Goal: Transaction & Acquisition: Purchase product/service

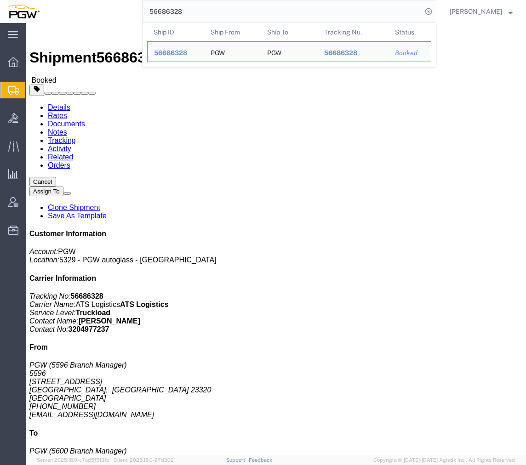
click at [203, 13] on input "56686328" at bounding box center [283, 11] width 280 height 22
click at [0, 0] on span "Create from Template" at bounding box center [0, 0] width 0 height 0
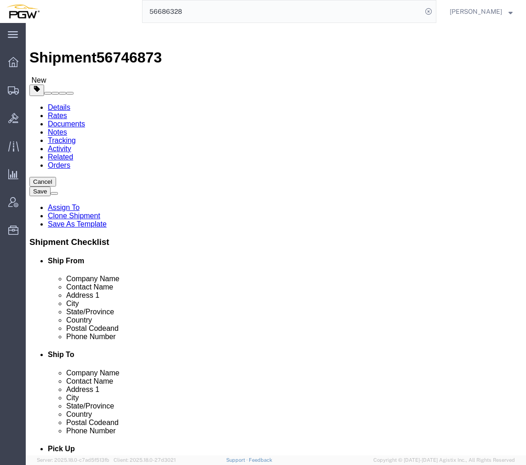
select select "28281"
select select "28253"
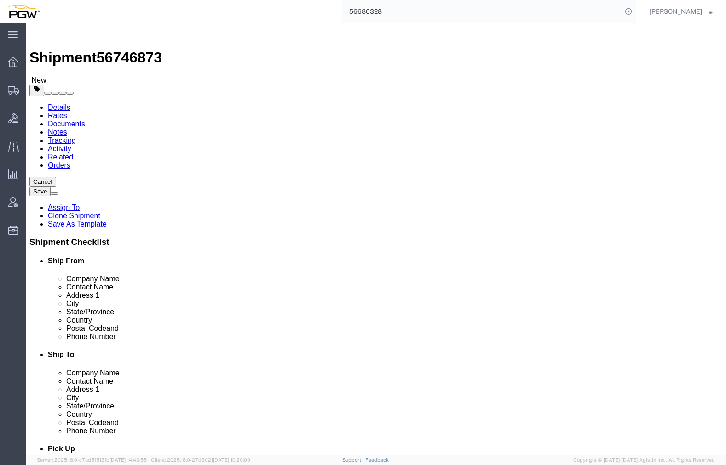
type input "5720"
select select "28479"
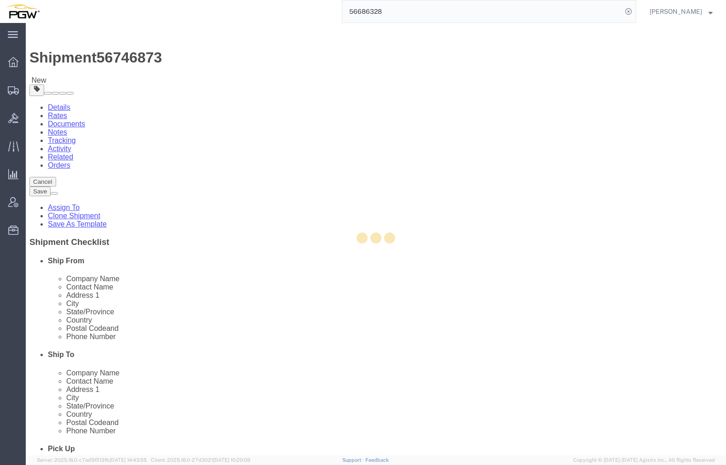
type input "5720"
type input "87401"
type input "[PHONE_NUMBER]"
type input "[EMAIL_ADDRESS][DOMAIN_NAME]"
select select "NM"
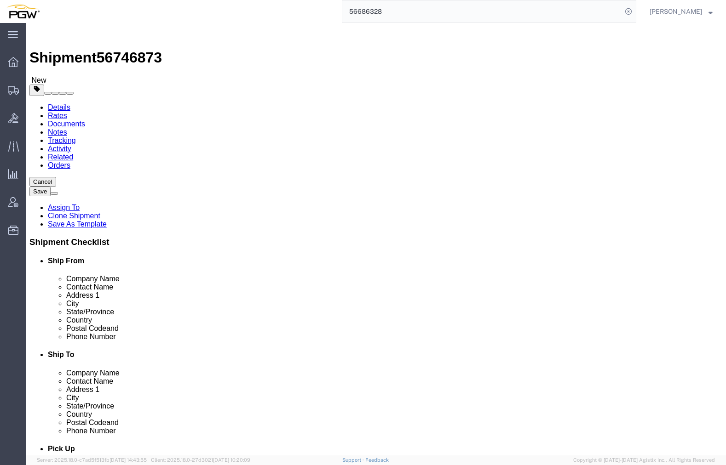
type input "phoenix"
select select "62351"
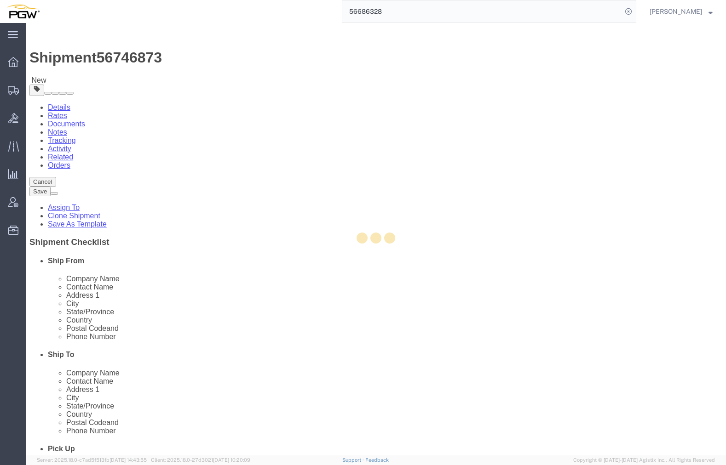
type input "5407"
type input "85307"
type input "[PHONE_NUMBER]"
type input "[EMAIL_ADDRESS][DOMAIN_NAME]"
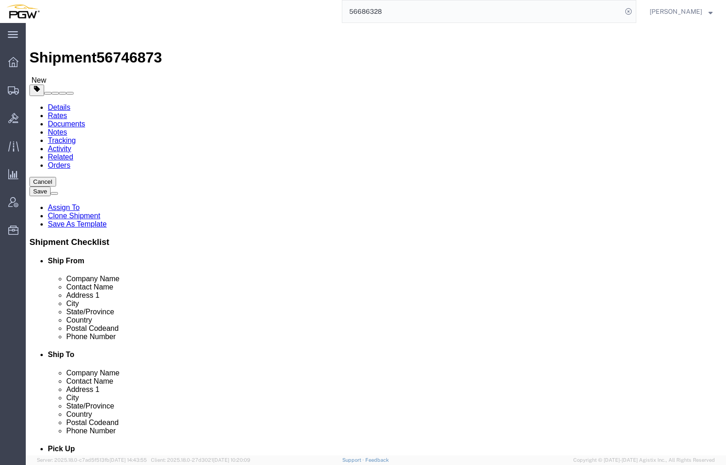
select select "AZ"
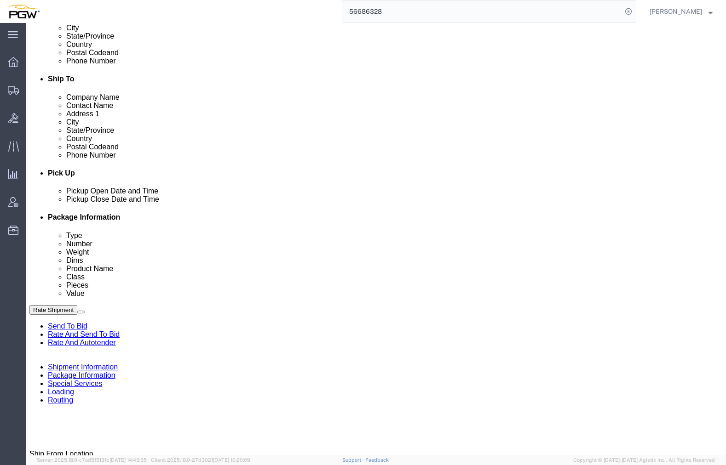
scroll to position [322, 0]
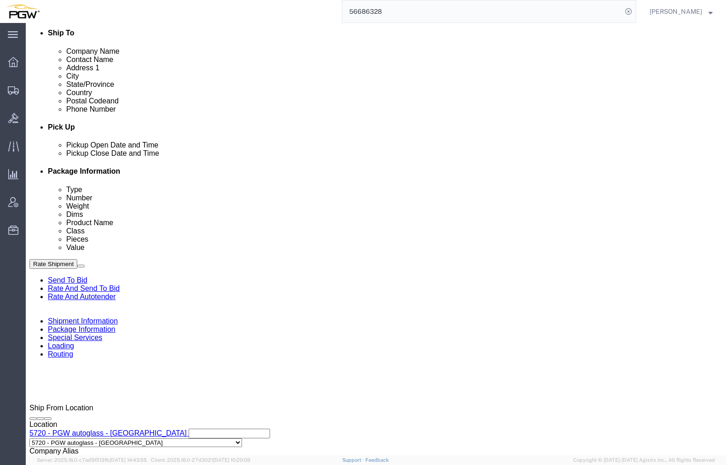
click span "56746873"
copy span "56746873"
click div "Select Account Type Activity ID Airline Appointment Number ASN Batch Request # …"
click input "54833650"
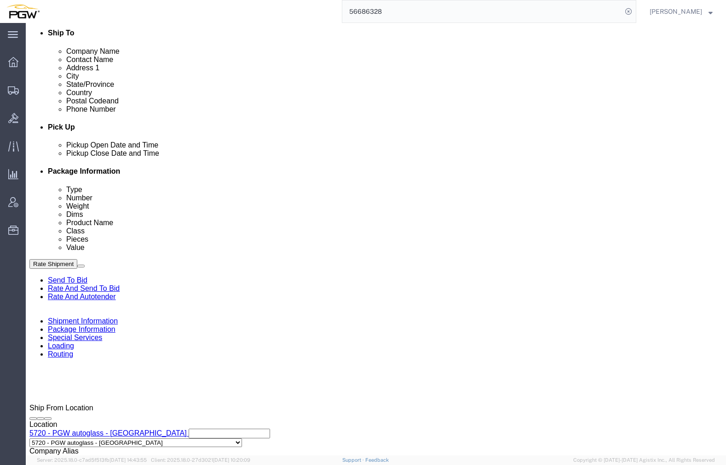
drag, startPoint x: 140, startPoint y: 417, endPoint x: 70, endPoint y: 406, distance: 70.4
click div "Select Account Type Activity ID Airline Appointment Number ASN Batch Request # …"
paste input "6746873"
click input "56746873"
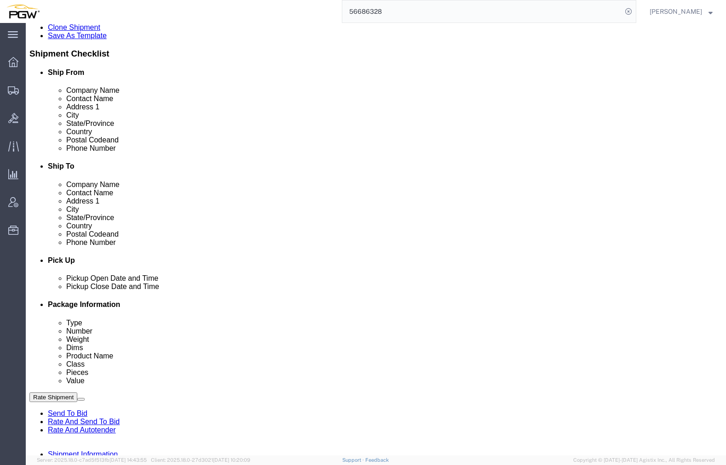
scroll to position [184, 0]
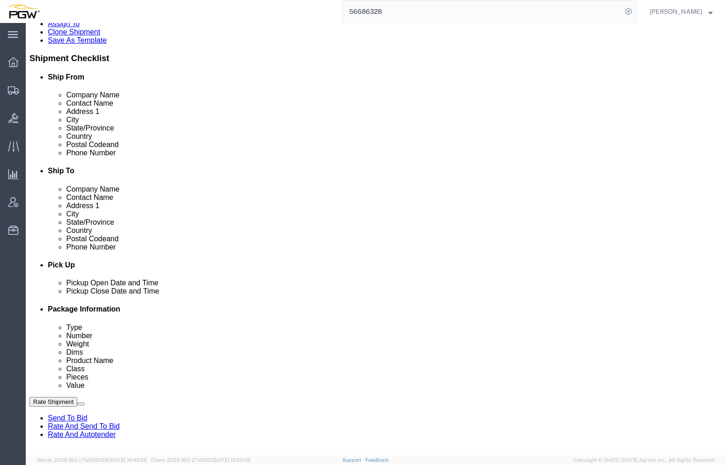
type input "56746873"
click button "Add Stop"
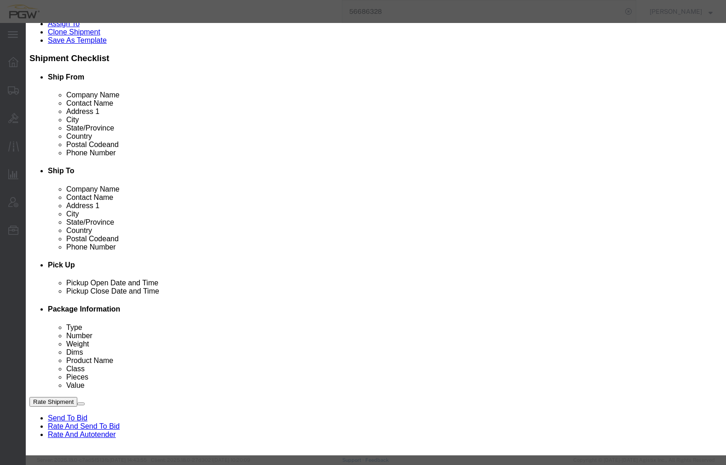
type input "5706"
select select "28463"
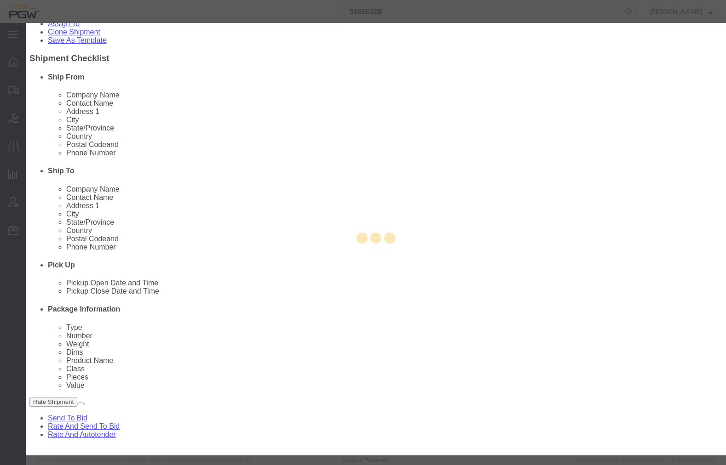
type input "5706"
type input "PGW"
type input "5706 Branch Manager"
type input "[STREET_ADDRESS]"
type input "[GEOGRAPHIC_DATA]"
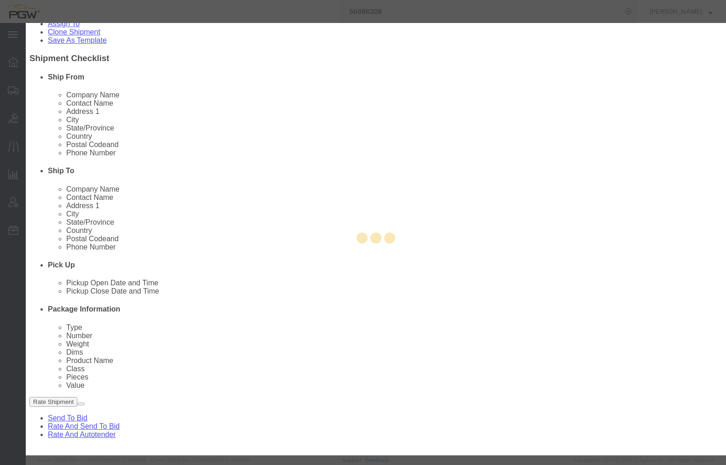
type input "87107"
type input "[PHONE_NUMBER]"
type input "[EMAIL_ADDRESS][DOMAIN_NAME]"
checkbox input "true"
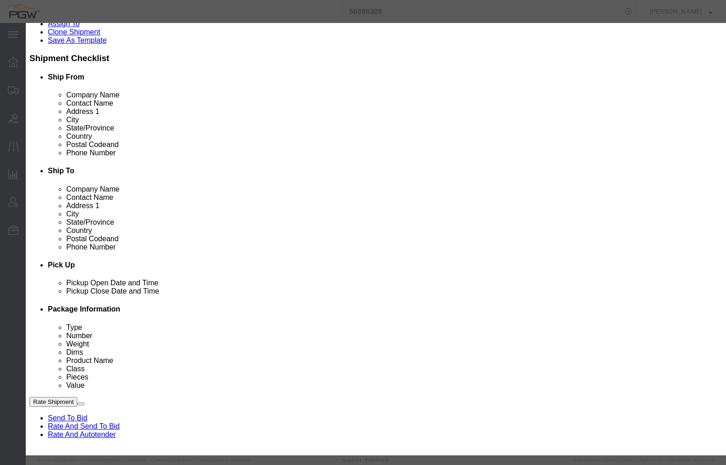
select select "NM"
click button "Save"
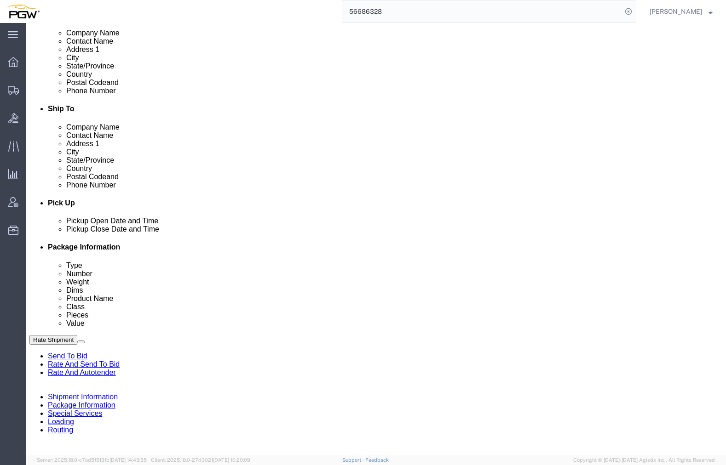
scroll to position [230, 0]
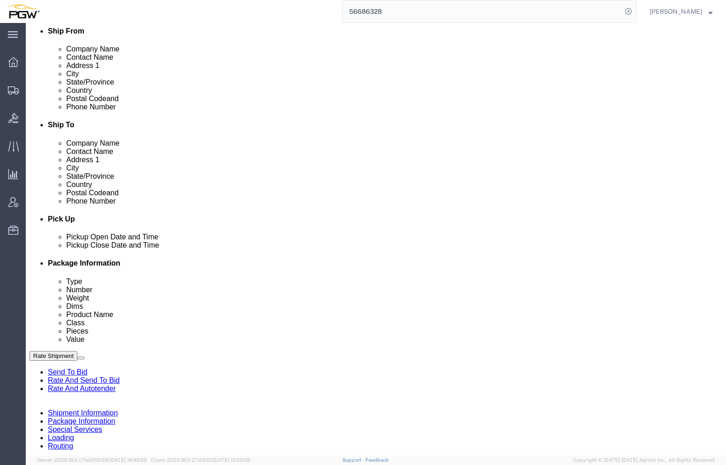
click link "Edit"
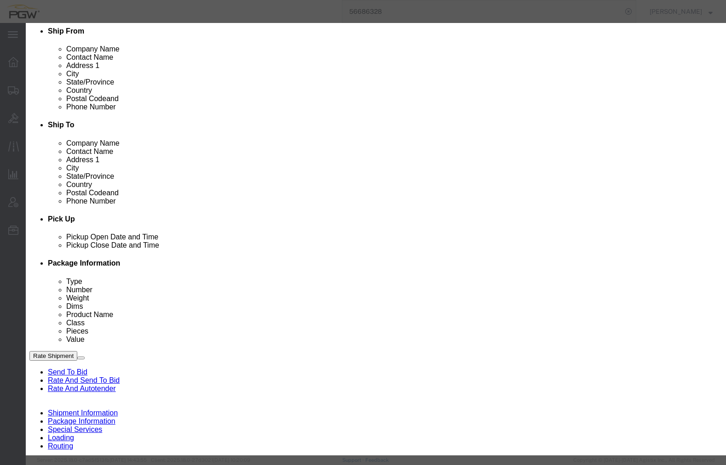
type input "720"
select select "28479"
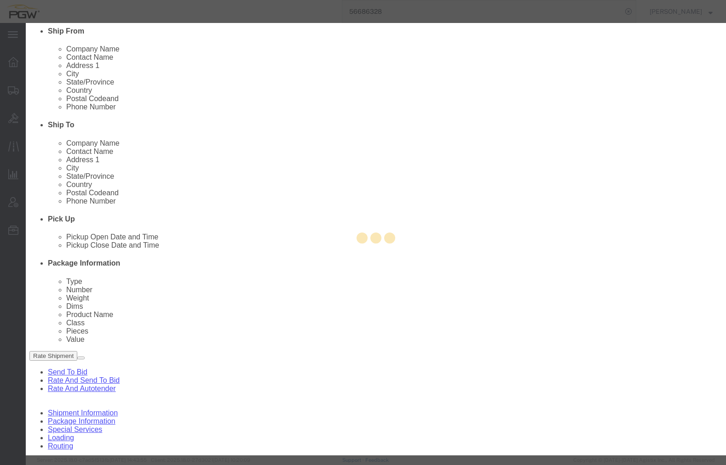
type input "5720"
type input "5720 Branch Manager"
type input "[STREET_ADDRESS][PERSON_NAME]"
type input "[GEOGRAPHIC_DATA]"
type input "87401"
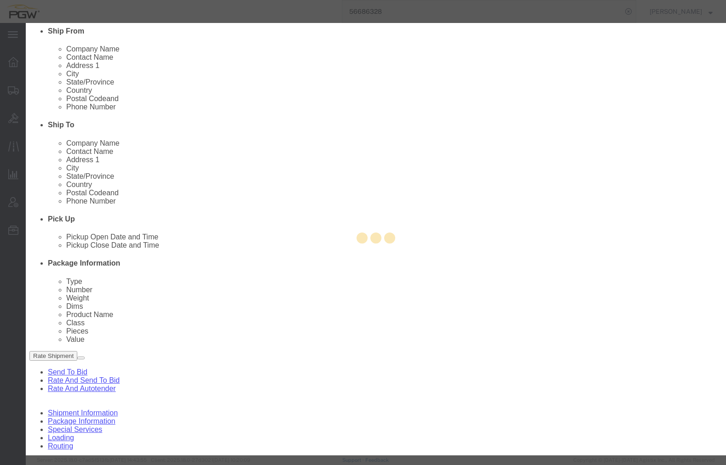
type input "[PHONE_NUMBER]"
type input "[EMAIL_ADDRESS][DOMAIN_NAME]"
select select "NM"
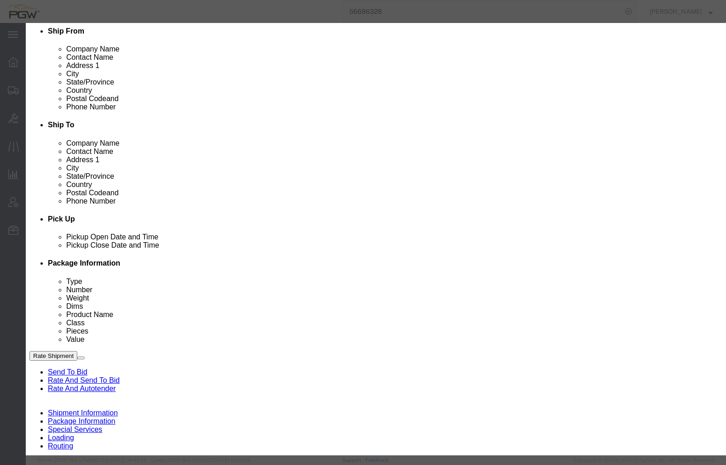
scroll to position [56, 0]
click div "[DATE] 2:14 PM"
click input "2:14 PM"
type input "8:30 AM"
click button "Apply"
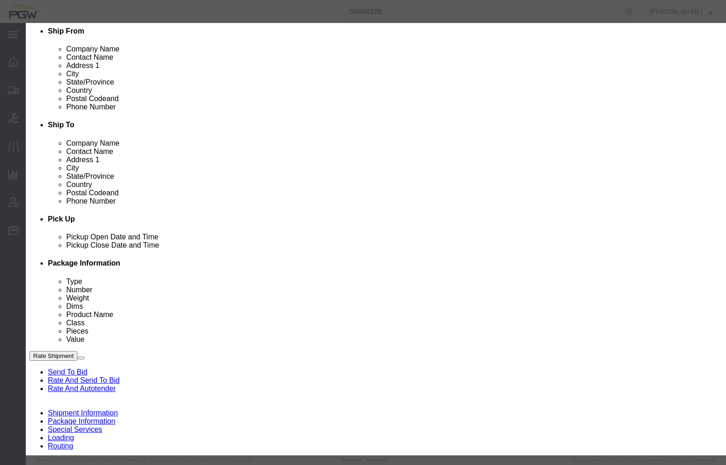
click button "Save"
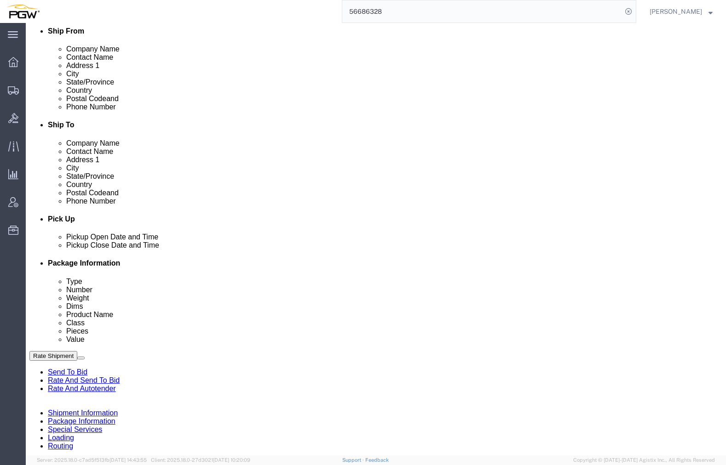
click link "Edit"
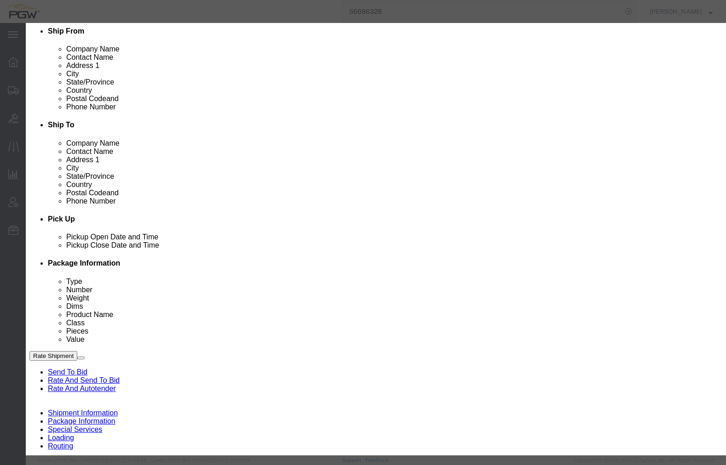
type input "706"
select select "28463"
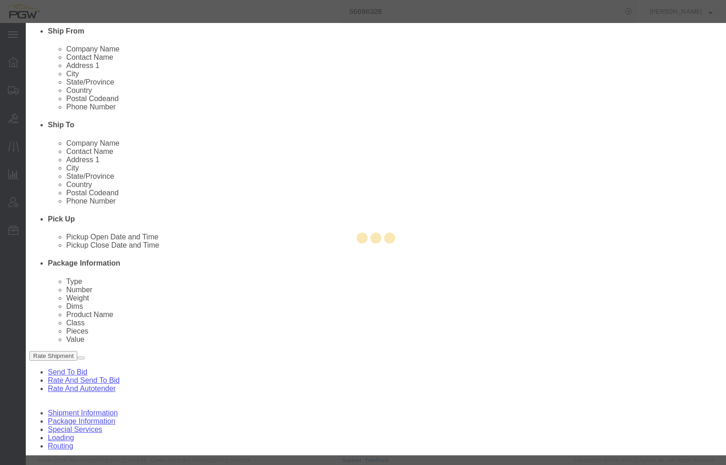
type input "5706"
select select "NM"
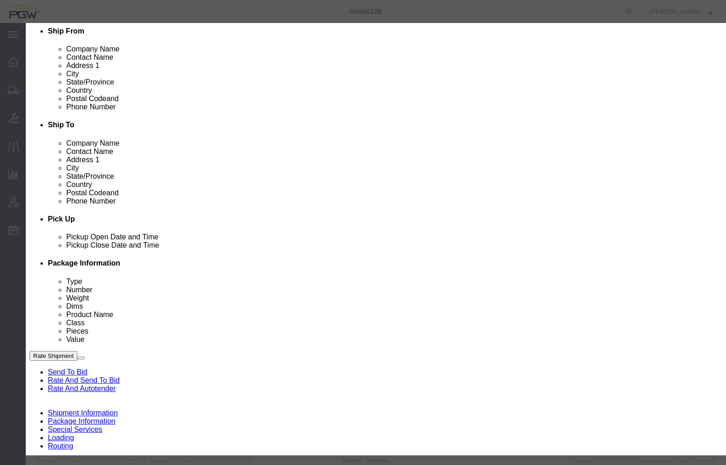
click div "[DATE] 2:13 PM"
click input "2:13 PM"
type input "2:00 PM"
click button "Apply"
click button "Save"
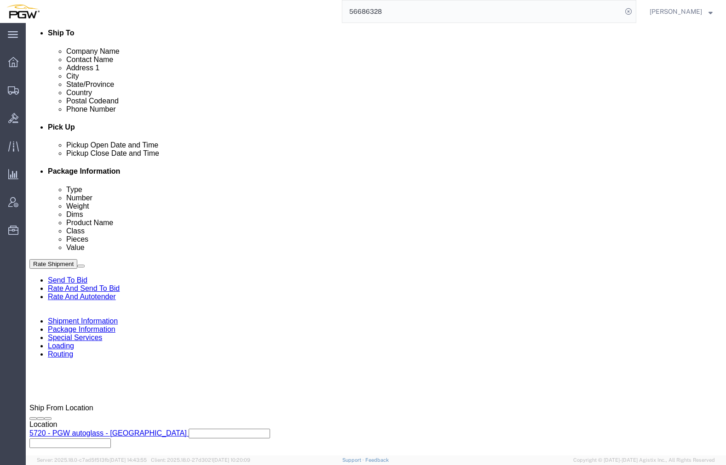
click div "[DATE] 7:30 AM"
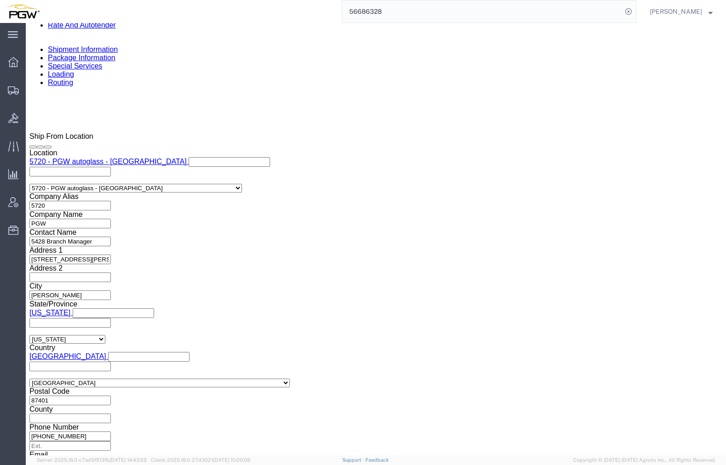
click input "2:13 PM"
type input "8:30 am"
click button "Apply"
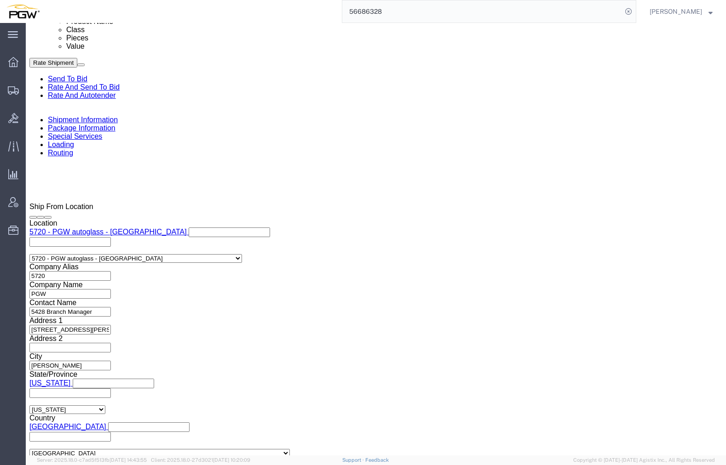
scroll to position [502, 0]
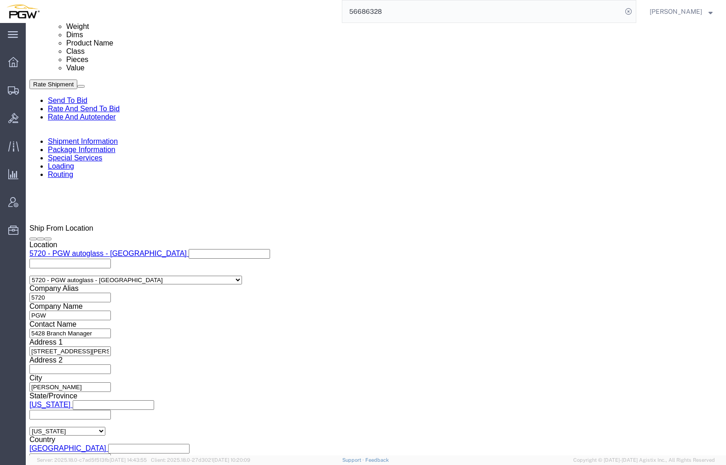
click div
click button "Apply"
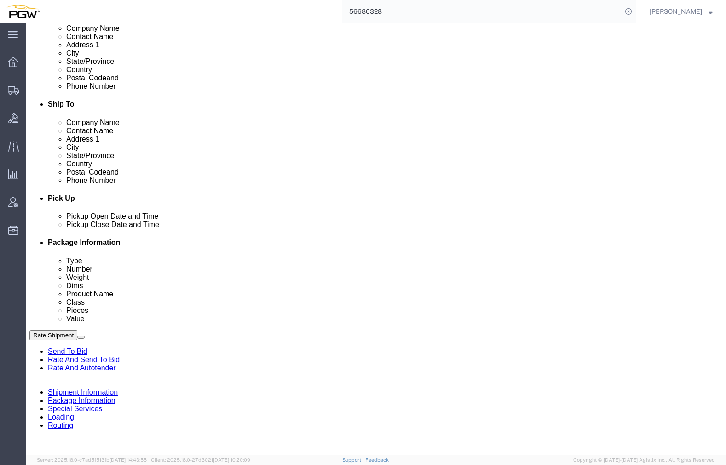
scroll to position [88, 0]
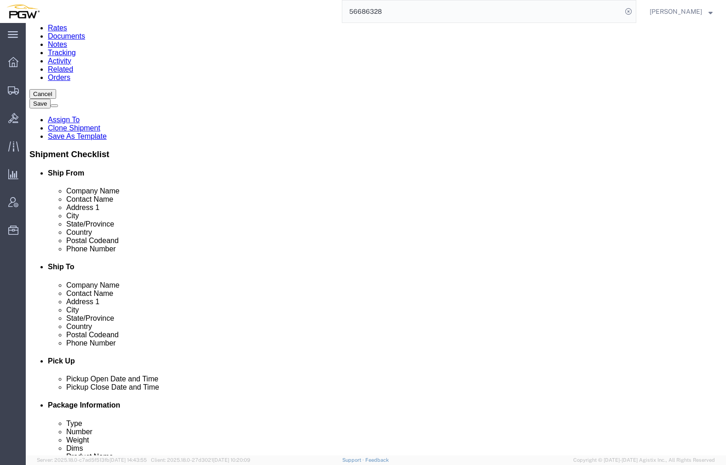
click icon
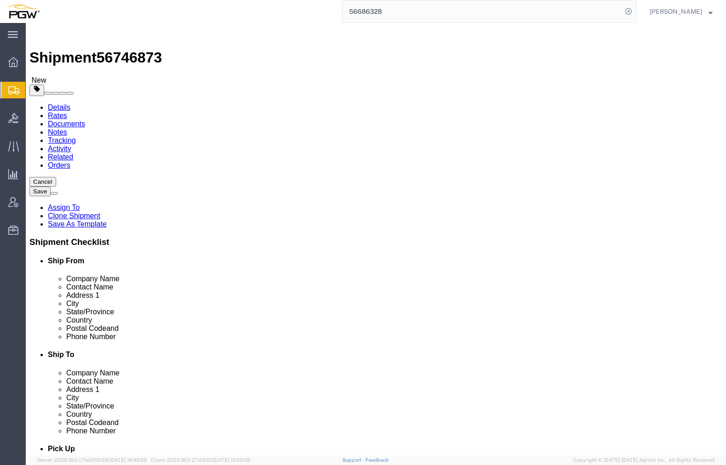
drag, startPoint x: 113, startPoint y: 195, endPoint x: 58, endPoint y: 188, distance: 55.2
click div "Number 15"
type input "7"
click input "44000.00"
drag, startPoint x: 130, startPoint y: 227, endPoint x: 12, endPoint y: 224, distance: 117.3
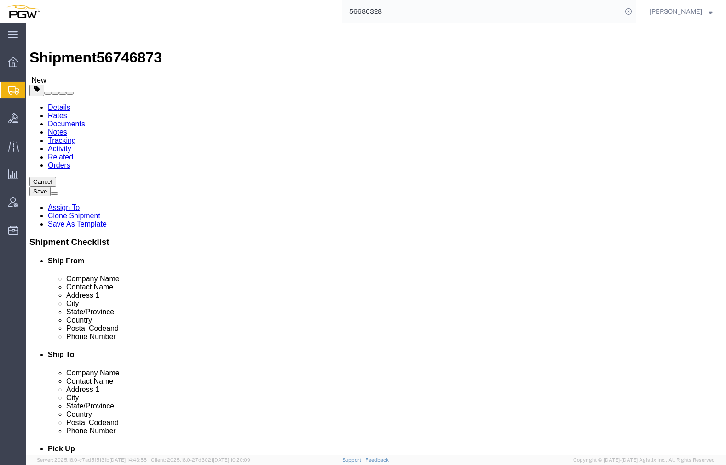
click div "Weight 44000.00 Select kgs lbs Ship. t°"
type input "20000.00"
click dd "1.00 USD"
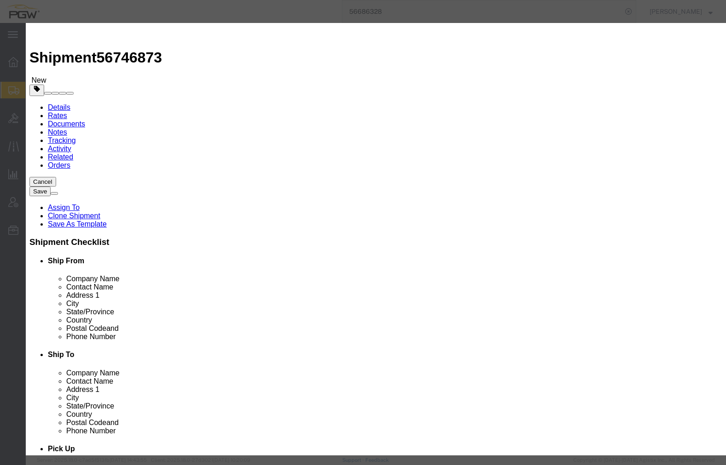
click div
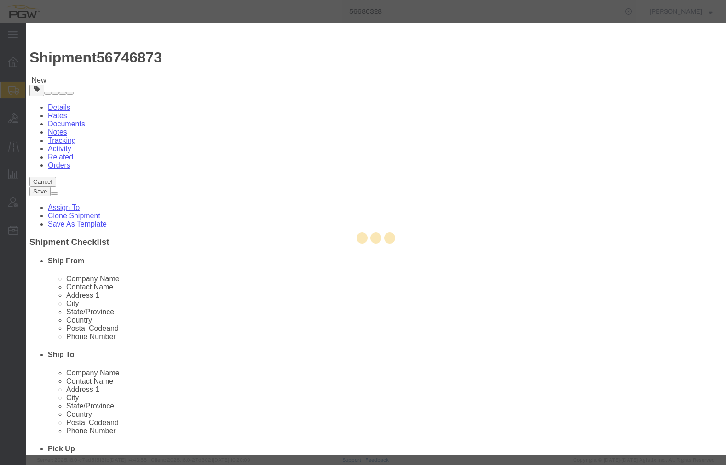
click at [196, 111] on div at bounding box center [376, 239] width 700 height 433
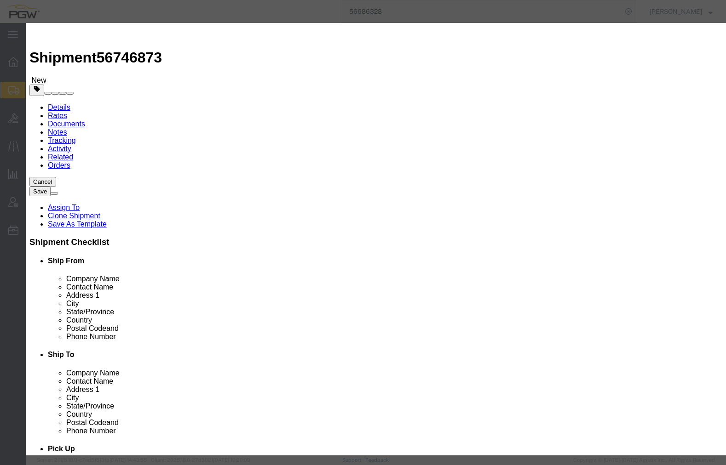
drag, startPoint x: 218, startPoint y: 87, endPoint x: 99, endPoint y: 82, distance: 118.3
click div "Pieces 15.00 Select Bag Barrels 100Board Feet Bottle Box Blister Pack Carats Ca…"
type input "7.00"
click input "0.47"
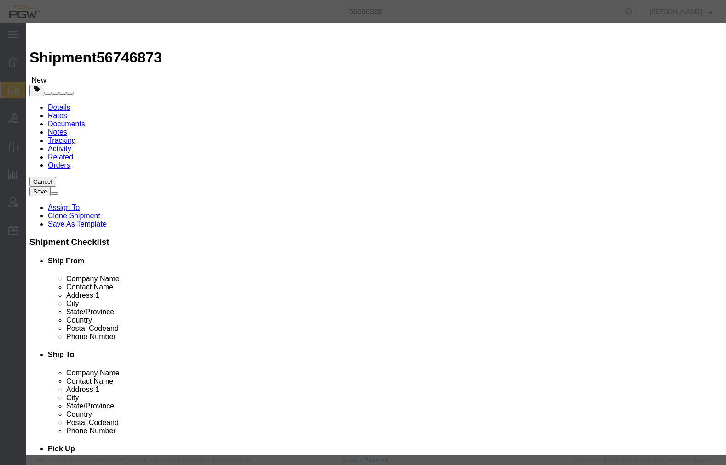
drag, startPoint x: 180, startPoint y: 106, endPoint x: 142, endPoint y: 101, distance: 38.5
click div "Total Value 0.47 Select ADP AED AFN ALL AMD AOA ARS ATS AUD AWG AZN BAM BBD BDT…"
type input "1.00"
click button "Save & Close"
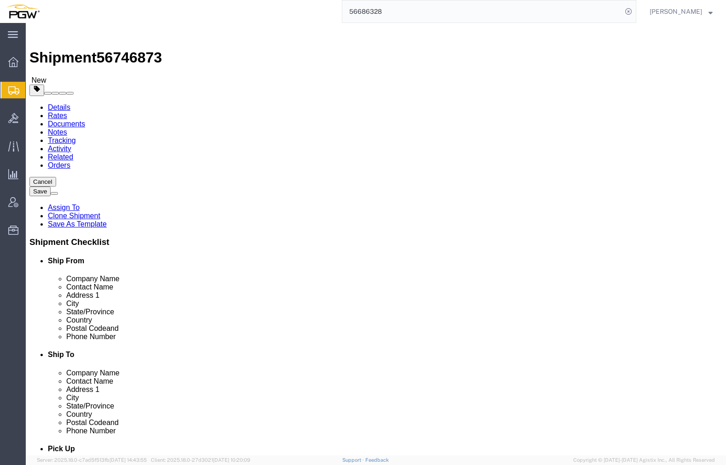
click button "button"
drag, startPoint x: 370, startPoint y: 193, endPoint x: 327, endPoint y: 188, distance: 43.0
click div "Number 7"
type input "8"
click input "20000.00"
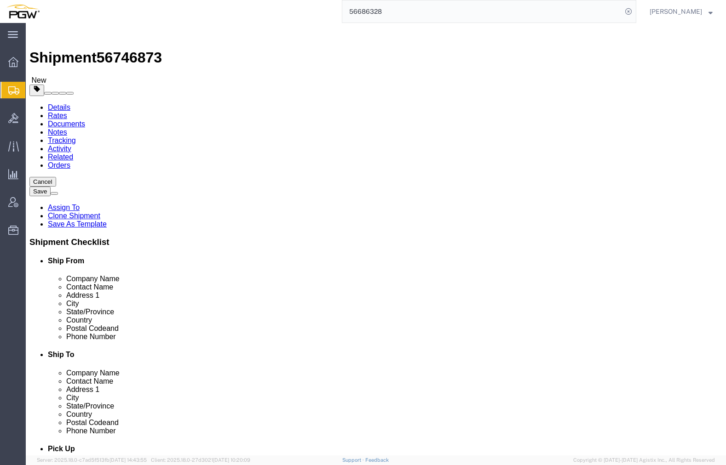
drag, startPoint x: 384, startPoint y: 230, endPoint x: 315, endPoint y: 225, distance: 69.2
click div "Weight 20000.00 Select kgs lbs Ship. t°"
type input "23000.00"
click dd "7.00 Each"
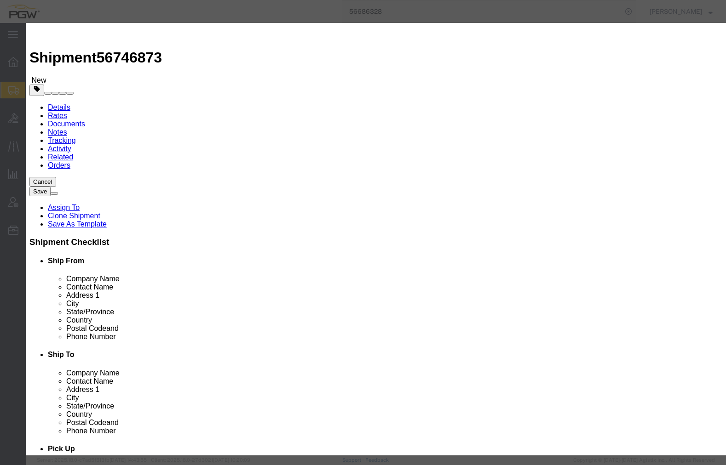
click input "7.00"
drag, startPoint x: 218, startPoint y: 89, endPoint x: 162, endPoint y: 88, distance: 56.6
click div "Pieces 7.00 Select Bag Barrels 100Board Feet Bottle Box Blister Pack Carats Can…"
type input "8.00"
click input "1.14"
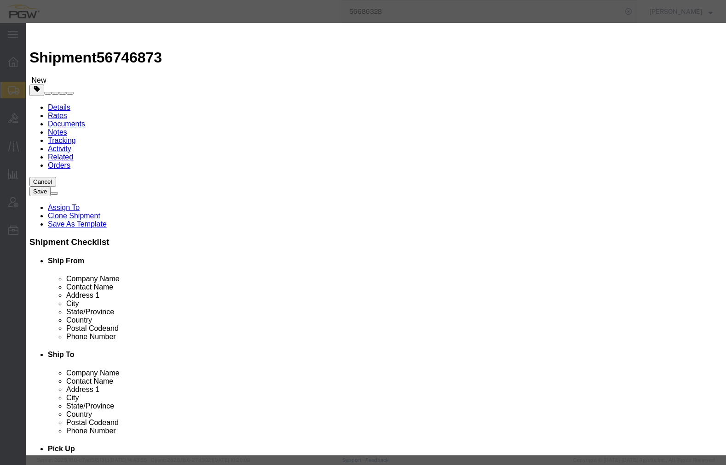
drag, startPoint x: 220, startPoint y: 106, endPoint x: 148, endPoint y: 101, distance: 72.4
click div "Total Value 1.14 Select ADP AED AFN ALL AMD AOA ARS ATS AUD AWG AZN BAM BBD BDT…"
type input "1.00"
click button "Save & Close"
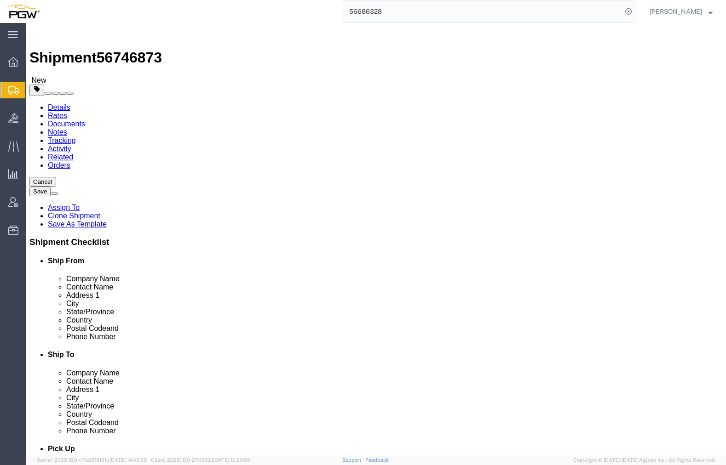
click icon
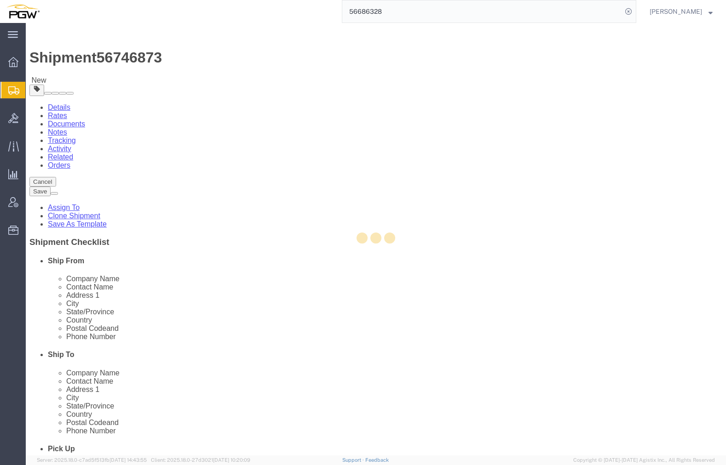
select select
select select "COSTCENTER"
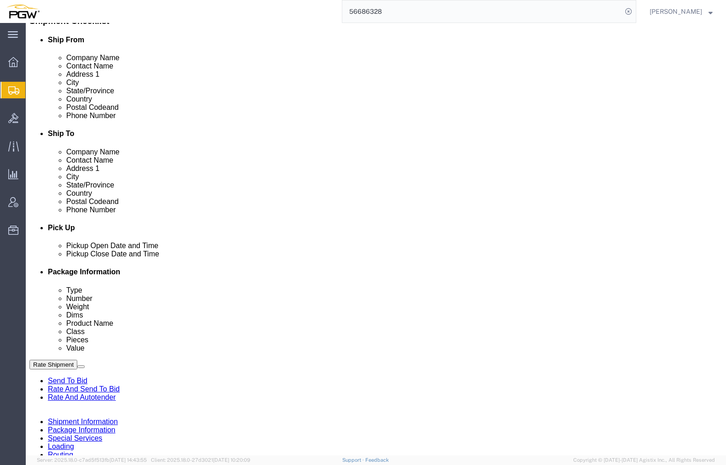
scroll to position [230, 0]
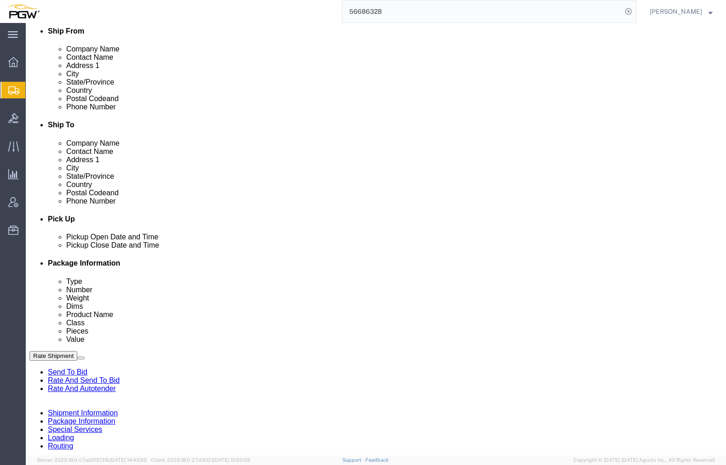
type input "5407"
click input "5329"
drag, startPoint x: 130, startPoint y: 424, endPoint x: 69, endPoint y: 417, distance: 60.6
click div "Account # 5329"
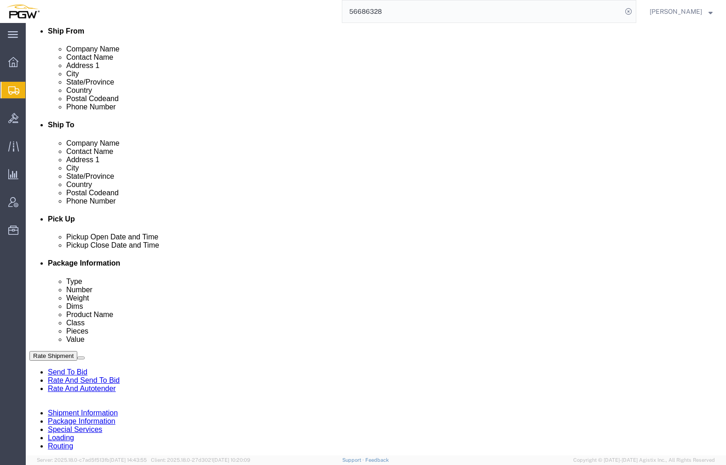
type input "5407"
click link "Send To Bid"
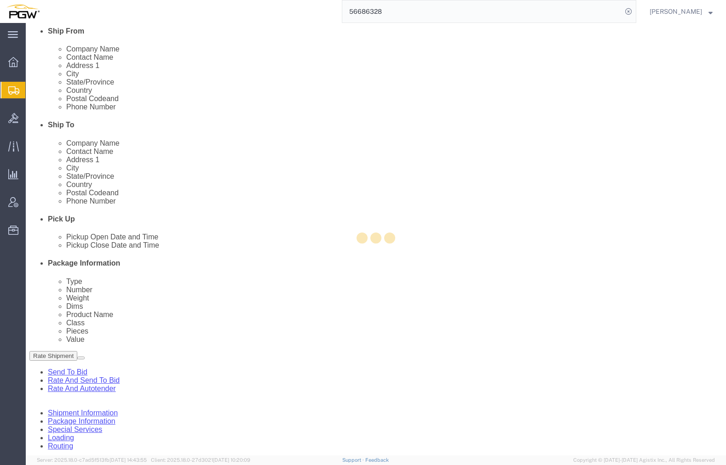
select select "COSTCENTER"
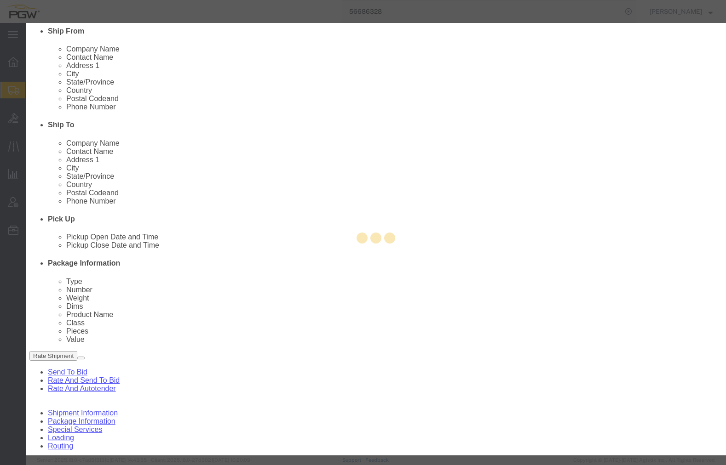
scroll to position [200, 0]
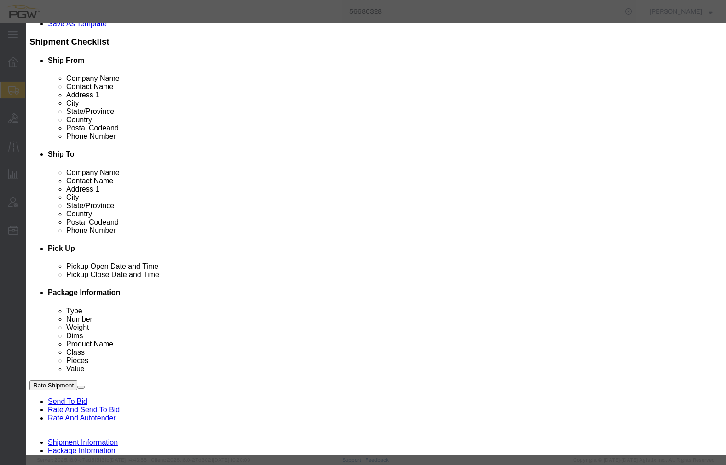
click button "Close"
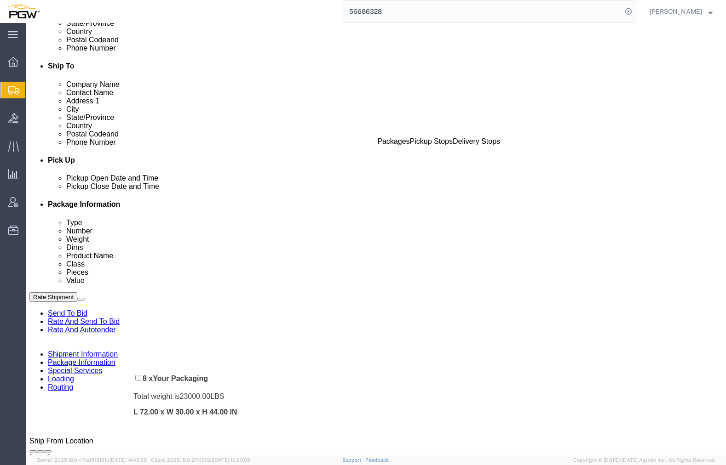
scroll to position [292, 0]
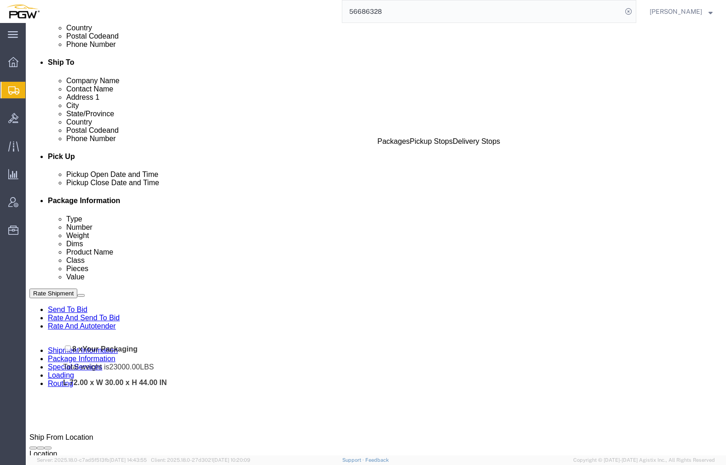
drag, startPoint x: 29, startPoint y: 280, endPoint x: 43, endPoint y: 325, distance: 47.6
click div "Pickups + Add Stop From : PGW - 5720 [STREET_ADDRESS][PERSON_NAME] Edit Move to…"
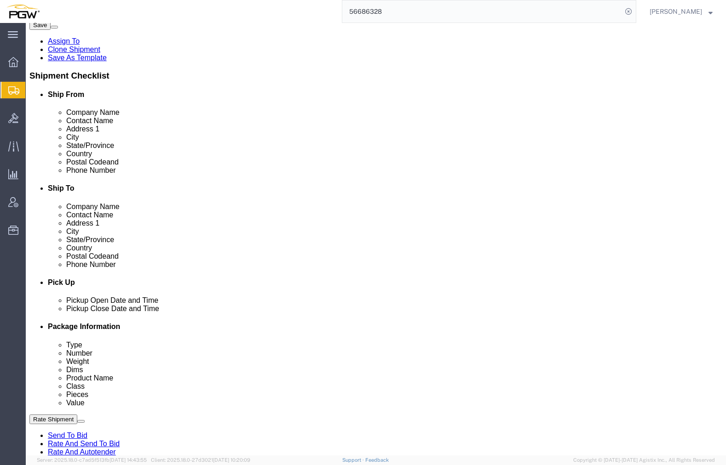
scroll to position [200, 0]
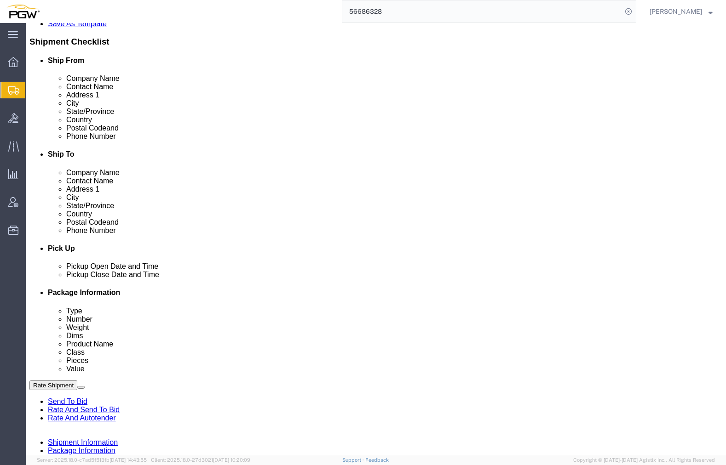
click link "Send To Bid"
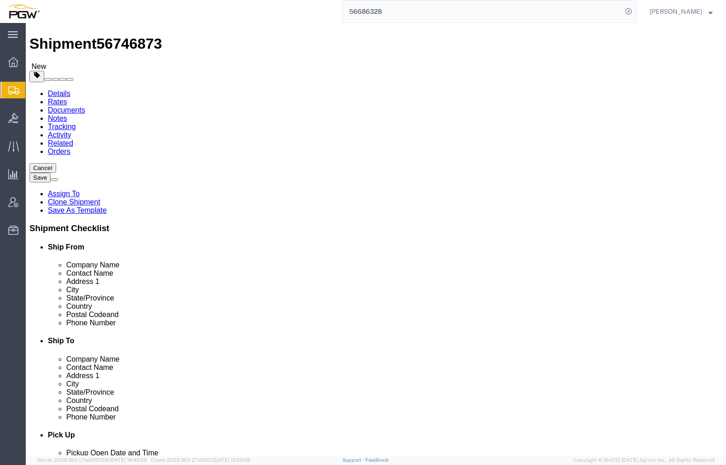
scroll to position [0, 0]
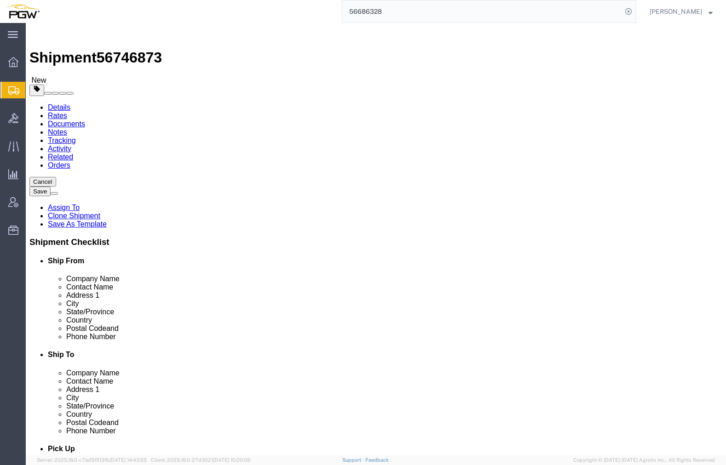
click at [0, 0] on span "Create from Template" at bounding box center [0, 0] width 0 height 0
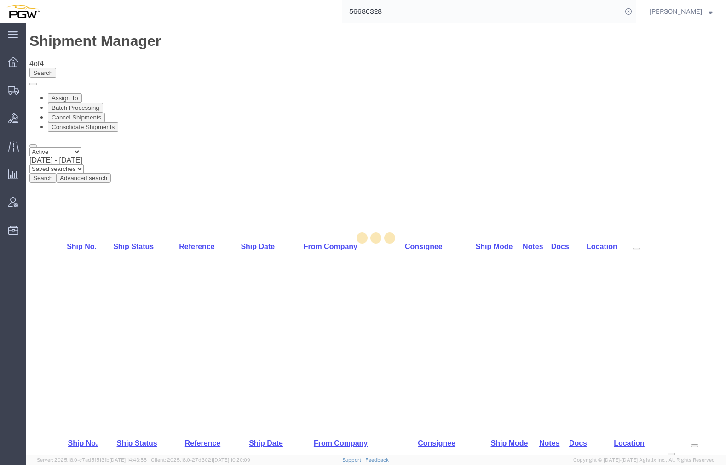
select select "28281"
select select "28253"
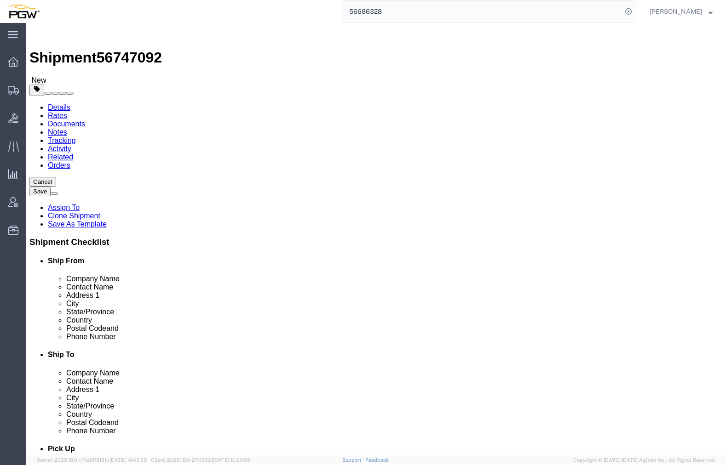
type input "714"
select select "28469"
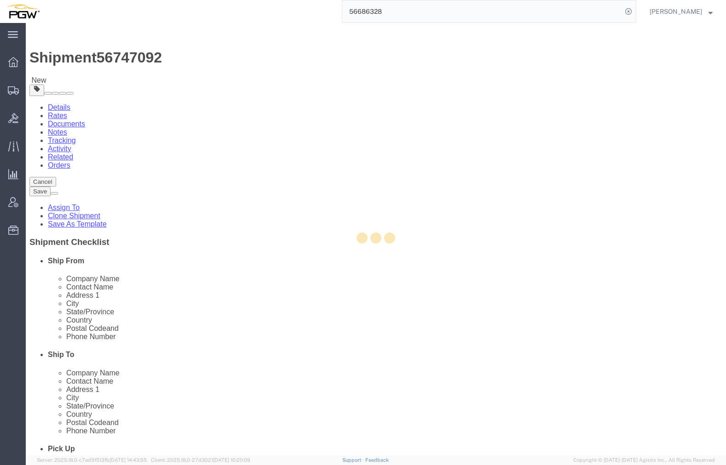
type input "5714"
type input "5714 Branch Manager"
type input "[STREET_ADDRESS][PERSON_NAME]"
type input "[GEOGRAPHIC_DATA]"
type input "95834"
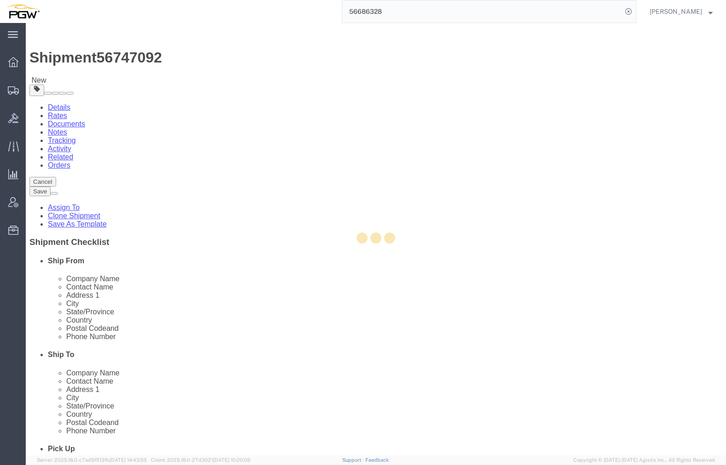
type input "[PHONE_NUMBER]"
type input "[EMAIL_ADDRESS][DOMAIN_NAME]"
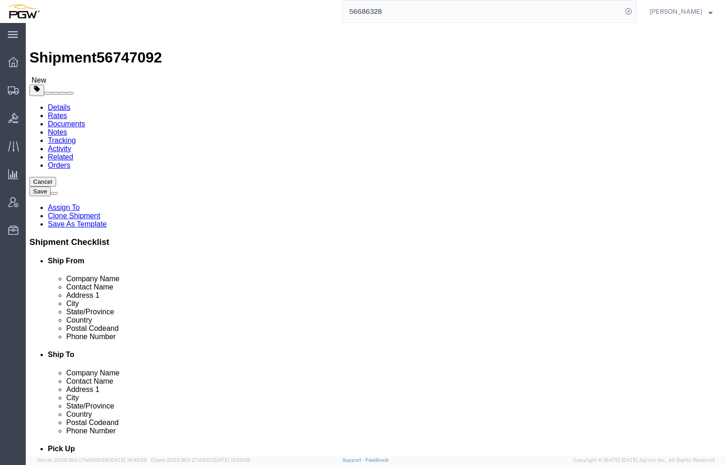
select select "CA"
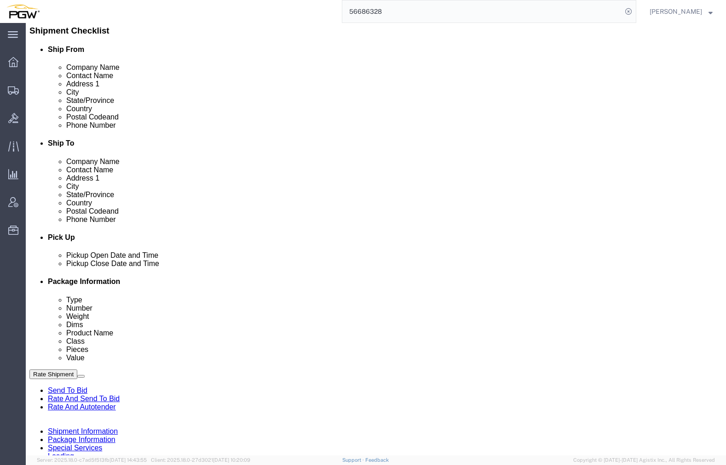
scroll to position [184, 0]
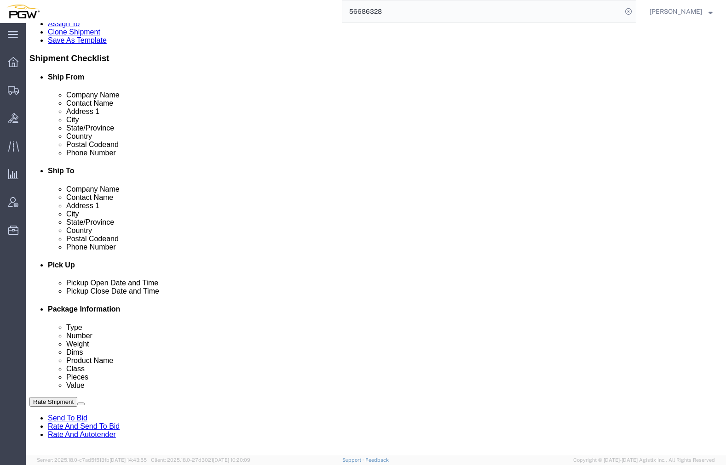
click button "Add Stop"
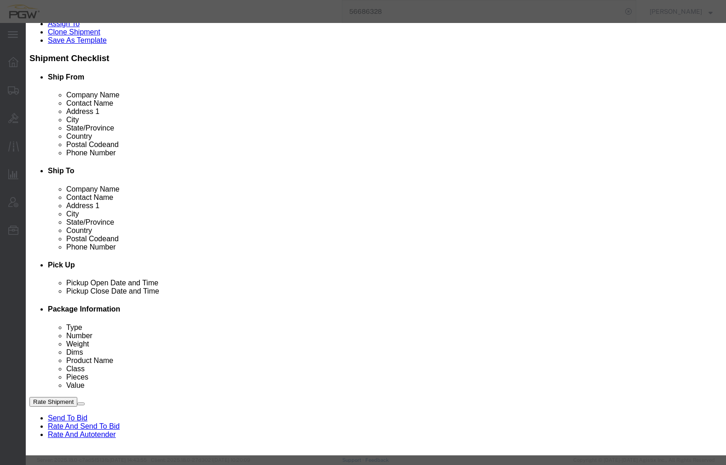
type input "718"
select select "28475"
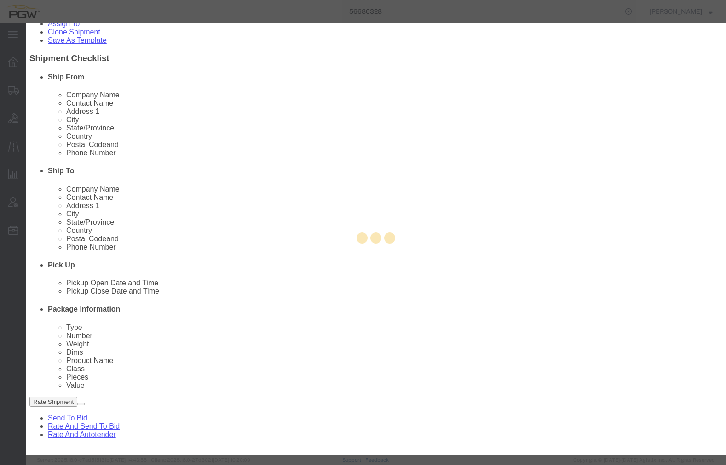
type input "5718"
type input "PGW"
type input "5718 Branch Manager"
type input "[STREET_ADDRESS]"
type input "Suite 7"
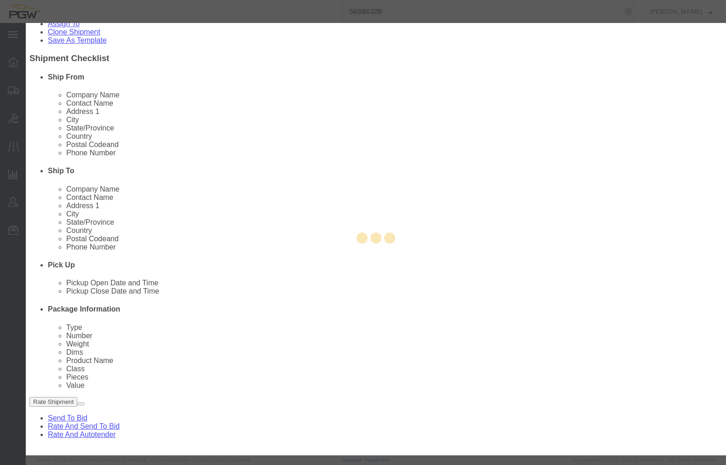
type input "[GEOGRAPHIC_DATA]"
type input "94565"
type input "[PHONE_NUMBER]"
type input "[EMAIL_ADDRESS][DOMAIN_NAME]"
checkbox input "true"
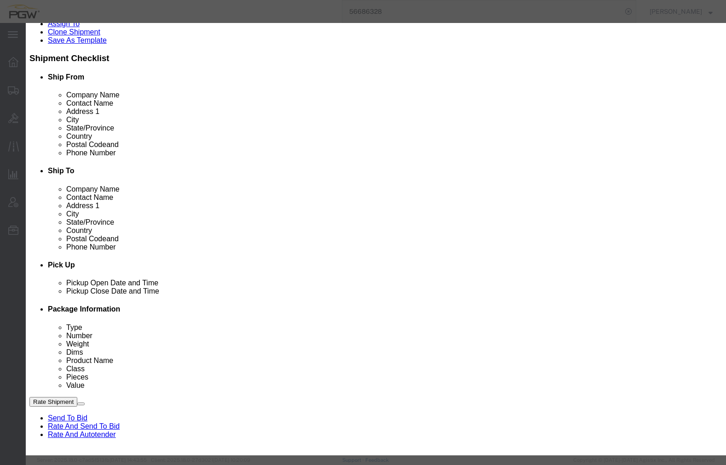
select select "CA"
click button "Save"
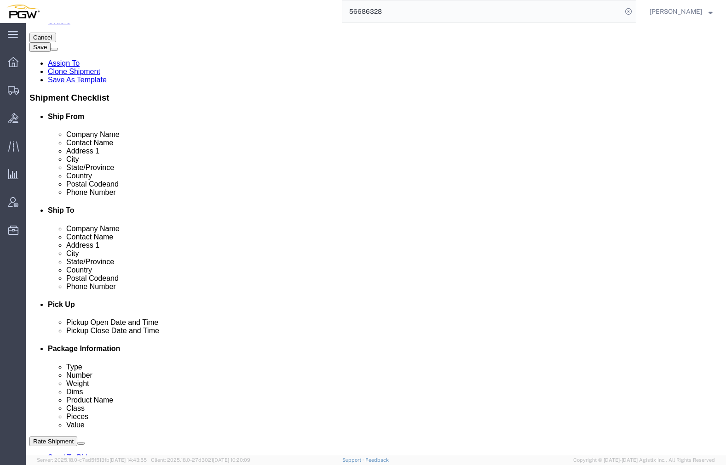
scroll to position [0, 0]
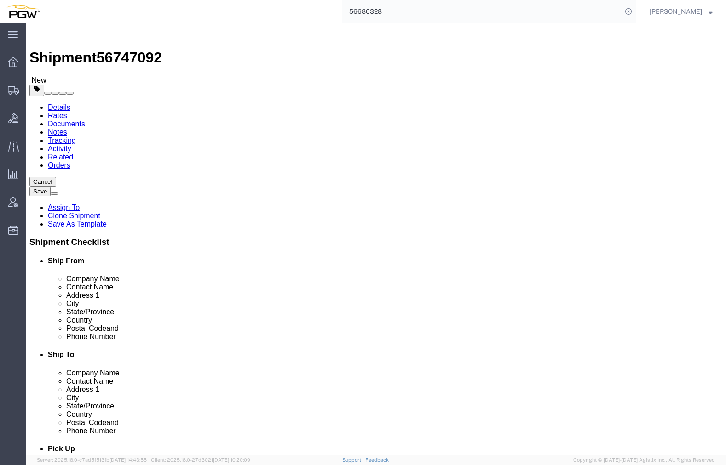
type input "phoenix"
select select "62351"
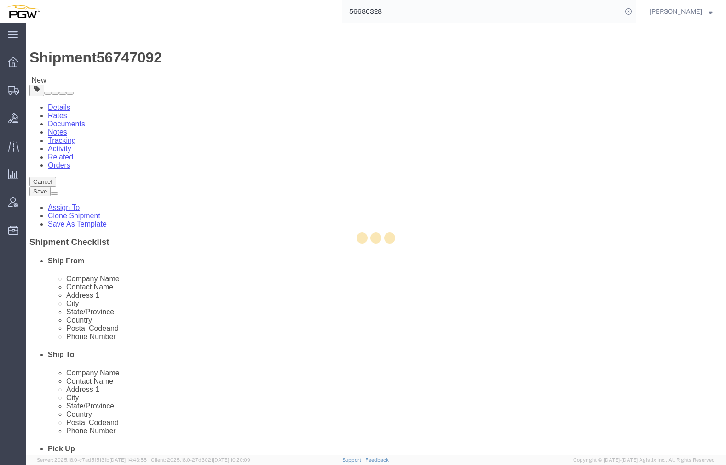
type input "5407"
type input "5407 Branch Manager"
type input "[STREET_ADDRESS]"
type input "[GEOGRAPHIC_DATA]"
type input "85307"
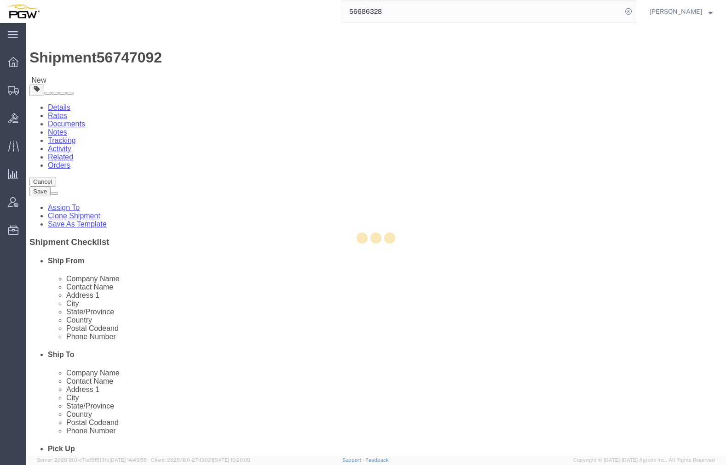
type input "[PHONE_NUMBER]"
type input "[EMAIL_ADDRESS][DOMAIN_NAME]"
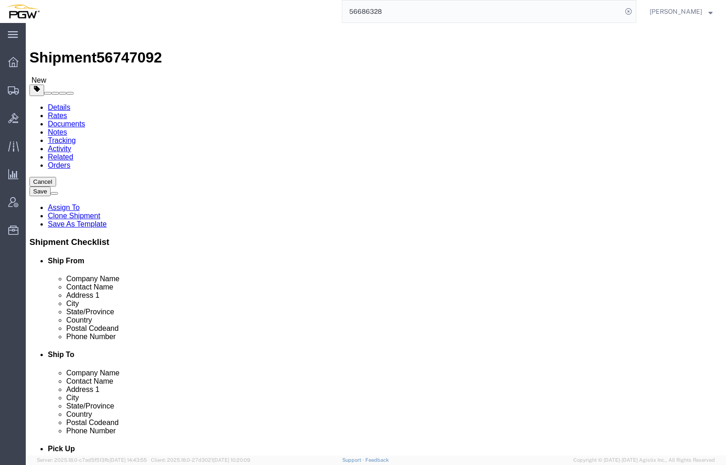
select select "AZ"
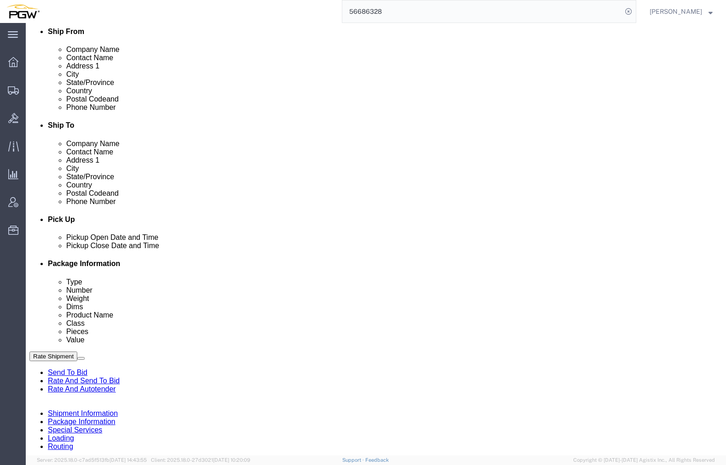
scroll to position [230, 0]
click button "Add Stop"
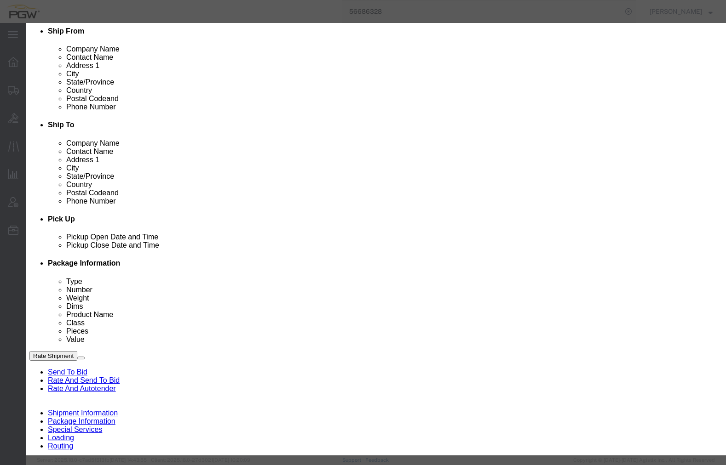
type input "419"
select select "28271"
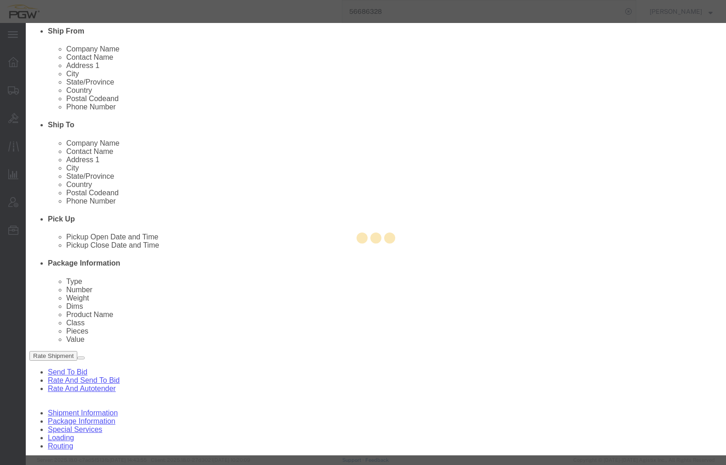
type input "5419"
type input "PGW"
type input "5419 Branch Manager"
type input "[STREET_ADDRESS]"
type input "[GEOGRAPHIC_DATA][PERSON_NAME]"
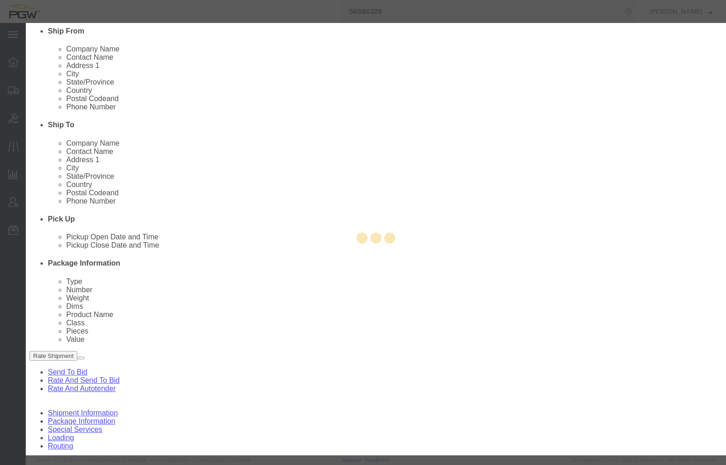
type input "95131"
type input "[PHONE_NUMBER]"
type input "[EMAIL_ADDRESS][DOMAIN_NAME]"
checkbox input "true"
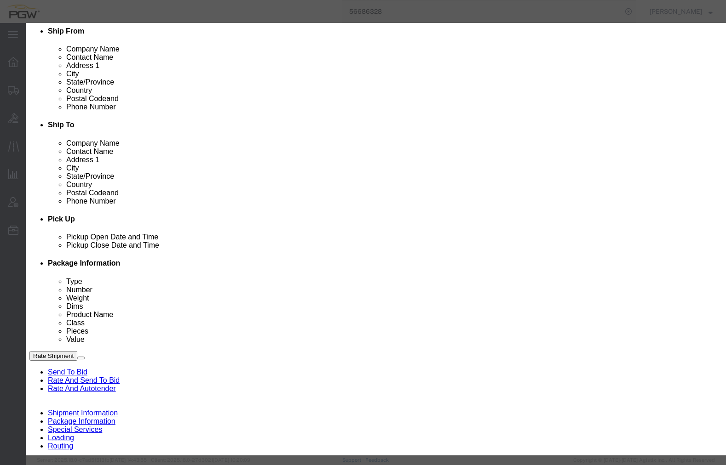
select select "CA"
click button "Save"
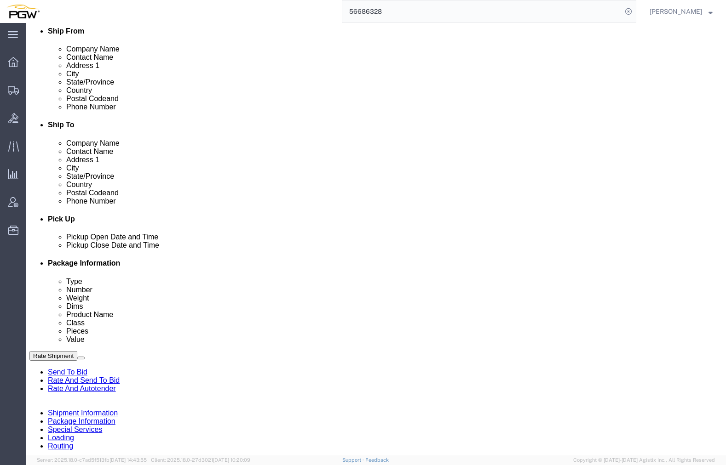
click link "Edit"
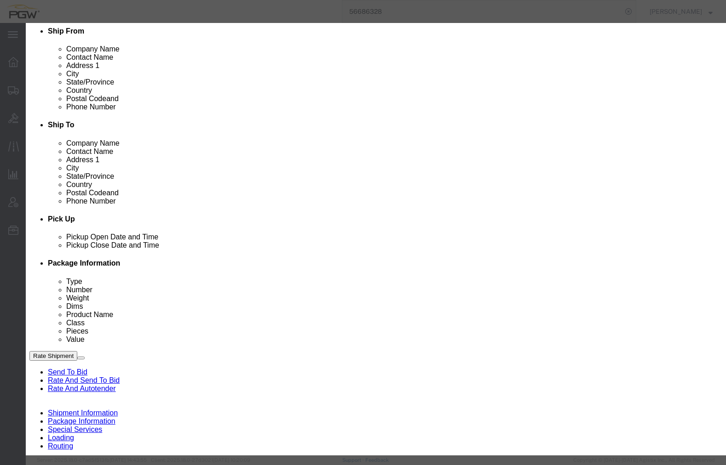
type input "714"
select select "28469"
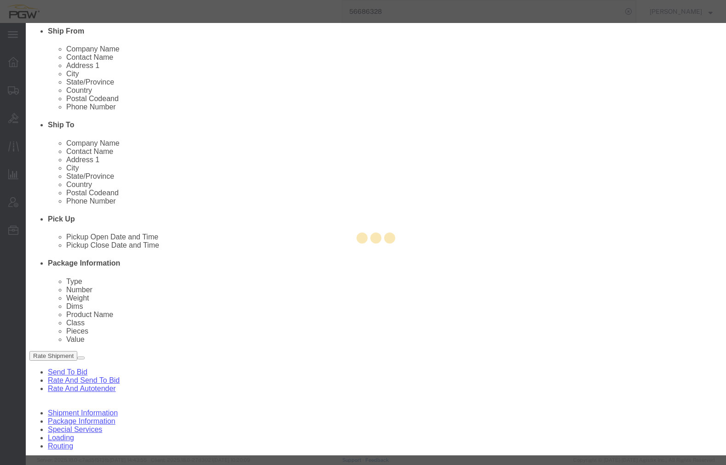
type input "5714"
type input "5714 Branch Manager"
type input "[STREET_ADDRESS][PERSON_NAME]"
type input "[GEOGRAPHIC_DATA]"
type input "95834"
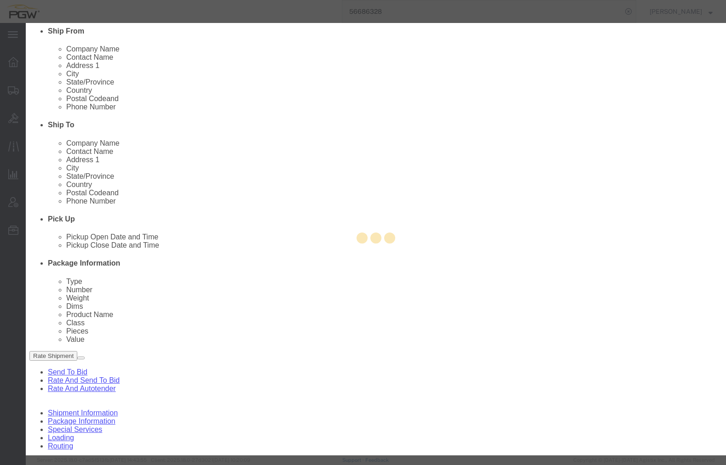
type input "[PHONE_NUMBER]"
type input "[EMAIL_ADDRESS][DOMAIN_NAME]"
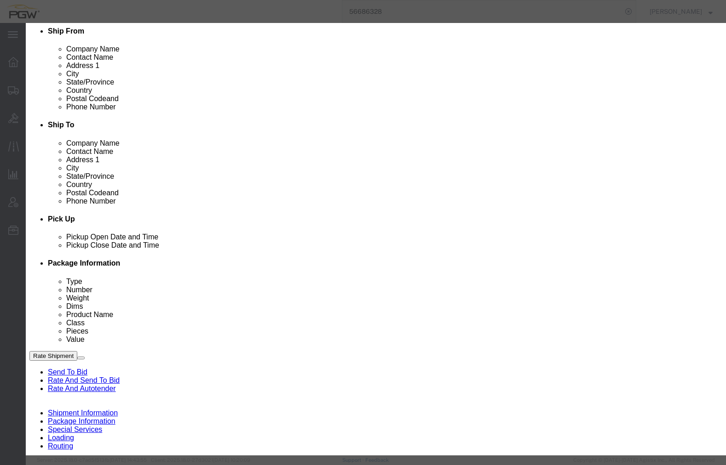
select select "CA"
click div "[DATE] 2:25 PM"
click input "2:25 PM"
type input "7:30 am"
click button "Apply"
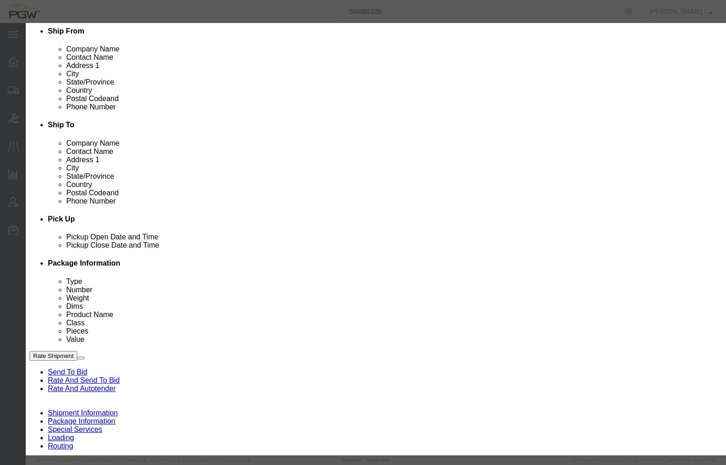
click button "Save"
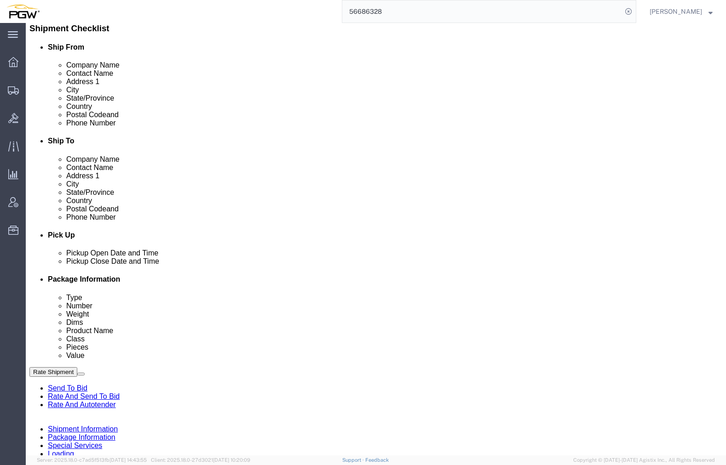
scroll to position [230, 0]
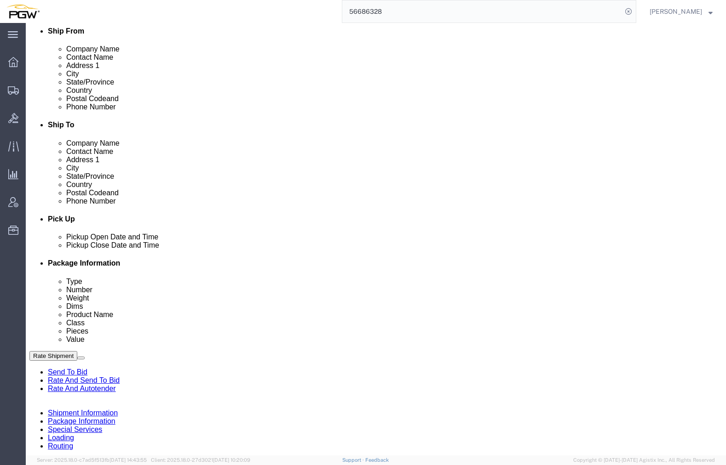
click link "Edit"
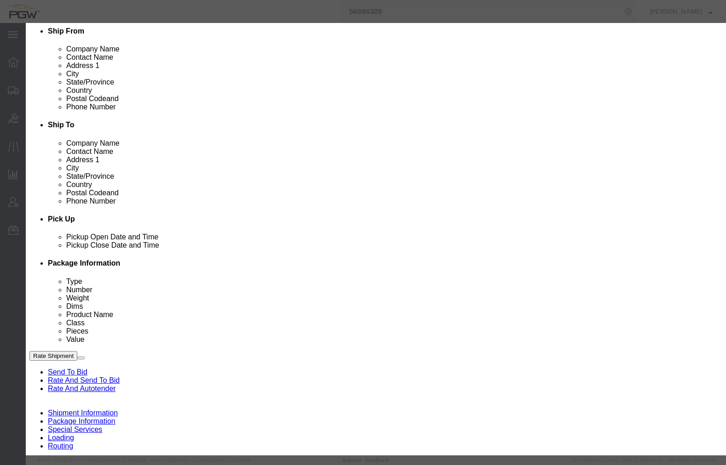
type input "718"
select select "28475"
type input "5718"
select select "CA"
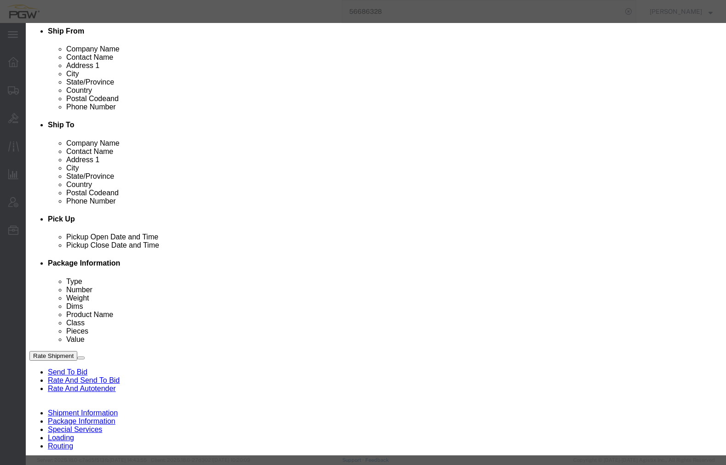
click div "[DATE] 2:24 PM"
click div "2:24 PM"
click input "2:24 PM"
type input "10:30 am"
click button "Apply"
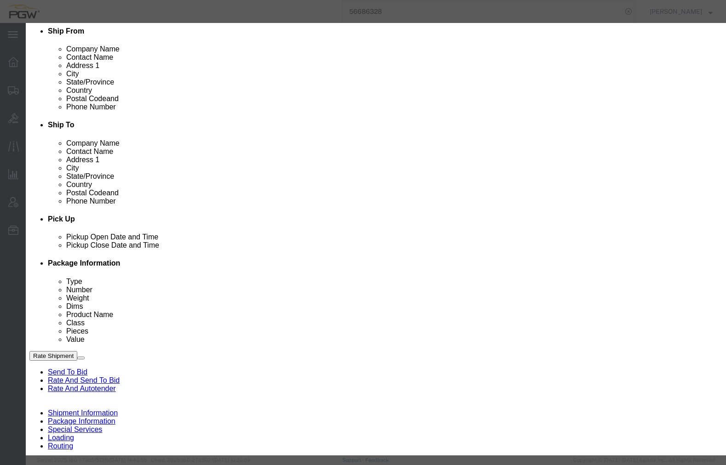
click button "Save"
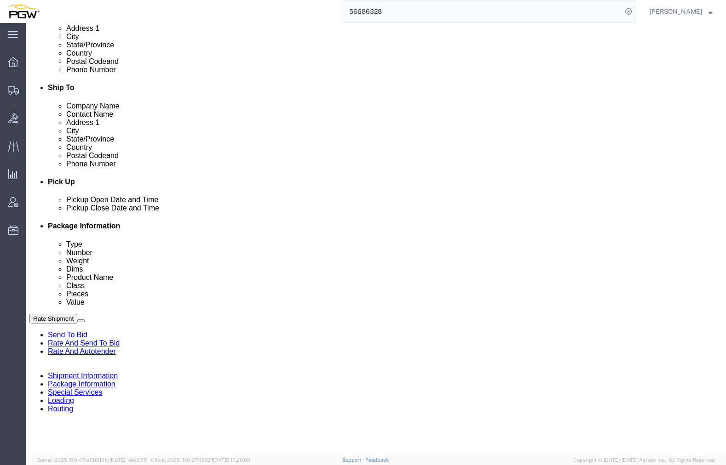
scroll to position [322, 0]
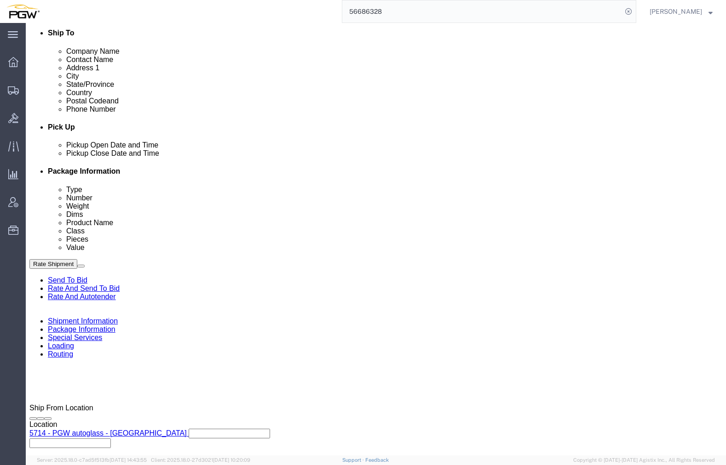
click link "Edit"
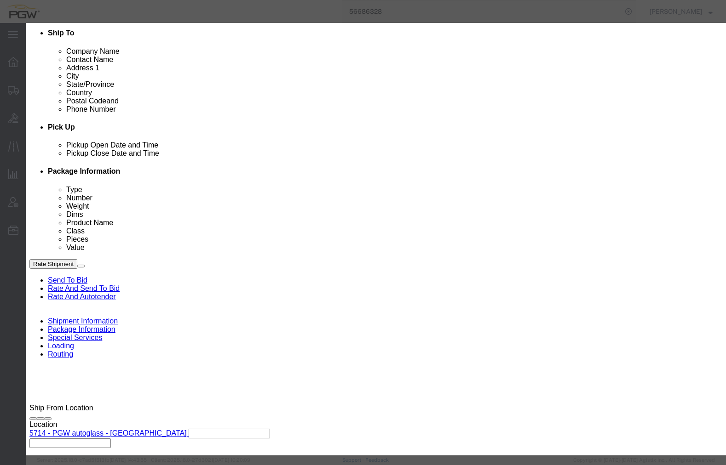
type input "419"
drag, startPoint x: 359, startPoint y: 96, endPoint x: 380, endPoint y: 233, distance: 139.0
select select "28271"
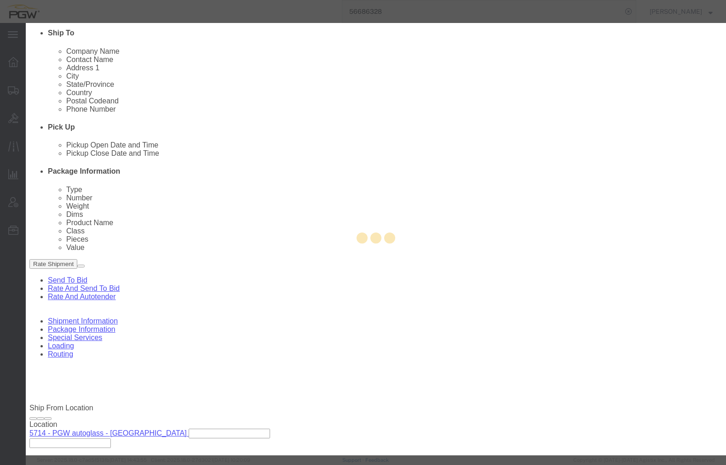
type input "5419"
select select "CA"
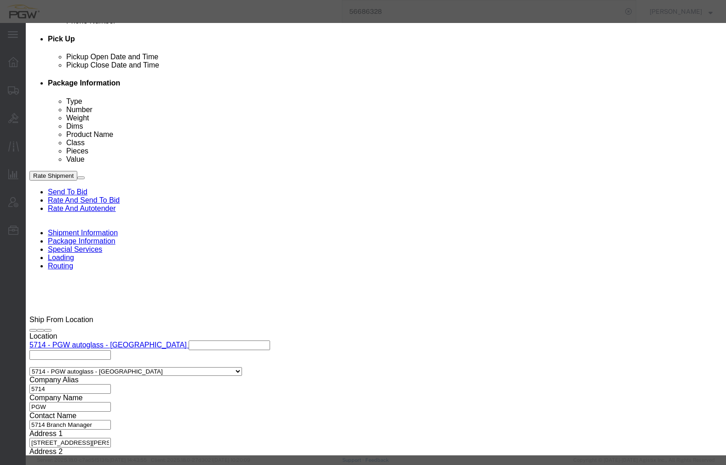
scroll to position [460, 0]
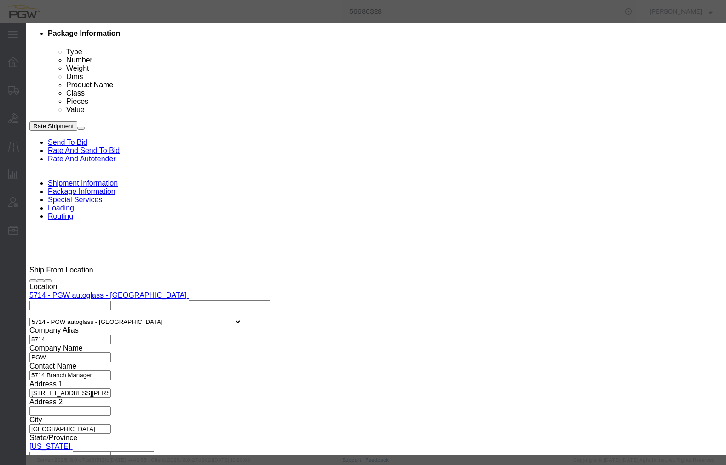
click div "[DATE] 2:25 PM"
click input "2:25 PM"
click input "11:05 PM"
type input "2:30 PM"
click button "Apply"
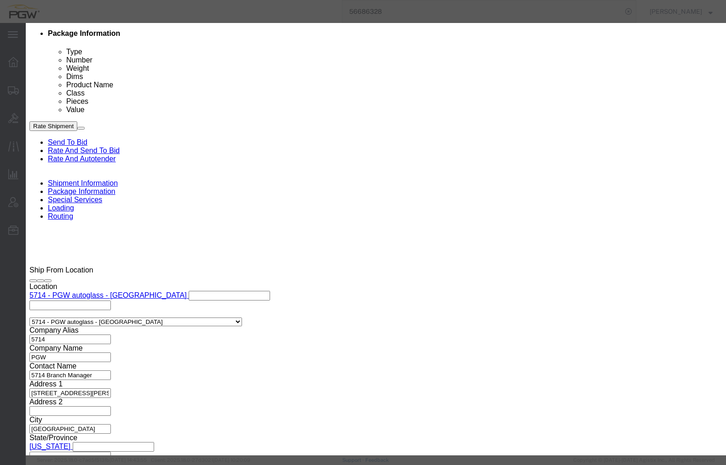
click button "Save"
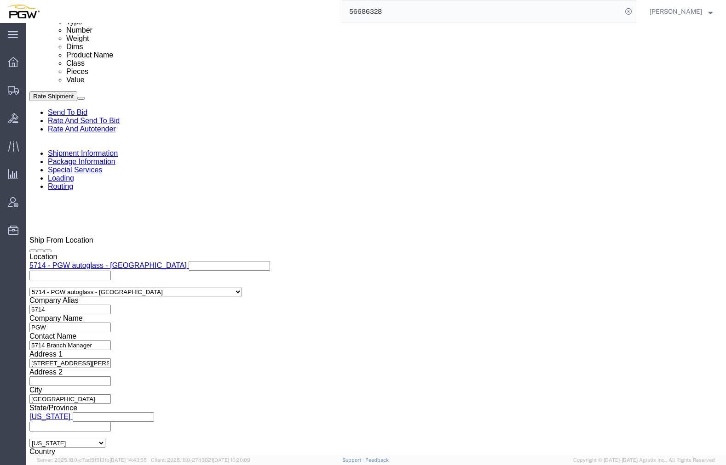
scroll to position [506, 0]
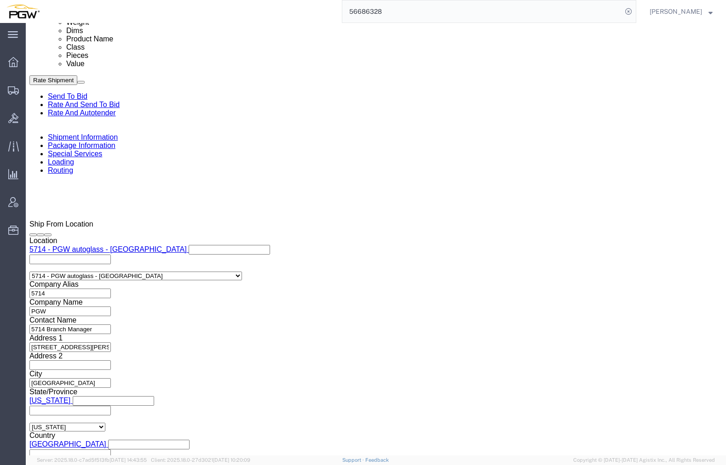
click span "56747092"
copy span "56747092"
click input "54833650"
drag, startPoint x: 150, startPoint y: 369, endPoint x: 58, endPoint y: 369, distance: 91.5
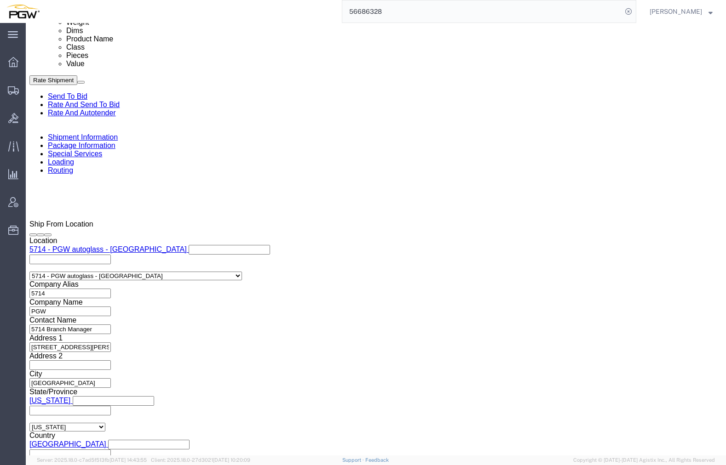
click div "Select Account Type Activity ID Airline Appointment Number ASN Batch Request # …"
paste input "6747092"
click input "56747092"
type input "56747092"
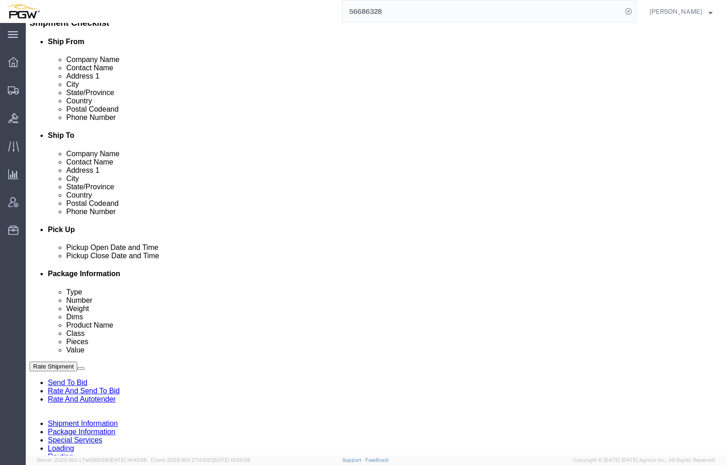
scroll to position [138, 0]
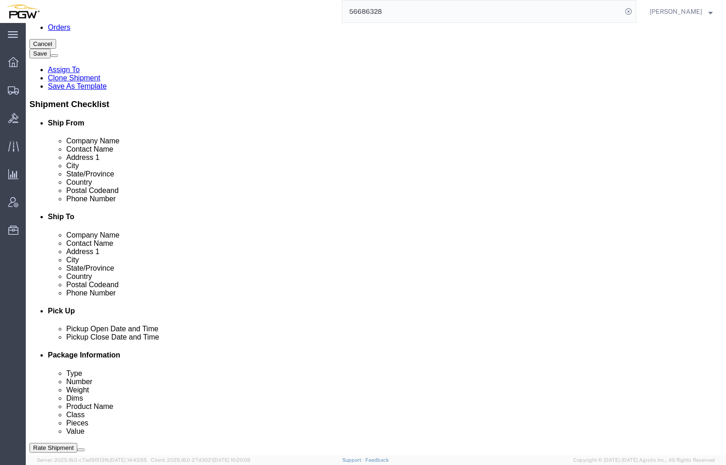
click icon
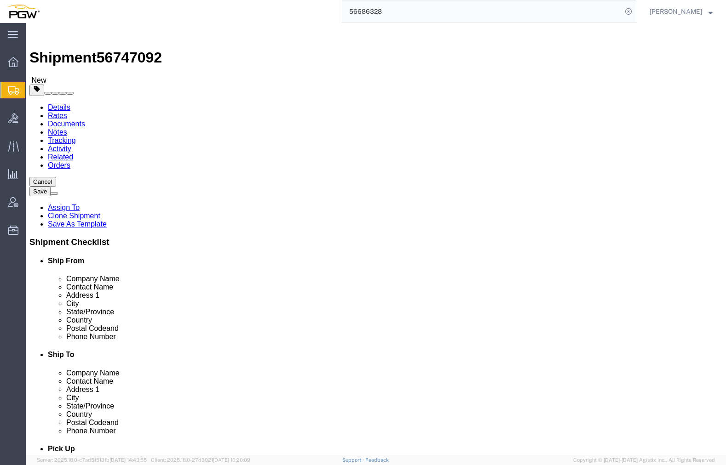
click input "15"
drag, startPoint x: 121, startPoint y: 194, endPoint x: 46, endPoint y: 185, distance: 75.5
click div "Number 15"
type input "5"
click input "44000.00"
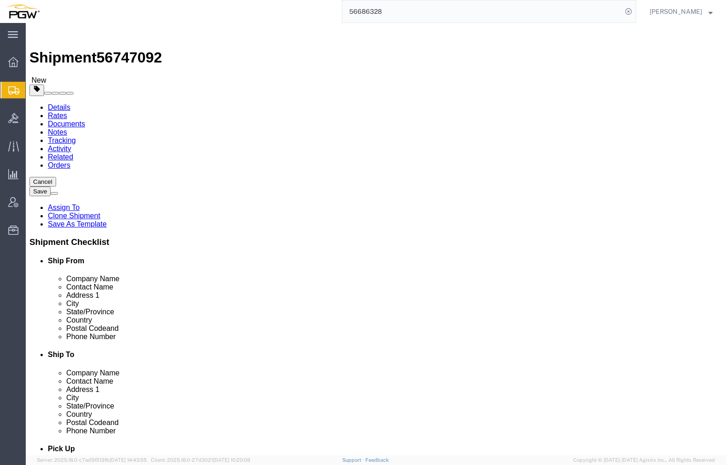
drag, startPoint x: 128, startPoint y: 229, endPoint x: 10, endPoint y: 209, distance: 119.4
click div "Package Type Select Bale(s) Basket(s) Bolt(s) Bottle(s) Buckets Bulk Bundle(s) …"
type input "14000.00"
click dd "1.00 USD"
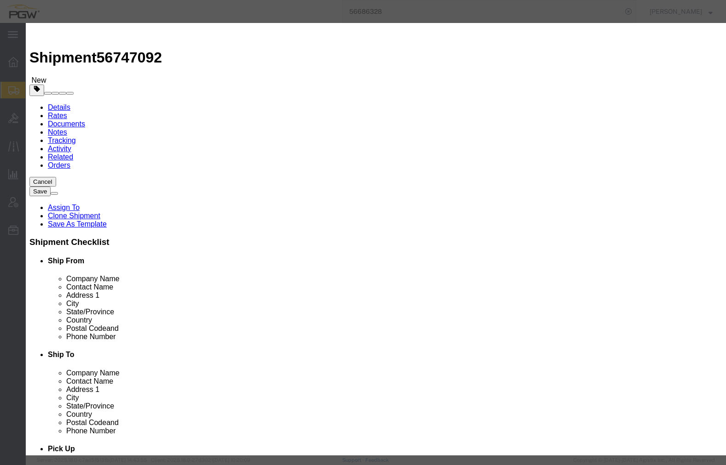
drag, startPoint x: 222, startPoint y: 86, endPoint x: 138, endPoint y: 81, distance: 83.4
click div "Pieces 15.00 Select Bag Barrels 100Board Feet Bottle Box Blister Pack Carats Ca…"
type input "5.00"
click input "0.33"
drag, startPoint x: 220, startPoint y: 105, endPoint x: 145, endPoint y: 97, distance: 75.8
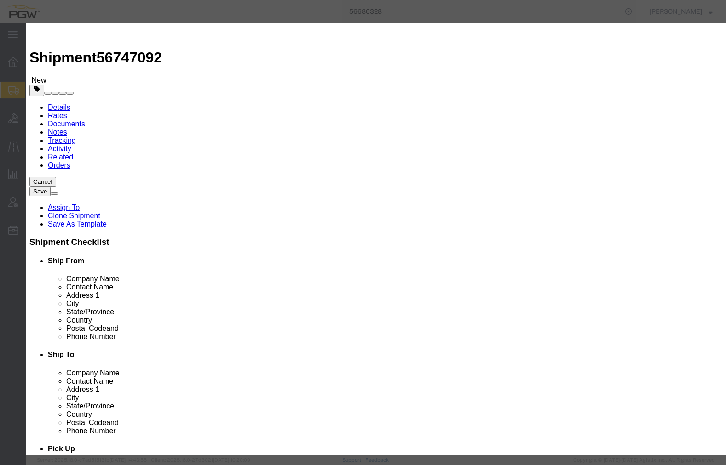
click div "Total Value 0.33 Select ADP AED AFN ALL AMD AOA ARS ATS AUD AWG AZN BAM BBD BDT…"
type input "1.00"
click button "Save & Close"
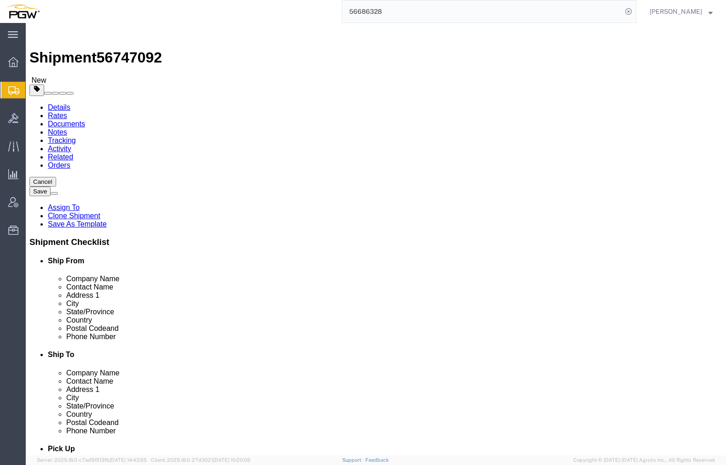
click span "button"
click link "Special Services"
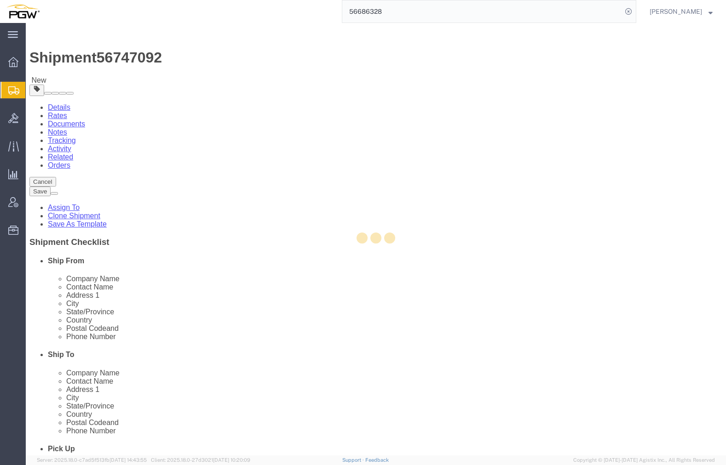
select select
select select "COSTCENTER"
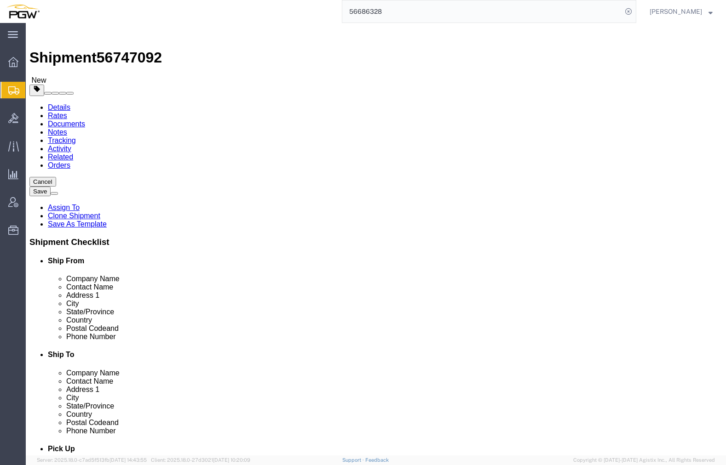
scroll to position [81, 0]
click link "Routing"
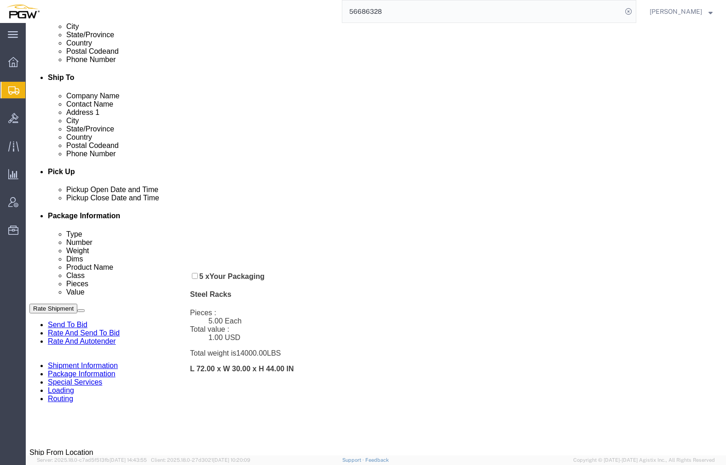
scroll to position [322, 0]
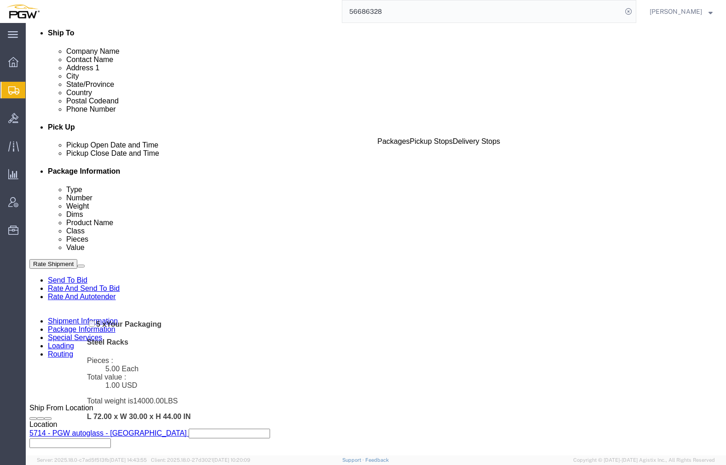
drag, startPoint x: 26, startPoint y: 248, endPoint x: 46, endPoint y: 293, distance: 49.8
click div "Pickups + Add Stop From : PGW - 5714 [STREET_ADDRESS][PERSON_NAME] Edit Move to…"
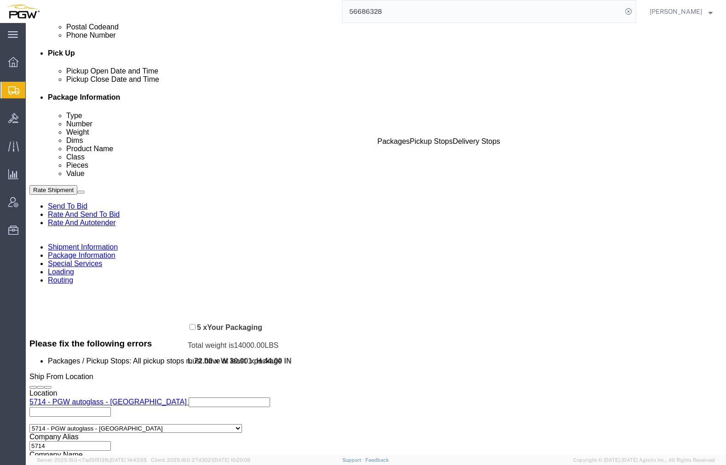
scroll to position [412, 0]
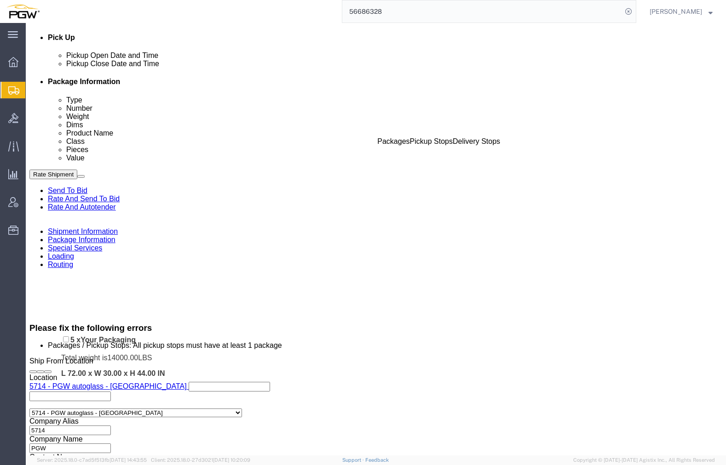
drag, startPoint x: 25, startPoint y: 150, endPoint x: 37, endPoint y: 322, distance: 172.9
click div "Pickups + Add Stop From : PGW - 5714 [STREET_ADDRESS][PERSON_NAME] Edit Move to…"
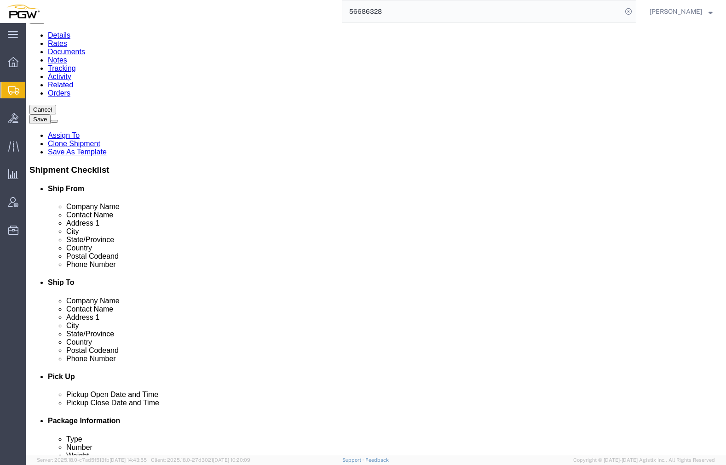
scroll to position [5, 0]
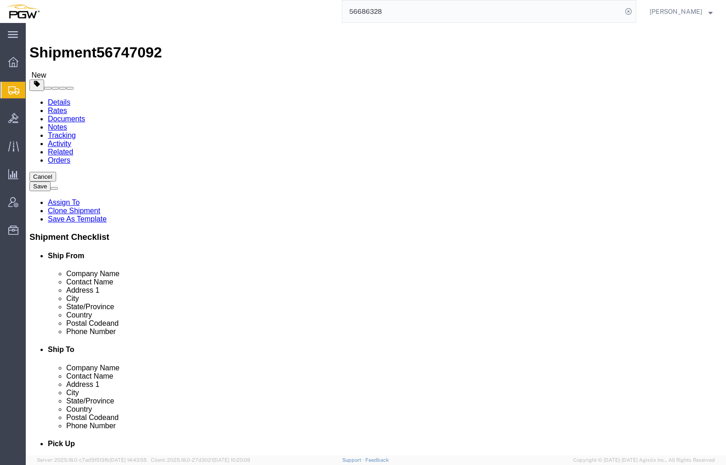
click link "Special Services"
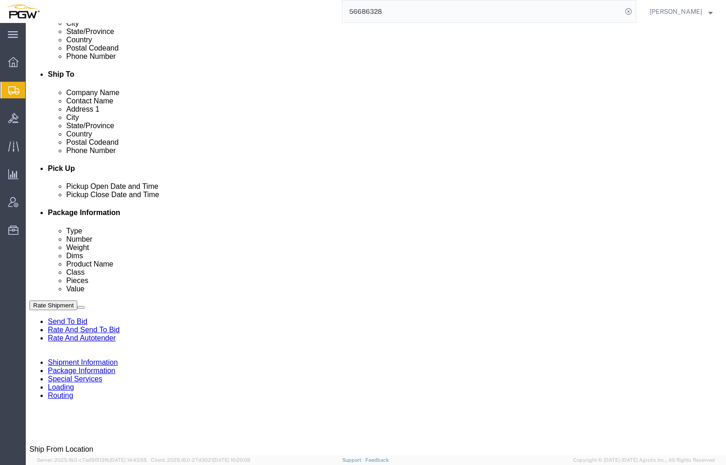
scroll to position [281, 0]
type input "5407"
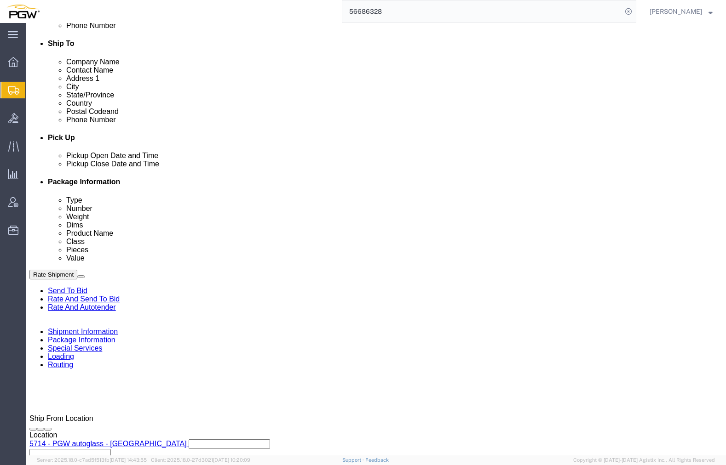
scroll to position [327, 0]
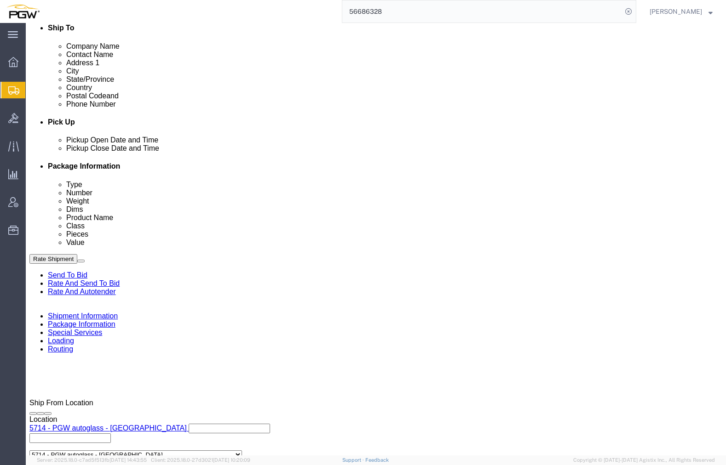
click input "5329"
drag, startPoint x: 133, startPoint y: 323, endPoint x: 25, endPoint y: 312, distance: 108.6
click div "Account # 5329"
type input "5407"
click link "Send To Bid"
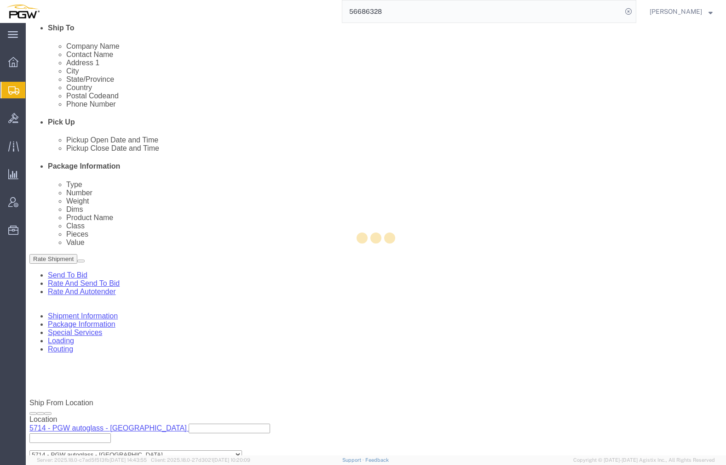
select select "COSTCENTER"
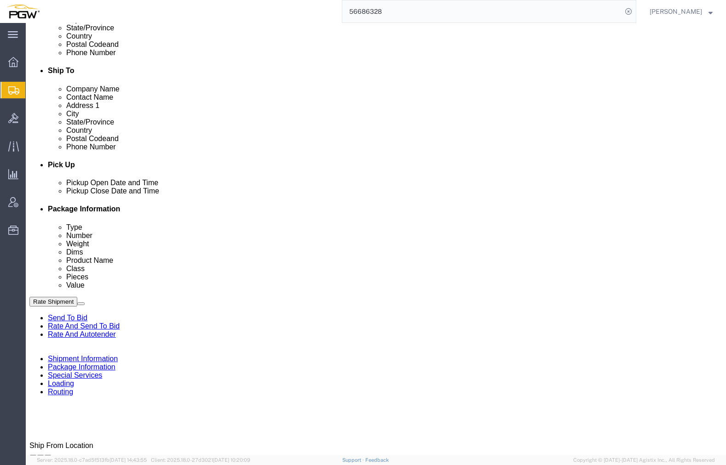
scroll to position [281, 0]
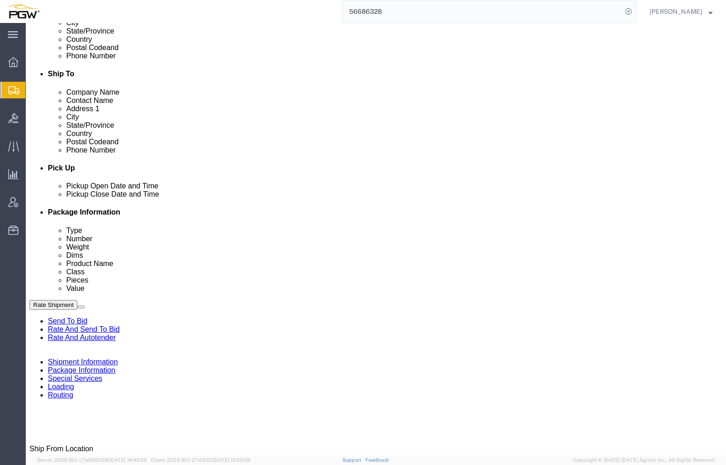
select select "28469"
select select "62351"
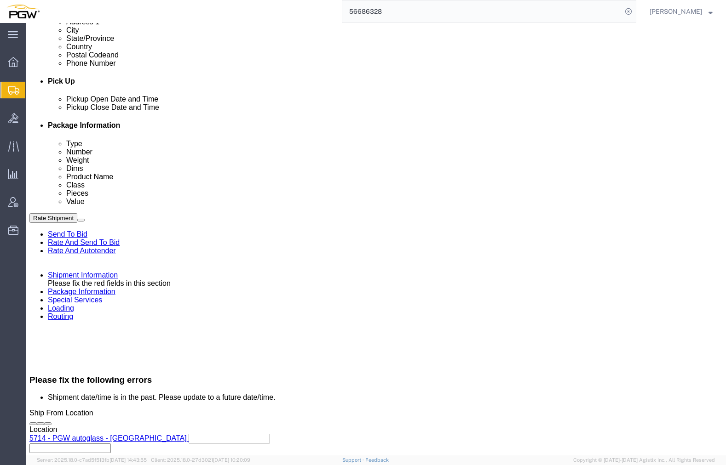
click icon
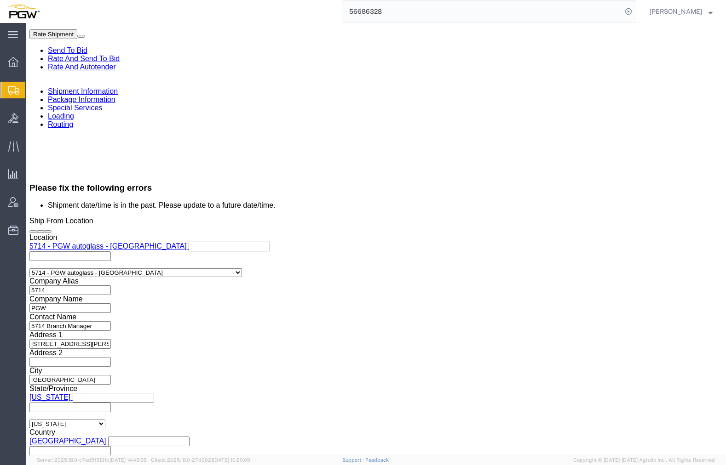
click div "[DATE] 2:28 PM"
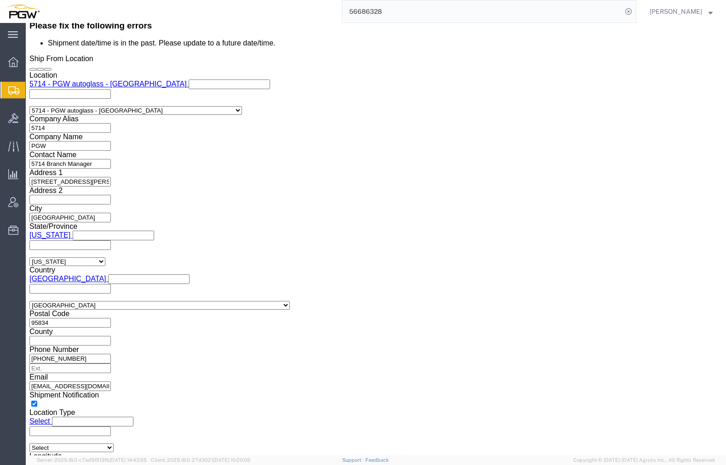
click input "2:28 PM"
type input "7:30 AM"
click button "Apply"
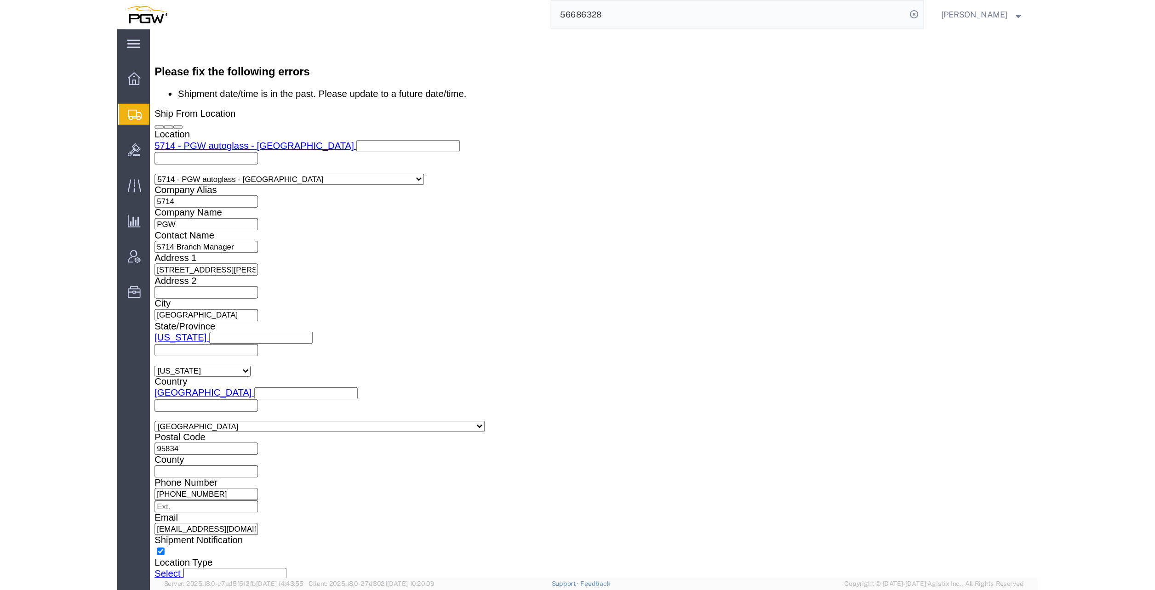
scroll to position [668, 0]
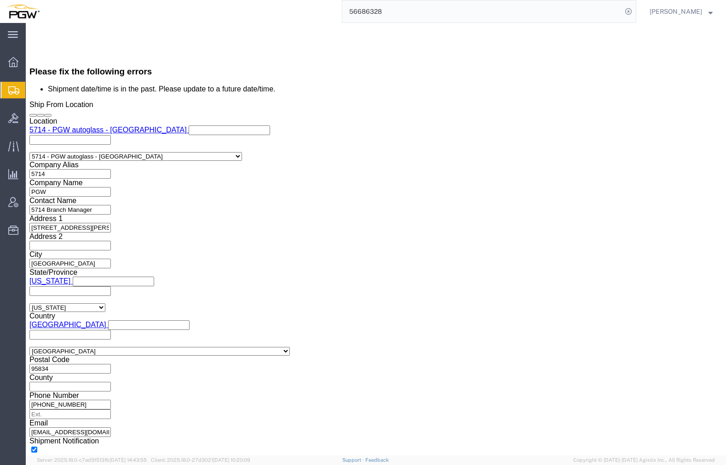
click div
click input "9:30 AM"
type input "8:30 AM"
click button "Apply"
click link "Send To Bid"
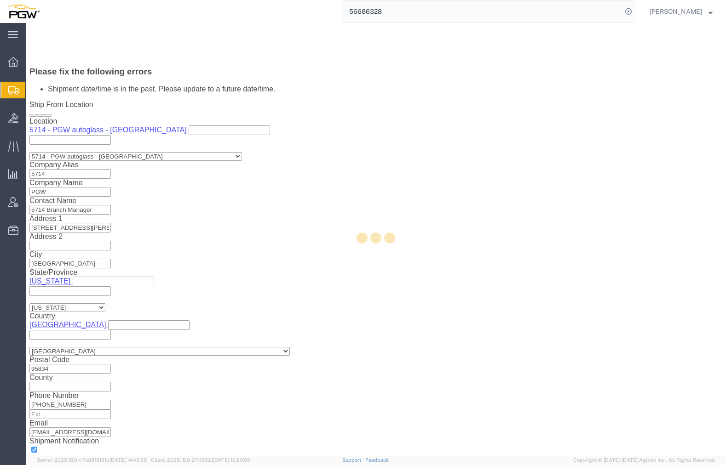
select select "28469"
select select "62351"
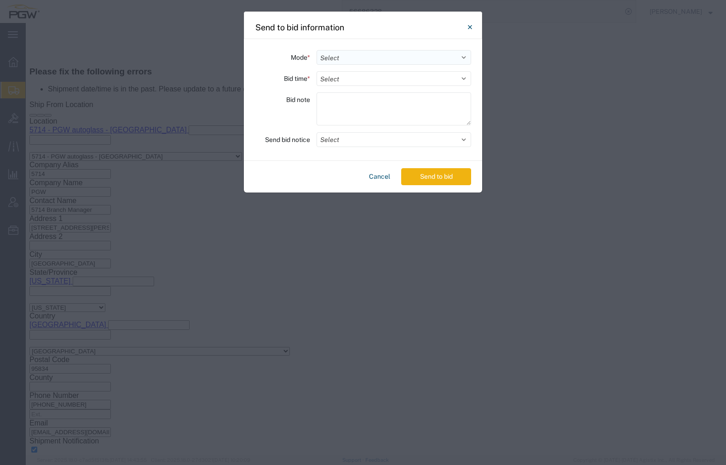
click at [354, 61] on select "Select Small Parcel Truckload Air Rail Less than Truckload Ocean Freight Multi-…" at bounding box center [393, 57] width 155 height 15
select select "TL"
click at [316, 50] on select "Select Small Parcel Truckload Air Rail Less than Truckload Ocean Freight Multi-…" at bounding box center [393, 57] width 155 height 15
click at [356, 82] on select "Select 30 Min (Rush) 1 Hour (Rush) 2 Hours (Rush) 4 Hours (Rush) 8 Hours (Rush)…" at bounding box center [393, 78] width 155 height 15
select select "24"
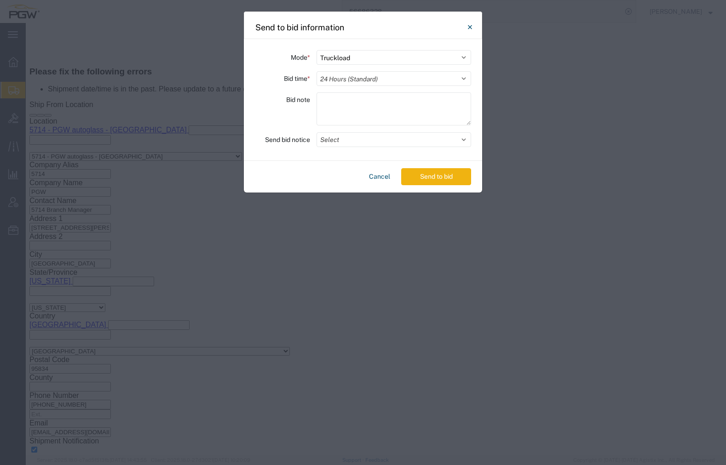
click at [316, 71] on select "Select 30 Min (Rush) 1 Hour (Rush) 2 Hours (Rush) 4 Hours (Rush) 8 Hours (Rush)…" at bounding box center [393, 78] width 155 height 15
click at [345, 139] on button "Select" at bounding box center [393, 139] width 155 height 15
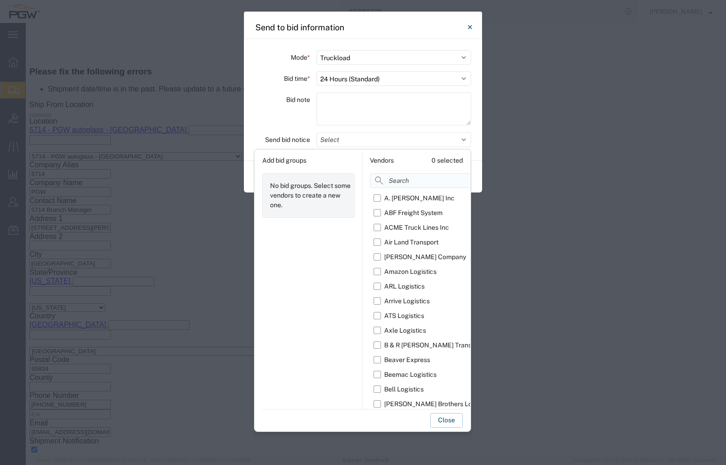
click at [393, 182] on input at bounding box center [442, 180] width 145 height 15
type input "ATS"
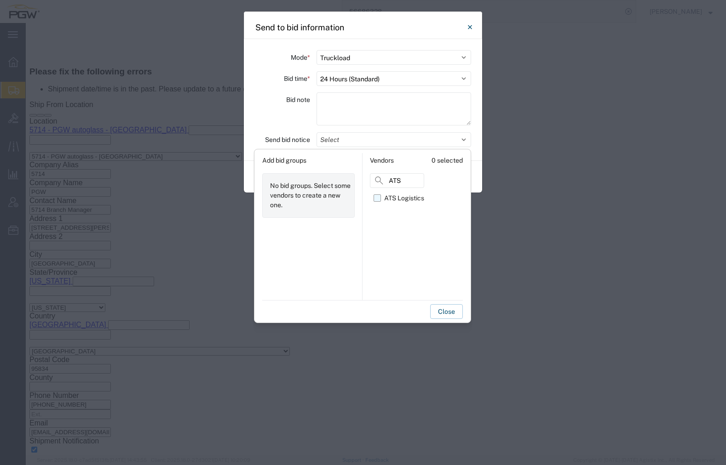
click at [403, 200] on div "ATS Logistics" at bounding box center [404, 199] width 40 height 10
click at [0, 0] on input "ATS Logistics" at bounding box center [0, 0] width 0 height 0
click at [373, 311] on div "Close" at bounding box center [362, 309] width 200 height 19
click at [374, 311] on div "Close" at bounding box center [362, 309] width 200 height 19
drag, startPoint x: 374, startPoint y: 311, endPoint x: 389, endPoint y: 310, distance: 14.7
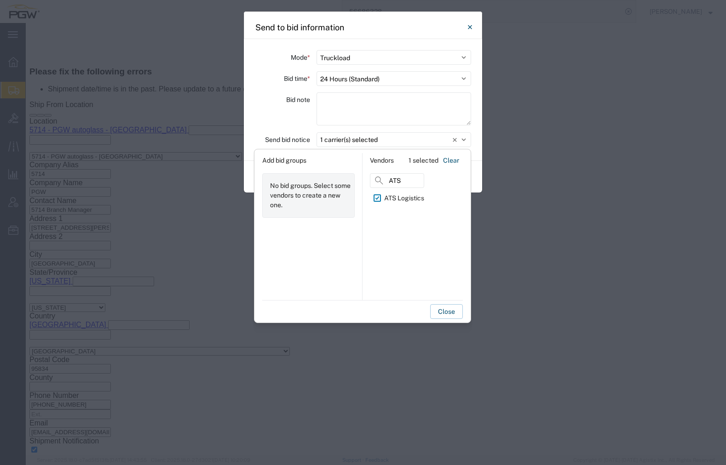
click at [389, 310] on div "Close" at bounding box center [362, 309] width 200 height 19
click at [447, 315] on button "Close" at bounding box center [446, 311] width 33 height 15
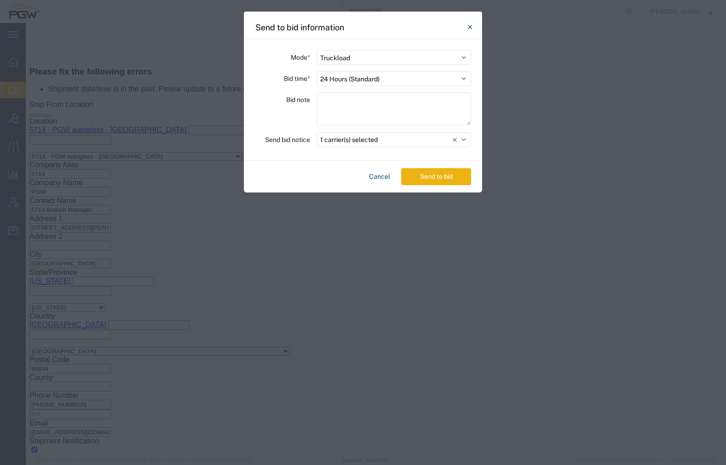
click at [440, 176] on button "Send to bid" at bounding box center [436, 176] width 70 height 17
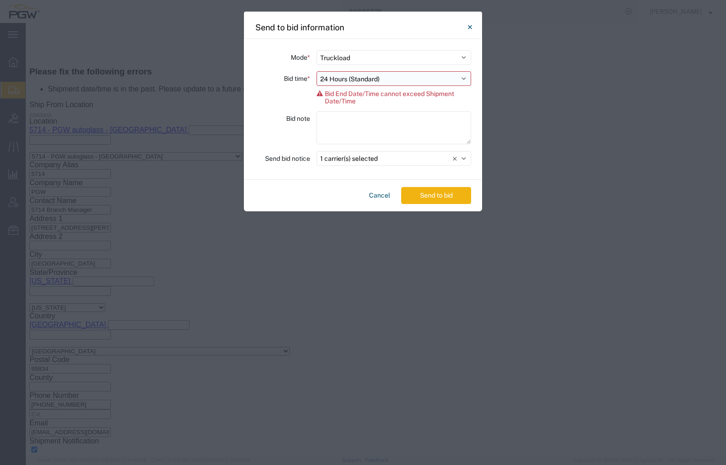
click at [396, 79] on select "Select 30 Min (Rush) 1 Hour (Rush) 2 Hours (Rush) 4 Hours (Rush) 8 Hours (Rush)…" at bounding box center [393, 78] width 155 height 15
select select "20"
click at [316, 71] on select "Select 30 Min (Rush) 1 Hour (Rush) 2 Hours (Rush) 4 Hours (Rush) 8 Hours (Rush)…" at bounding box center [393, 78] width 155 height 15
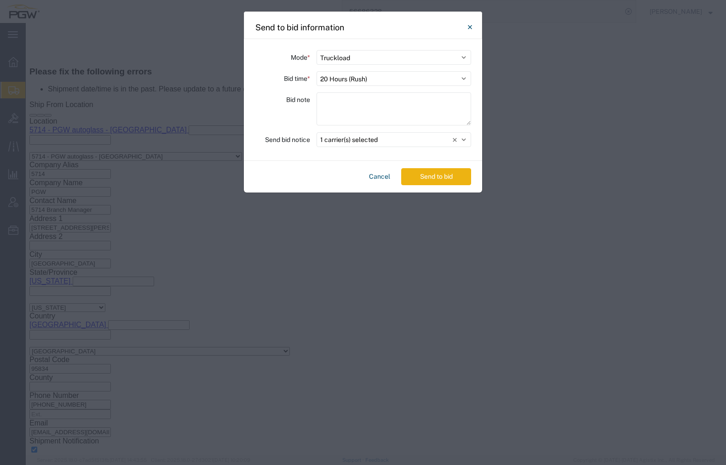
click at [422, 174] on button "Send to bid" at bounding box center [436, 176] width 70 height 17
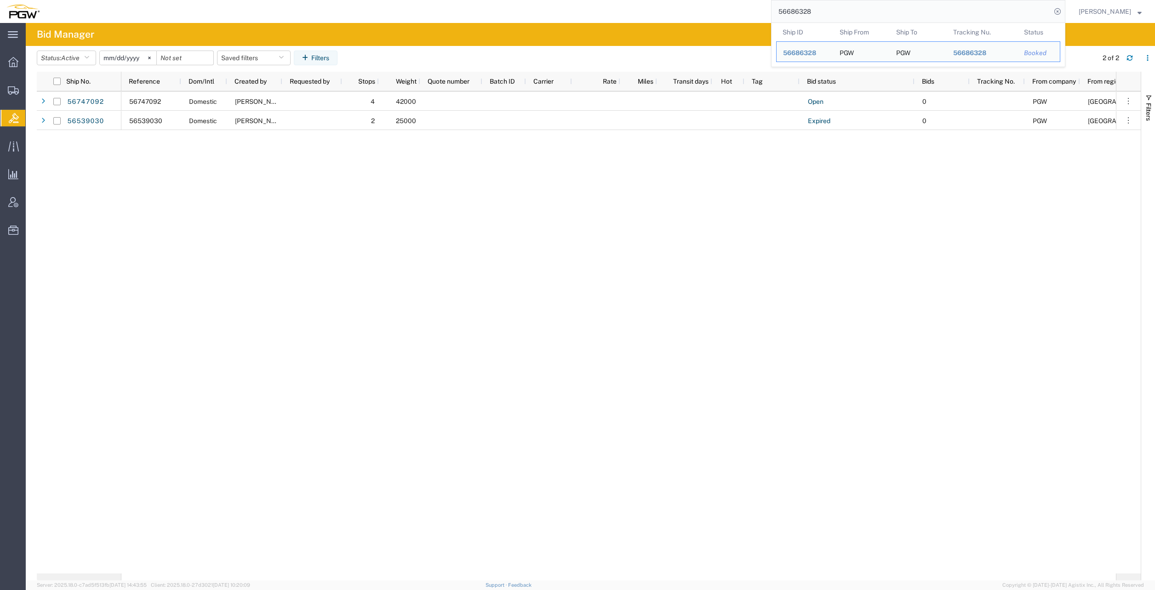
drag, startPoint x: 828, startPoint y: 10, endPoint x: 706, endPoint y: -1, distance: 121.9
click at [526, 0] on html "main_menu Created with Sketch. Collapse Menu Overview Shipments Shipment Manage…" at bounding box center [577, 295] width 1155 height 590
paste input "483473"
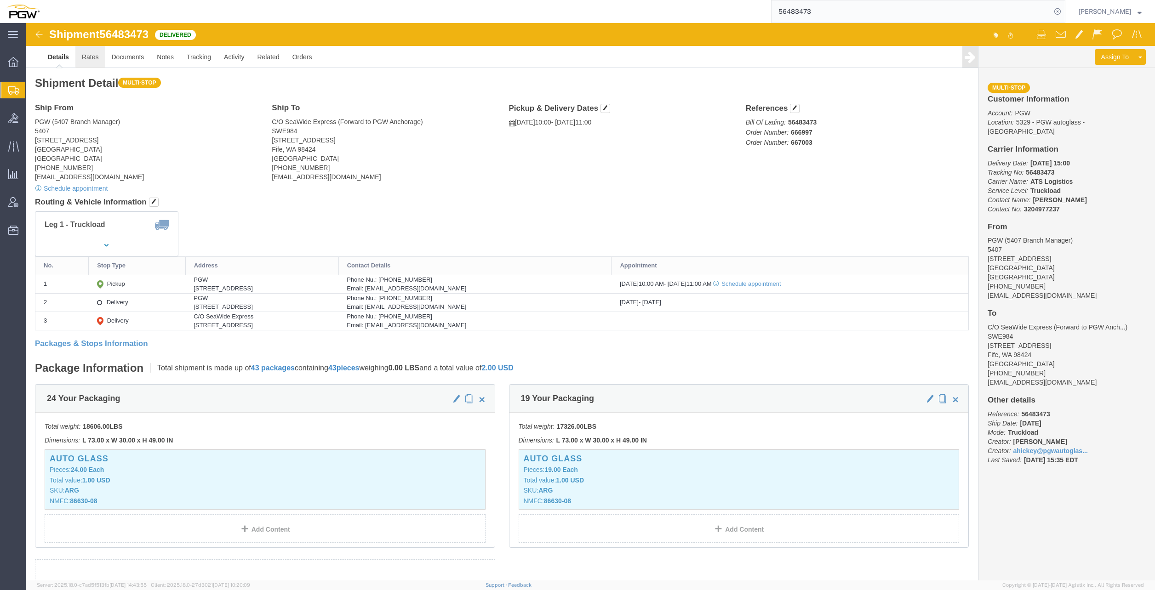
click link "Rates"
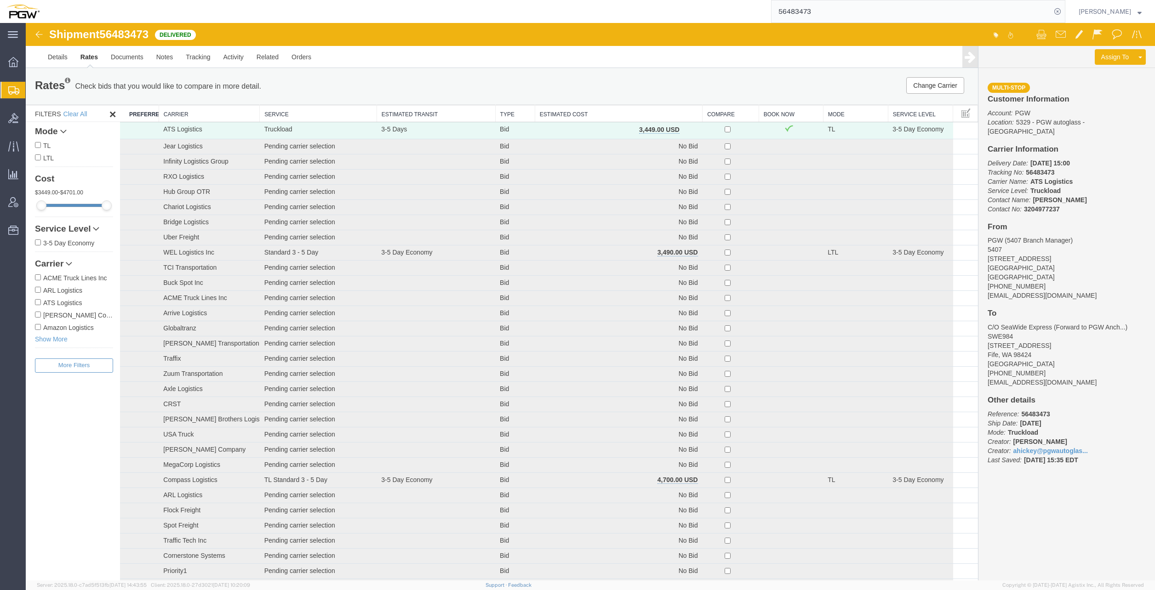
click at [526, 115] on th "Estimated Cost" at bounding box center [618, 113] width 167 height 17
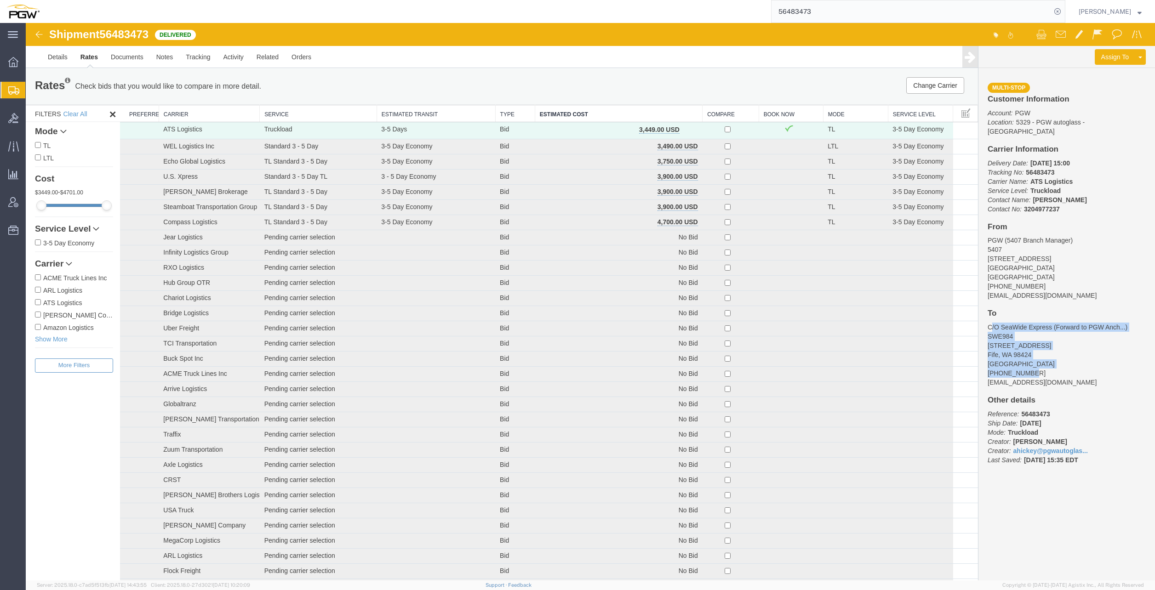
drag, startPoint x: 985, startPoint y: 319, endPoint x: 1102, endPoint y: 366, distance: 126.5
click at [526, 366] on address "C/O SeaWide Express ( Forward to PGW Anch... ) SWE984 [STREET_ADDRESS] [PHONE_N…" at bounding box center [1067, 355] width 158 height 64
click at [526, 326] on address "C/O SeaWide Express ( Forward to PGW Anch... ) SWE984 [STREET_ADDRESS] [PHONE_N…" at bounding box center [1067, 355] width 158 height 64
drag, startPoint x: 985, startPoint y: 317, endPoint x: 1047, endPoint y: 321, distance: 62.2
click at [526, 323] on address "C/O SeaWide Express ( Forward to PGW Anch... ) SWE984 [STREET_ADDRESS] [PHONE_N…" at bounding box center [1067, 355] width 158 height 64
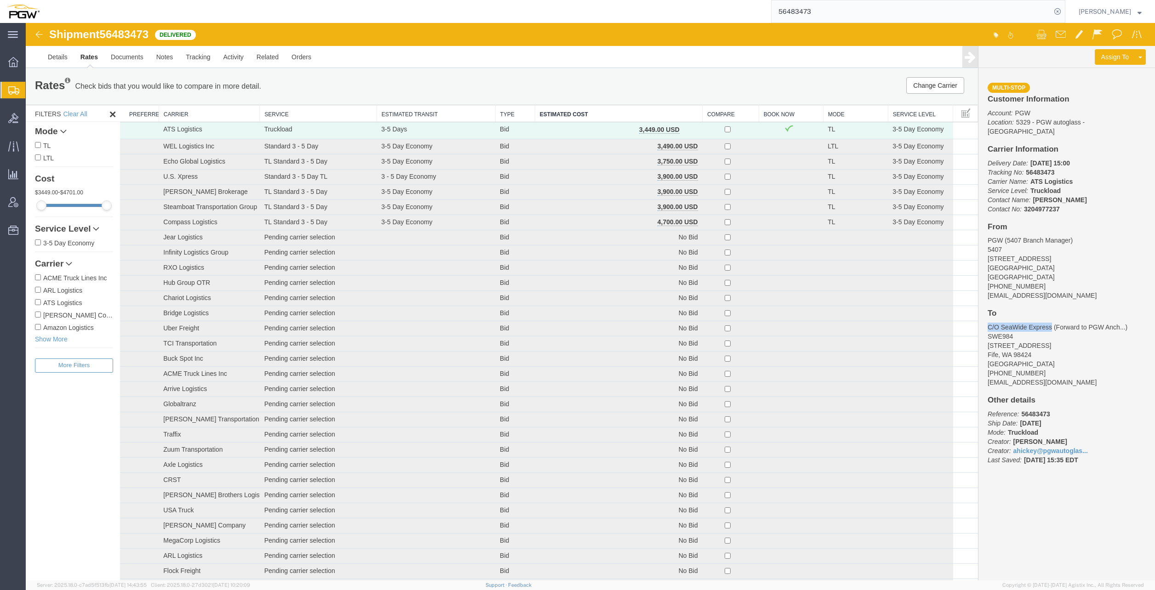
drag, startPoint x: 1047, startPoint y: 321, endPoint x: 1032, endPoint y: 321, distance: 14.7
click at [526, 323] on address "C/O SeaWide Express ( Forward to PGW Anch... ) SWE984 [STREET_ADDRESS] [PHONE_N…" at bounding box center [1067, 355] width 158 height 64
click at [526, 7] on input "56483473" at bounding box center [912, 11] width 280 height 22
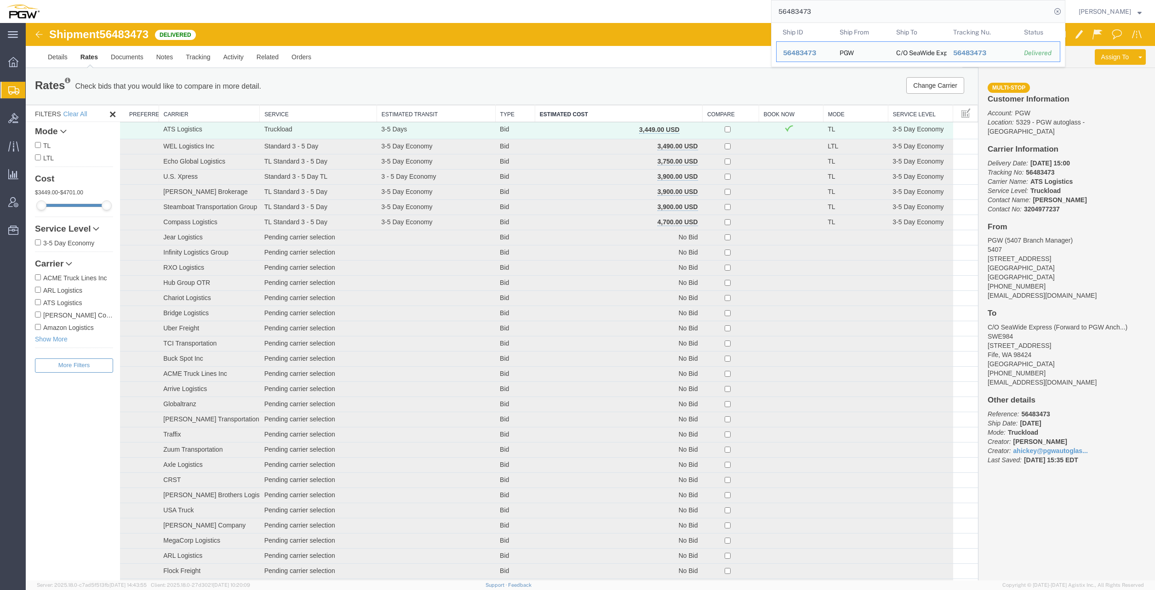
drag, startPoint x: 843, startPoint y: 8, endPoint x: 542, endPoint y: -21, distance: 302.1
click at [526, 0] on html "main_menu Created with Sketch. Collapse Menu Overview Shipments Shipment Manage…" at bounding box center [577, 295] width 1155 height 590
paste input "556851"
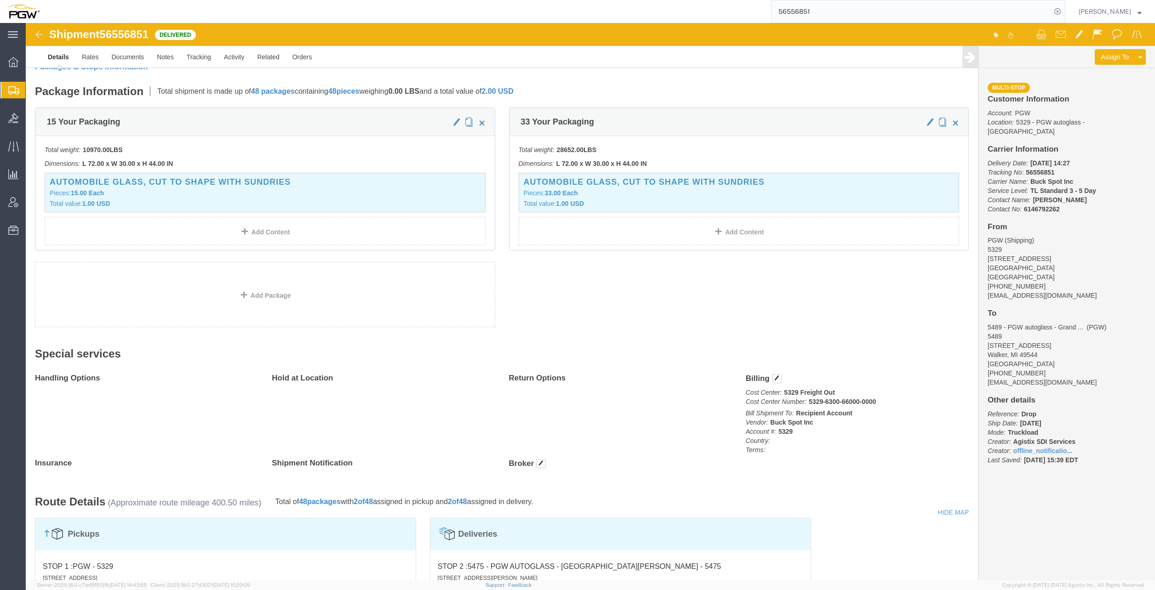
scroll to position [322, 0]
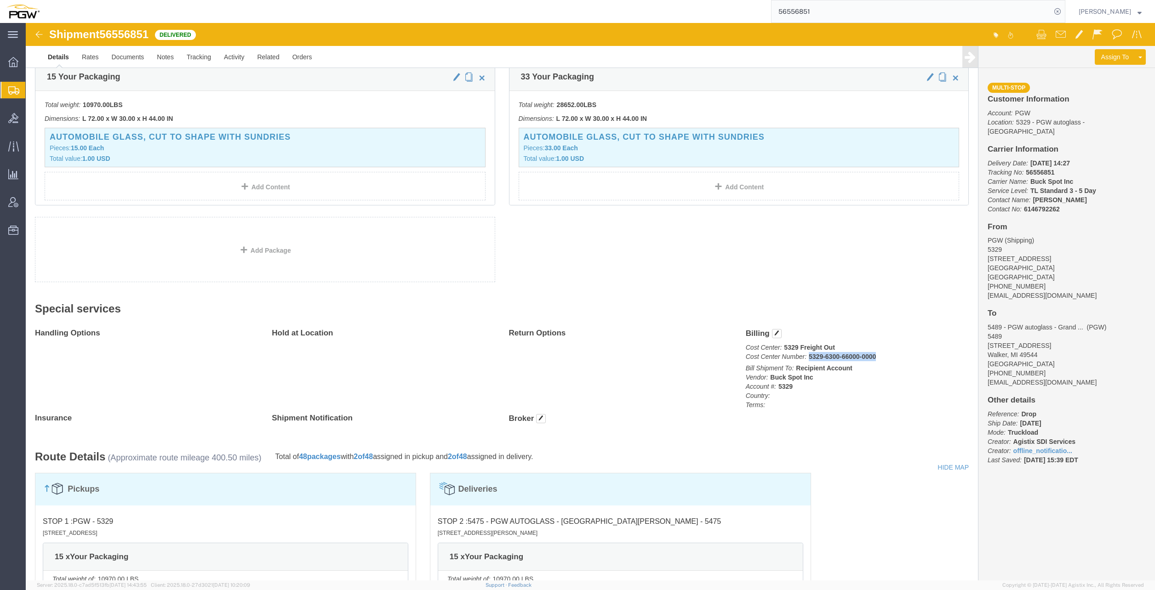
drag, startPoint x: 779, startPoint y: 334, endPoint x: 847, endPoint y: 332, distance: 67.2
click p "Cost Center: 5329 Freight Out Cost Center Number: 5329-6300-66000-0000"
copy b "5329-6300-66000-0000"
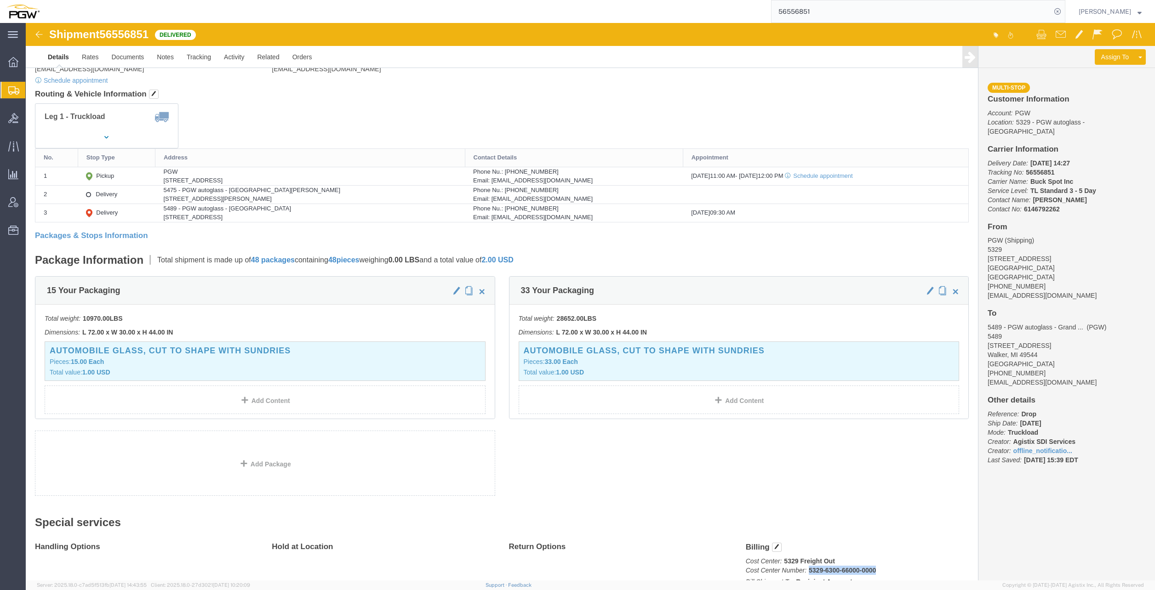
scroll to position [92, 0]
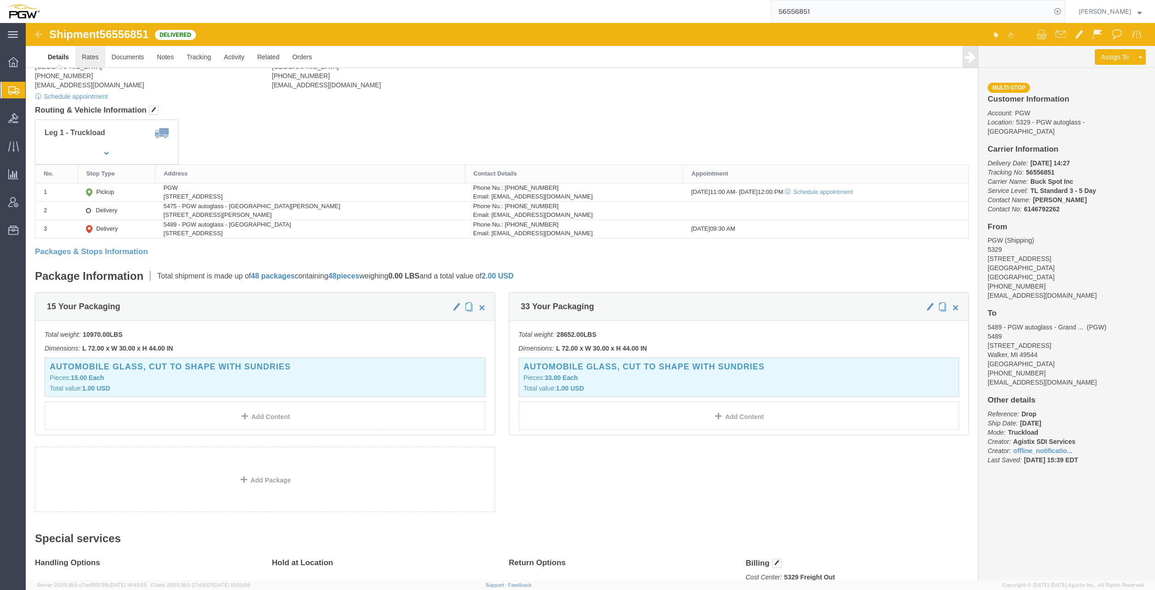
click link "Rates"
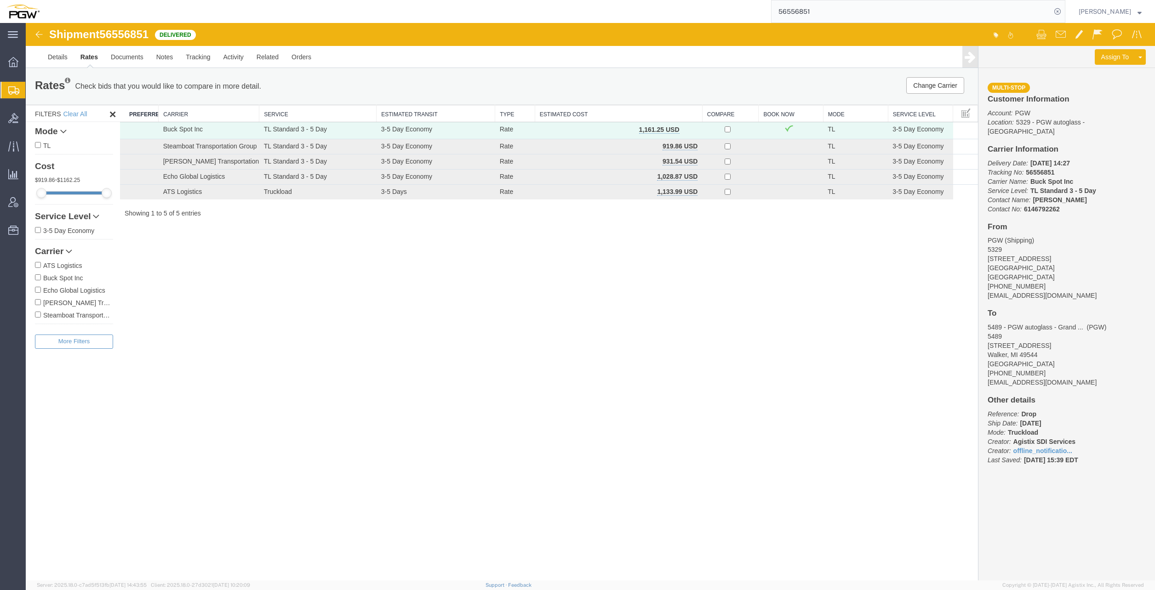
click at [526, 17] on input "56556851" at bounding box center [912, 11] width 280 height 22
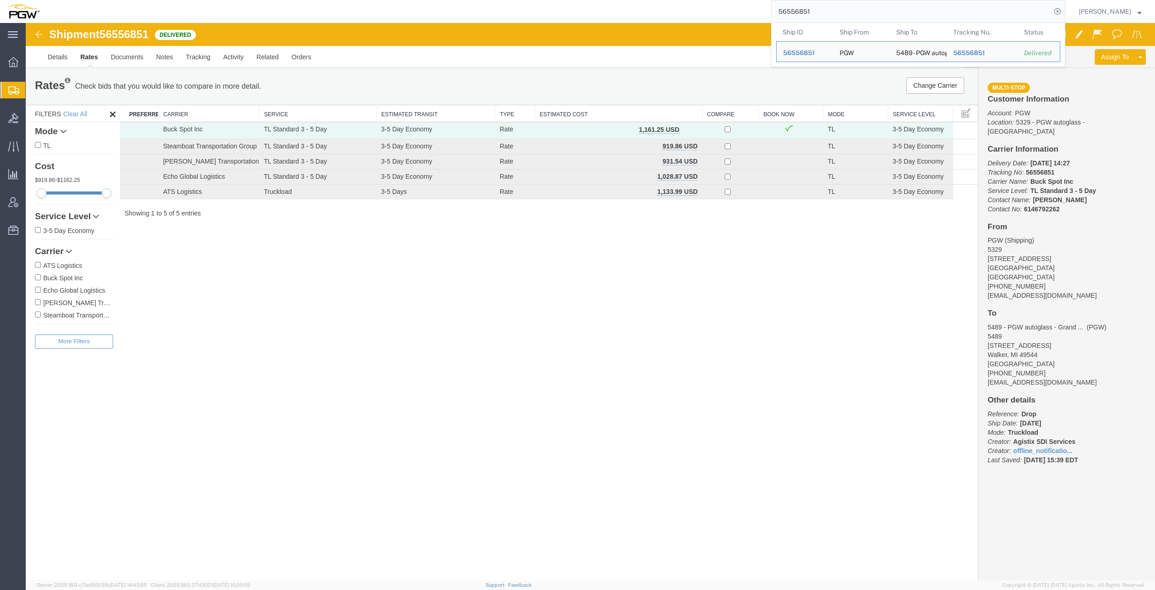
drag, startPoint x: 836, startPoint y: 15, endPoint x: 567, endPoint y: -16, distance: 269.8
click at [526, 0] on html "main_menu Created with Sketch. Collapse Menu Overview Shipments Shipment Manage…" at bounding box center [577, 295] width 1155 height 590
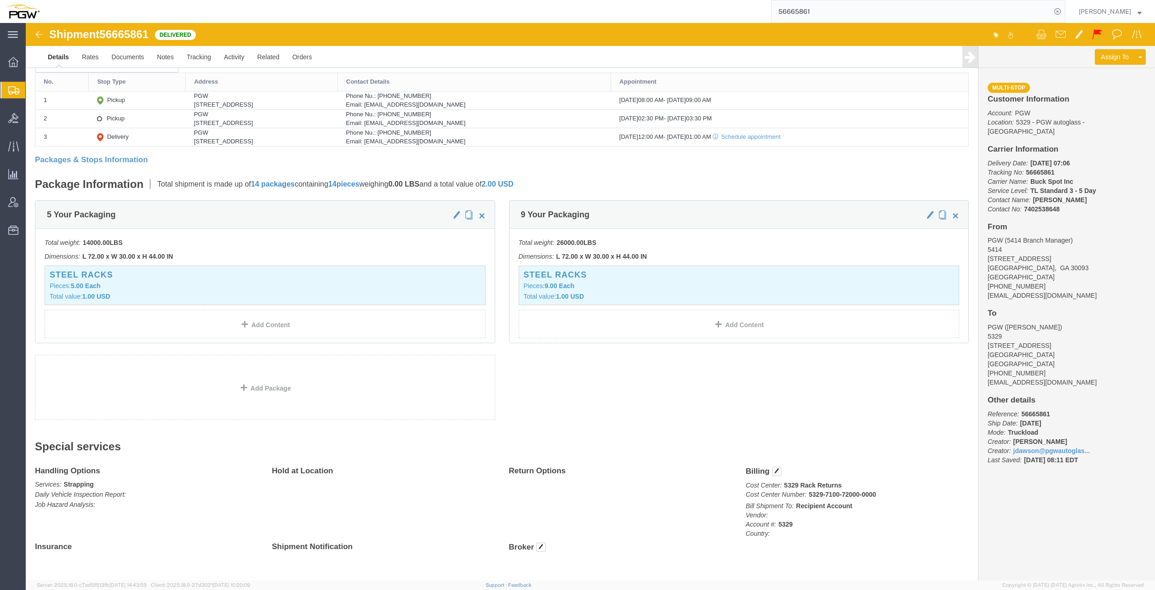
scroll to position [368, 0]
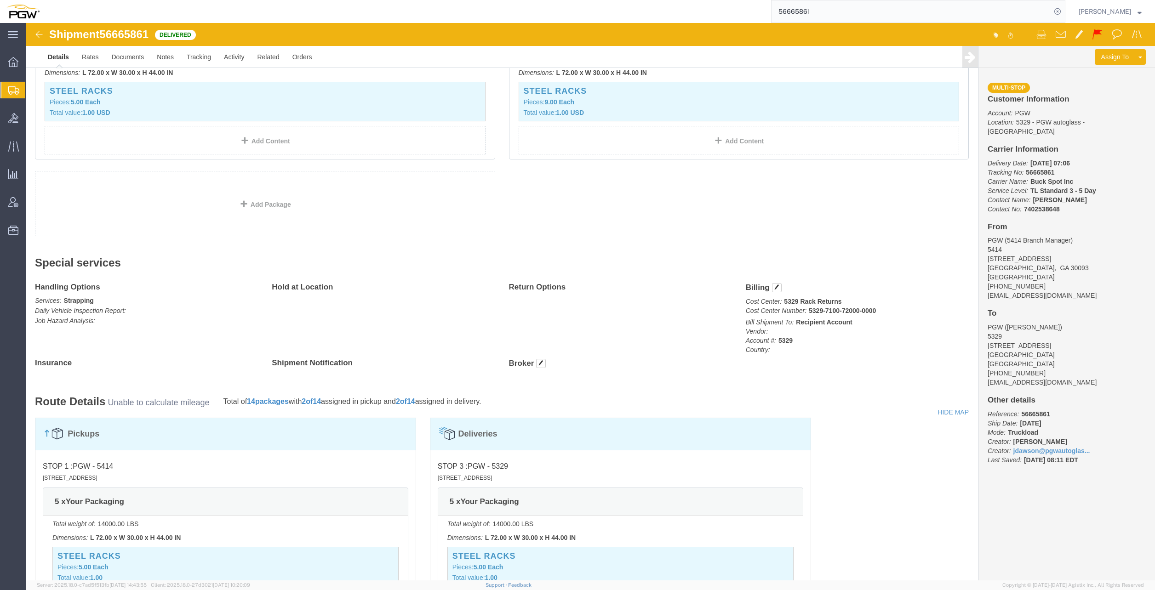
click b "5329-7100-72000-0000"
drag, startPoint x: 756, startPoint y: 277, endPoint x: 821, endPoint y: 279, distance: 64.4
click p "Cost Center: 5329 Rack Returns Cost Center Number: 5329-7100-72000-0000"
drag, startPoint x: 821, startPoint y: 279, endPoint x: 782, endPoint y: 291, distance: 40.3
click b "5329-7100-72000-0000"
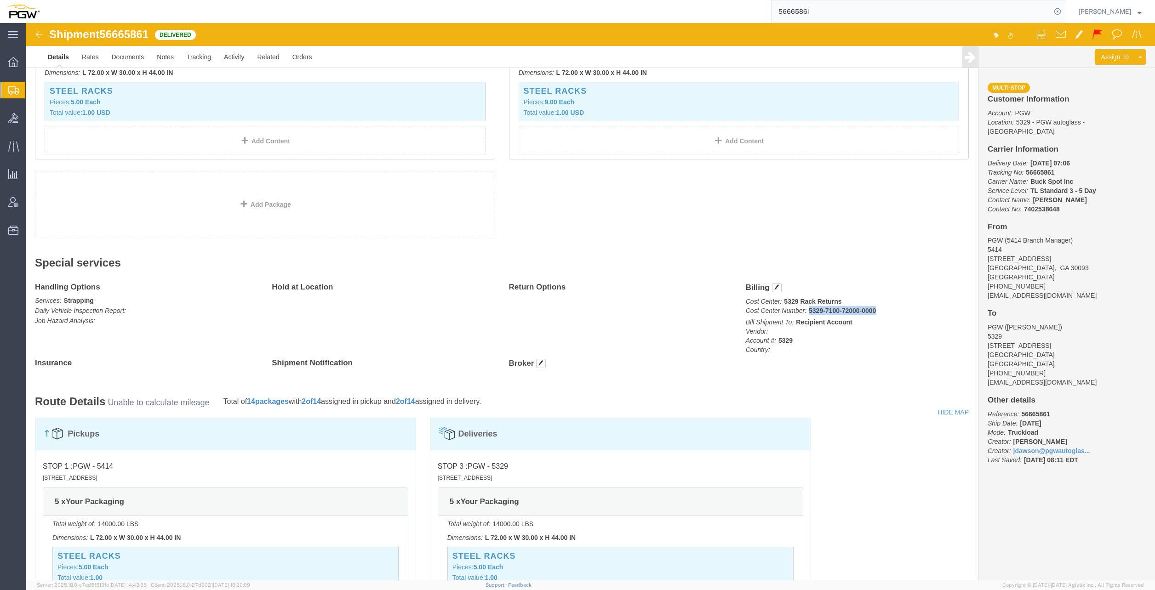
drag, startPoint x: 780, startPoint y: 287, endPoint x: 847, endPoint y: 284, distance: 66.3
click p "Cost Center: 5329 Rack Returns Cost Center Number: 5329-7100-72000-0000"
copy b "5329-7100-72000-0000"
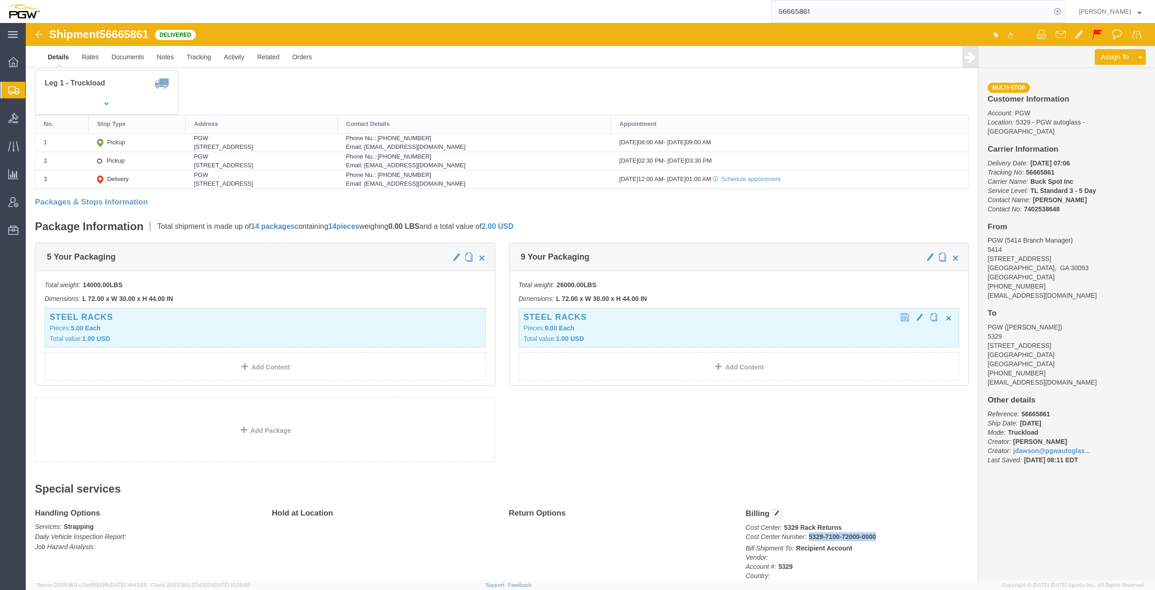
scroll to position [138, 0]
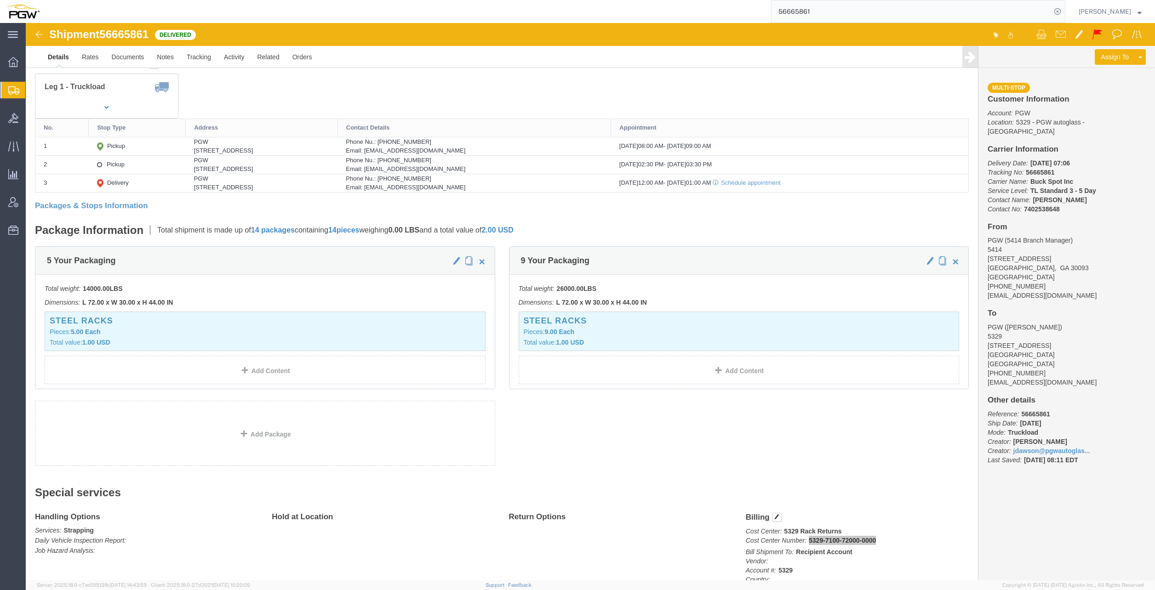
click at [526, 13] on input "56665861" at bounding box center [912, 11] width 280 height 22
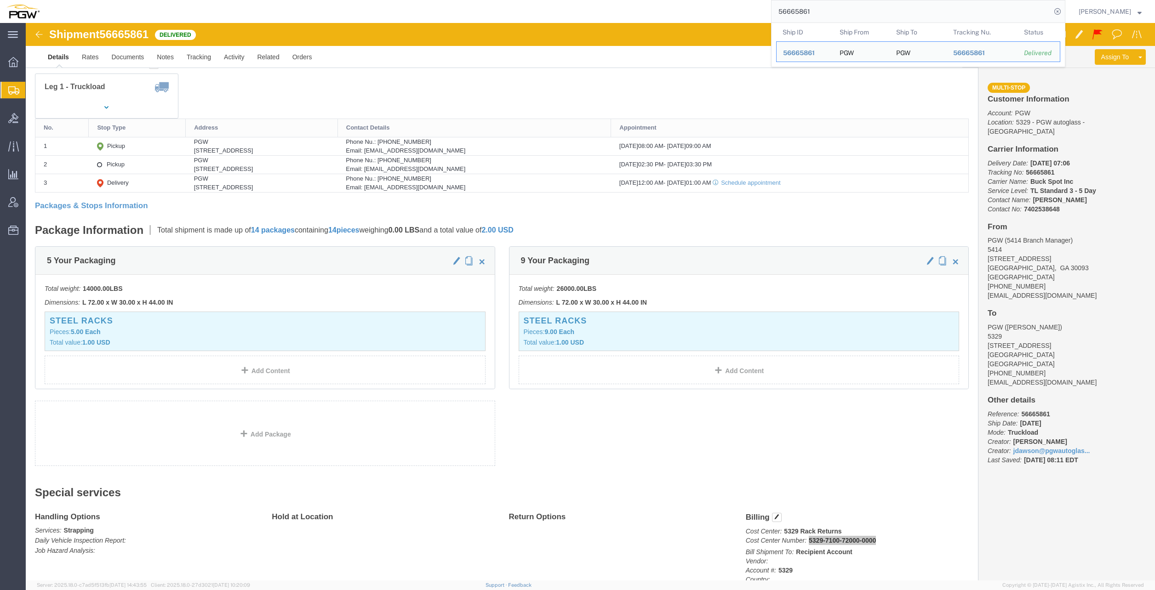
drag, startPoint x: 848, startPoint y: 13, endPoint x: 602, endPoint y: -7, distance: 246.0
click at [526, 0] on html "main_menu Created with Sketch. Collapse Menu Overview Shipments Shipment Manage…" at bounding box center [577, 295] width 1155 height 590
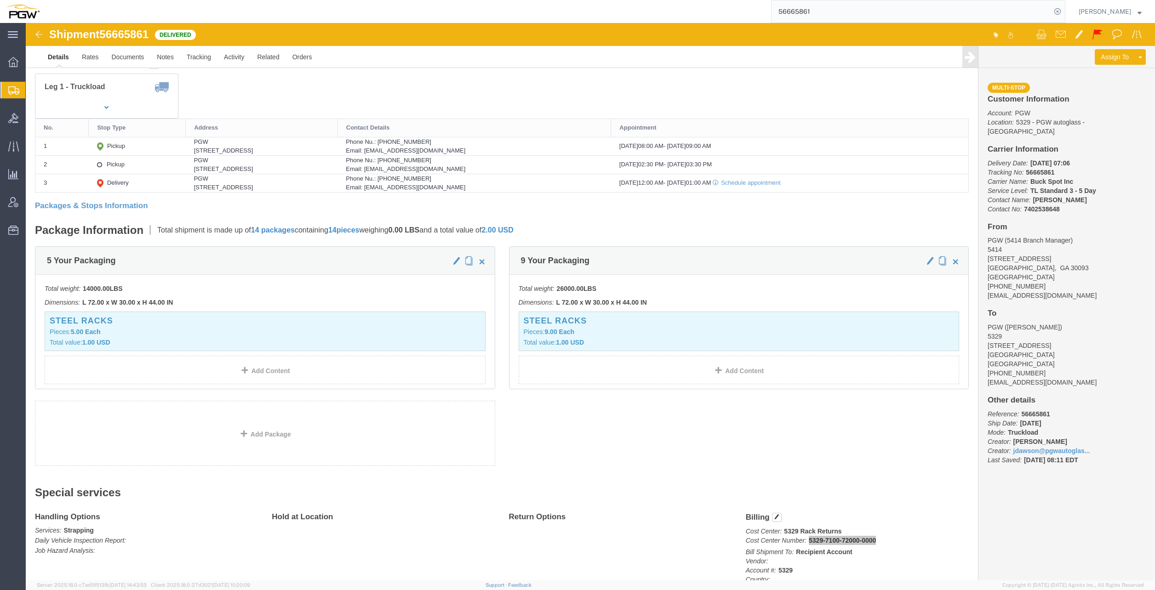
paste input "49303"
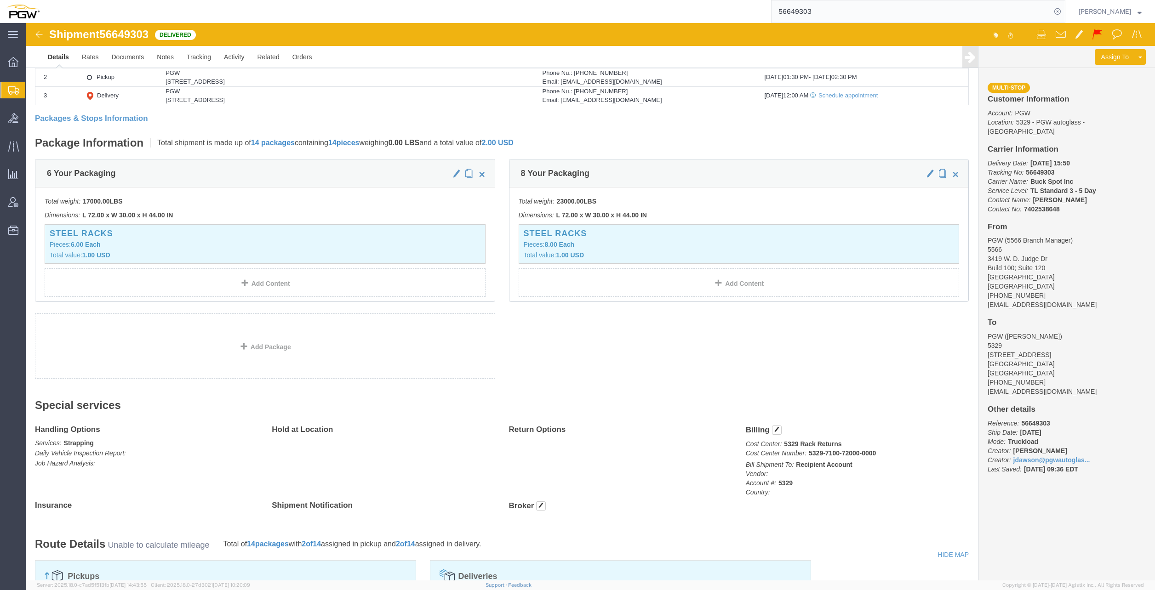
scroll to position [230, 0]
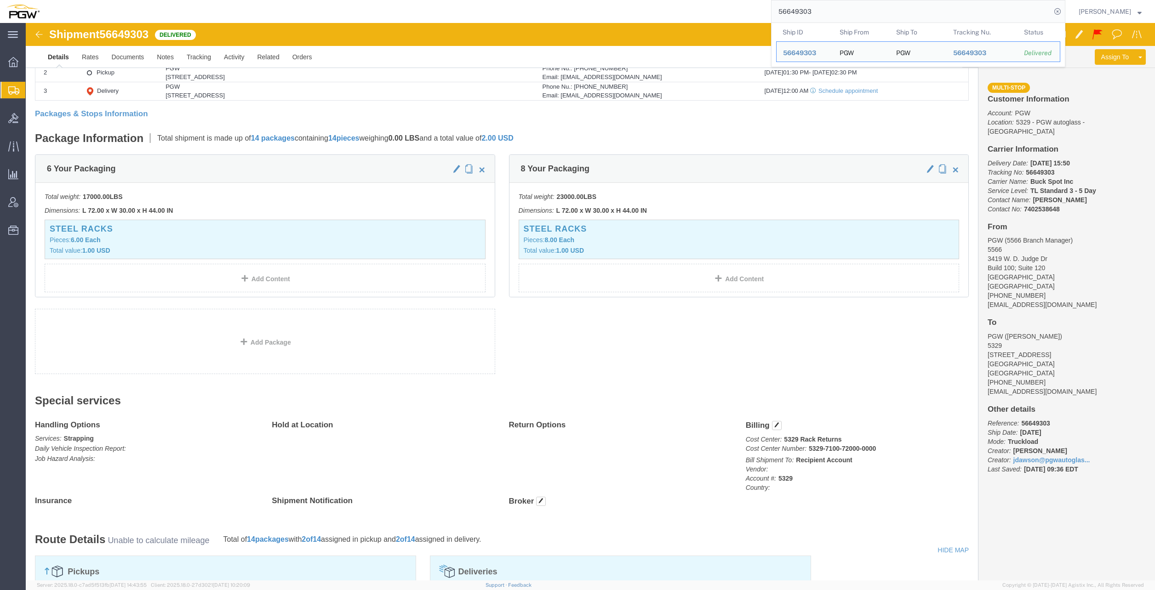
drag, startPoint x: 834, startPoint y: 13, endPoint x: 840, endPoint y: 14, distance: 6.6
click at [526, 13] on input "56649303" at bounding box center [912, 11] width 280 height 22
drag, startPoint x: 840, startPoint y: 14, endPoint x: 527, endPoint y: -7, distance: 314.4
click at [526, 0] on html "main_menu Created with Sketch. Collapse Menu Overview Shipments Shipment Manage…" at bounding box center [577, 295] width 1155 height 590
paste input "00134"
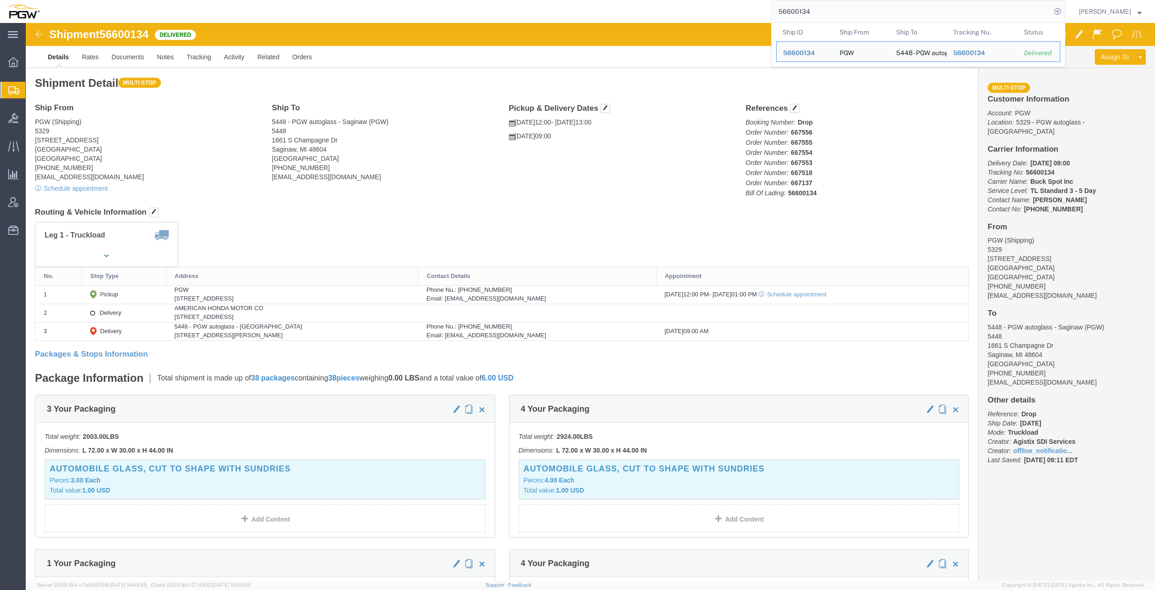
click at [526, 18] on input "56600134" at bounding box center [912, 11] width 280 height 22
drag, startPoint x: 836, startPoint y: 13, endPoint x: 601, endPoint y: 2, distance: 236.1
click at [526, 0] on html "main_menu Created with Sketch. Collapse Menu Overview Shipments Shipment Manage…" at bounding box center [577, 295] width 1155 height 590
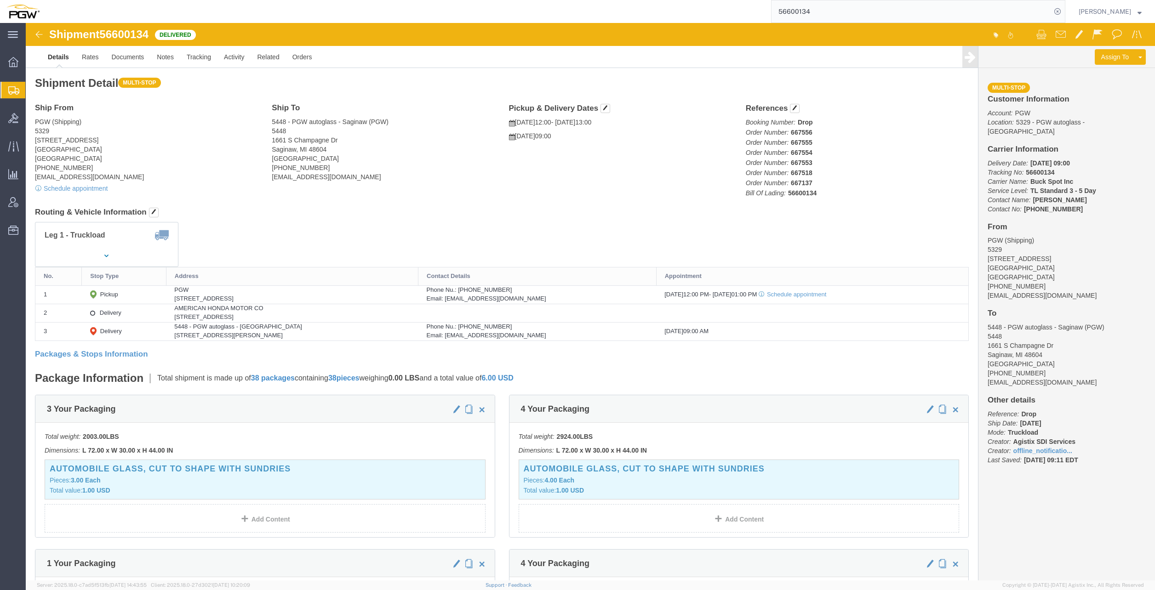
paste input "5422586"
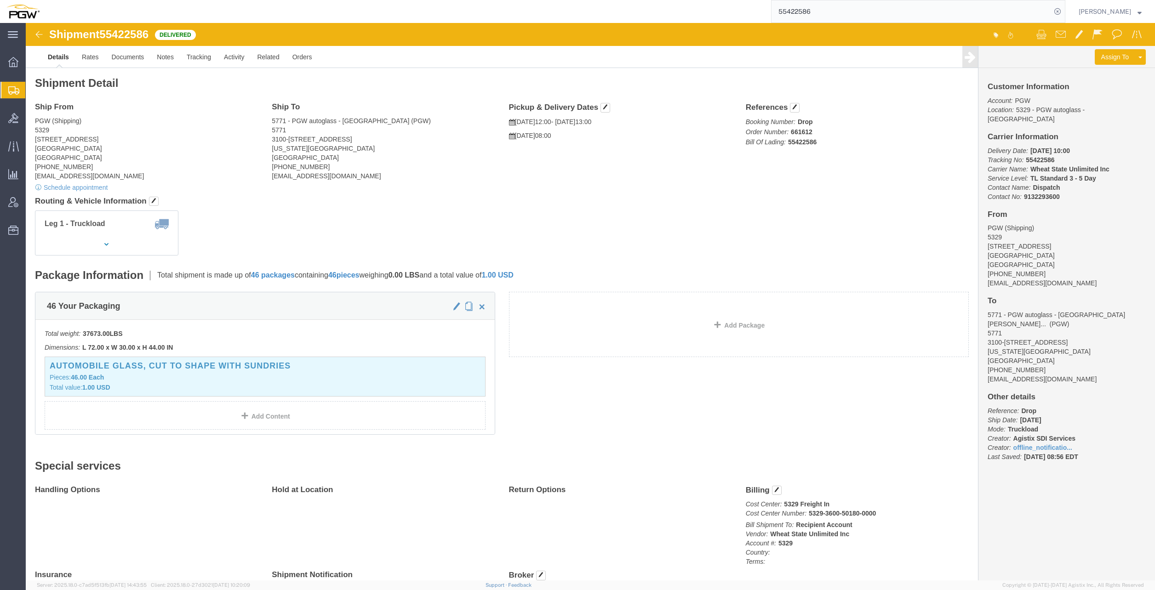
click address "5771 - PGW autoglass - [GEOGRAPHIC_DATA] (PGW) 5771 3100-[GEOGRAPHIC_DATA][US_S…"
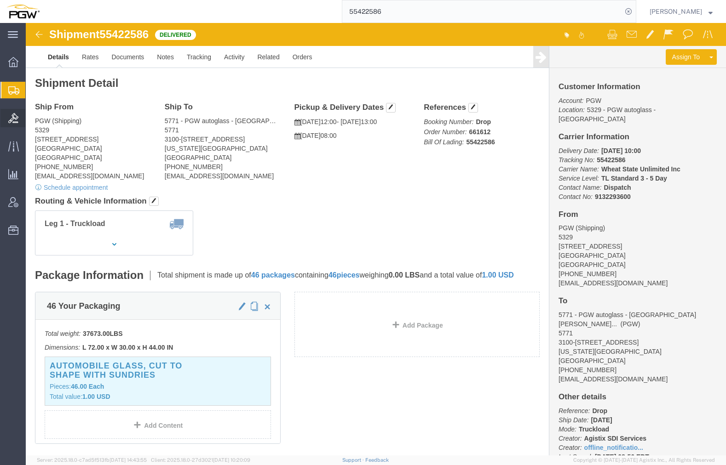
click at [32, 120] on span "Bids" at bounding box center [28, 118] width 6 height 18
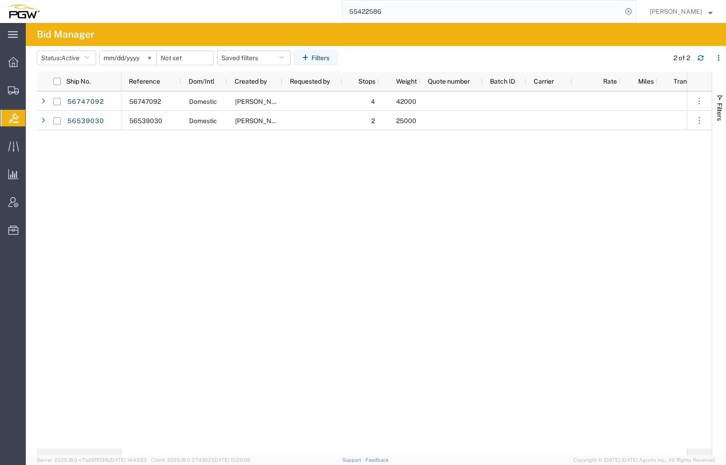
drag, startPoint x: 408, startPoint y: 11, endPoint x: 415, endPoint y: 11, distance: 6.5
click at [408, 11] on input "55422586" at bounding box center [482, 11] width 280 height 22
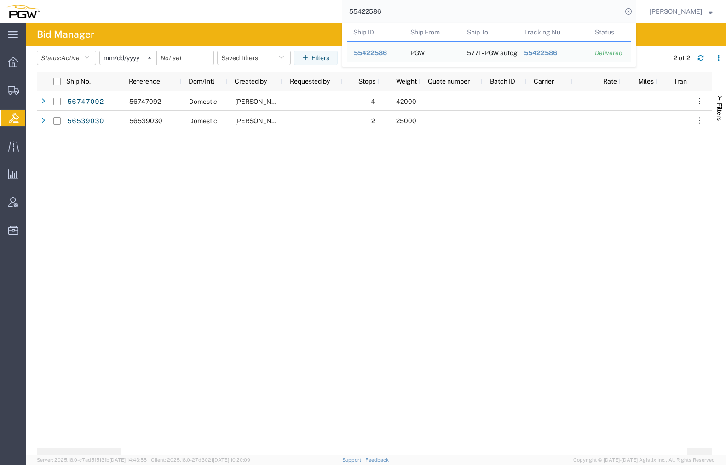
drag, startPoint x: 416, startPoint y: 11, endPoint x: 324, endPoint y: 10, distance: 92.0
click at [336, 11] on div "55422586 Ship ID Ship From Ship To Tracking Nu. Status Ship ID 55422586 Ship Fr…" at bounding box center [341, 11] width 590 height 23
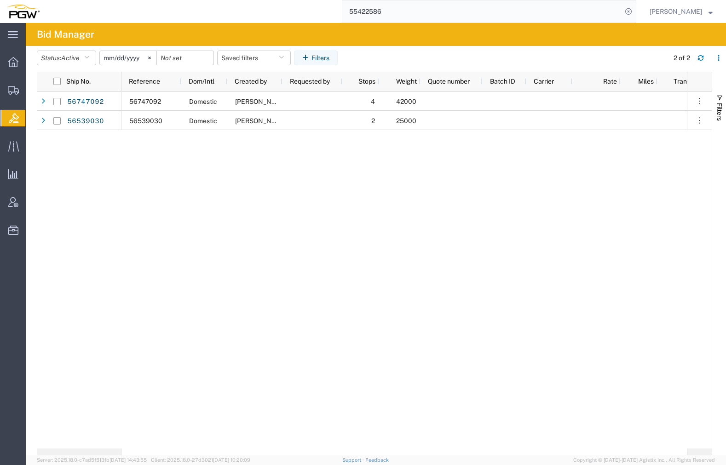
paste input "6746873"
type input "56746873"
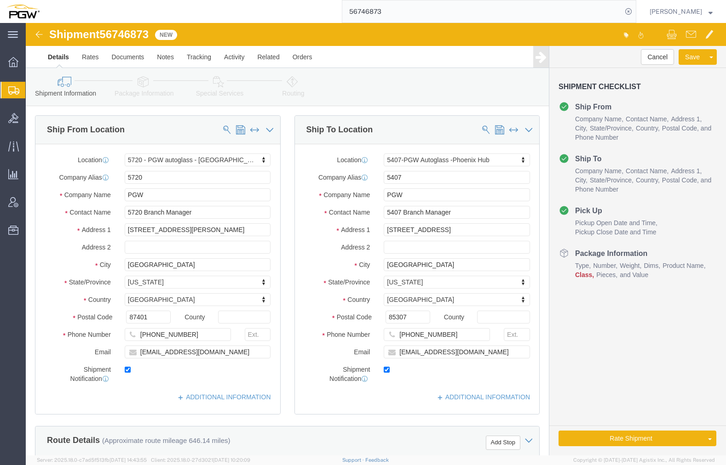
select select "28479"
select select "62351"
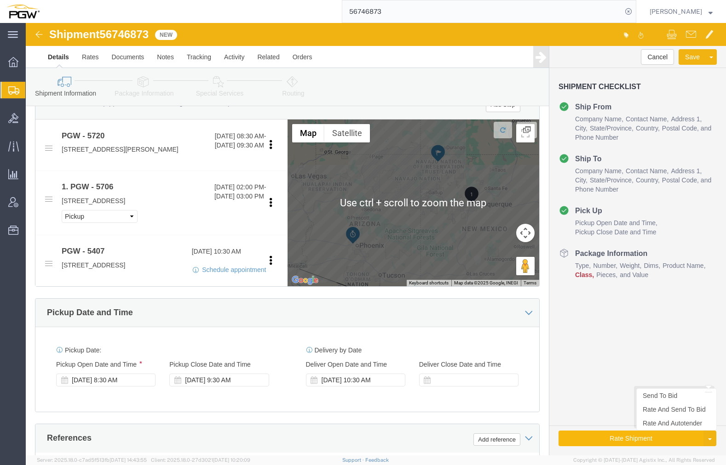
scroll to position [322, 0]
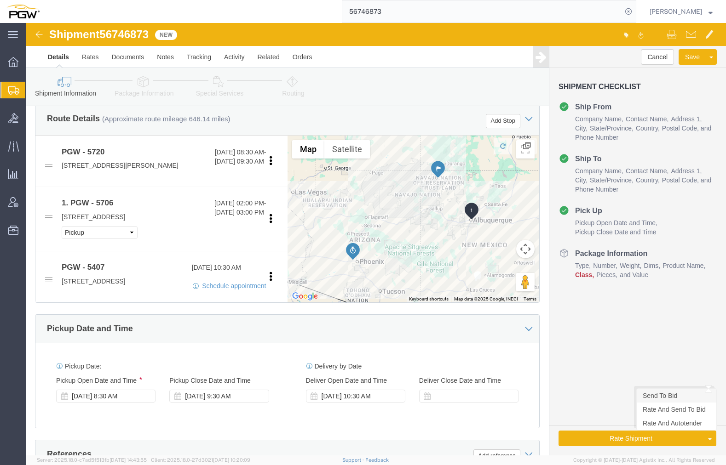
click link "Send To Bid"
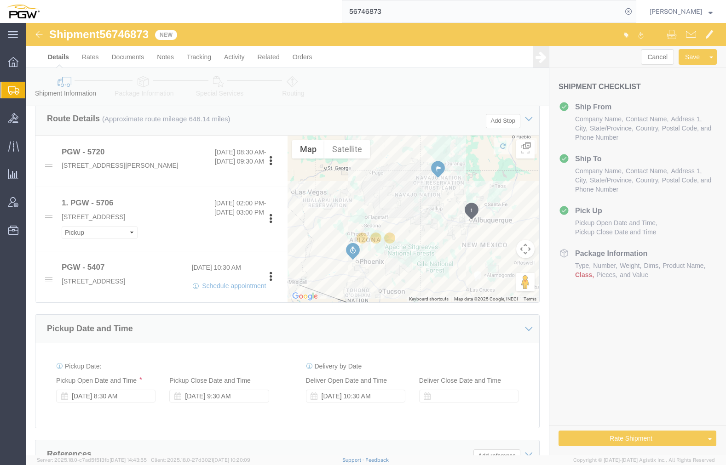
select select "28479"
select select "62351"
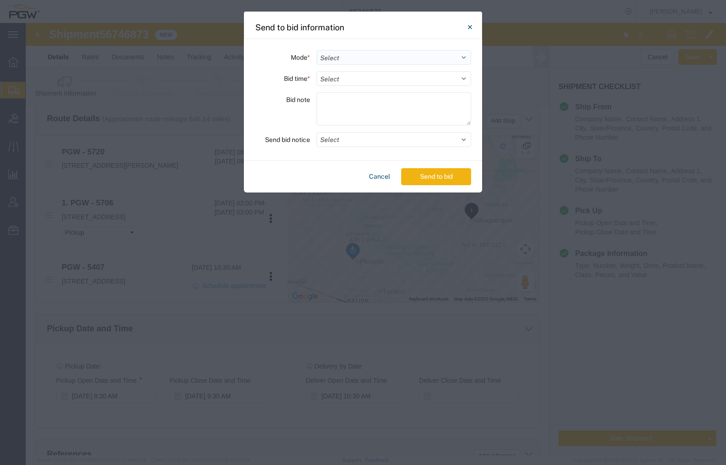
click at [376, 60] on select "Select Small Parcel Truckload Air Rail Less than Truckload Ocean Freight Multi-…" at bounding box center [393, 57] width 155 height 15
select select "TL"
click at [316, 50] on select "Select Small Parcel Truckload Air Rail Less than Truckload Ocean Freight Multi-…" at bounding box center [393, 57] width 155 height 15
click at [344, 74] on select "Select 30 Min (Rush) 1 Hour (Rush) 2 Hours (Rush) 4 Hours (Rush) 8 Hours (Rush)…" at bounding box center [393, 78] width 155 height 15
select select "20"
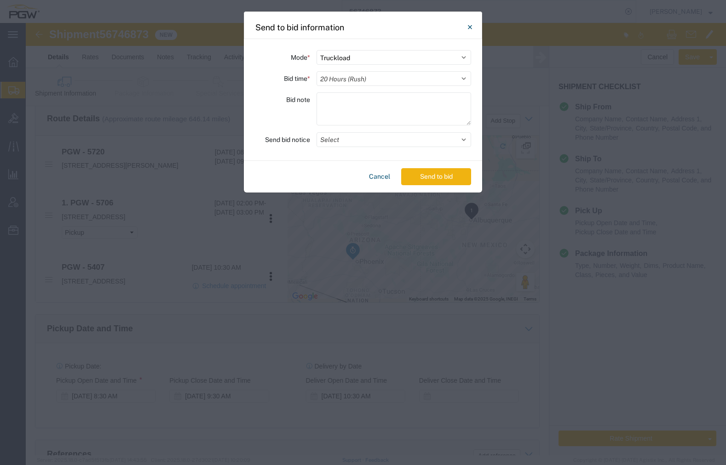
click at [316, 71] on select "Select 30 Min (Rush) 1 Hour (Rush) 2 Hours (Rush) 4 Hours (Rush) 8 Hours (Rush)…" at bounding box center [393, 78] width 155 height 15
click at [350, 143] on button "Select" at bounding box center [393, 139] width 155 height 15
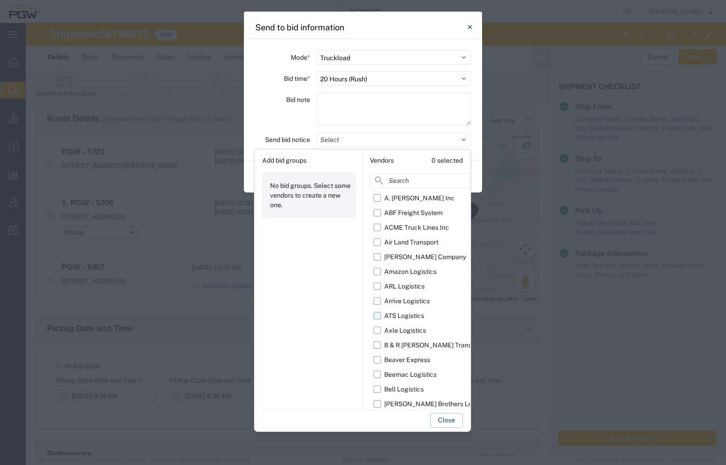
click at [376, 314] on label "ATS Logistics" at bounding box center [444, 316] width 142 height 15
click at [0, 0] on input "ATS Logistics" at bounding box center [0, 0] width 0 height 0
click at [441, 422] on button "Close" at bounding box center [446, 420] width 33 height 15
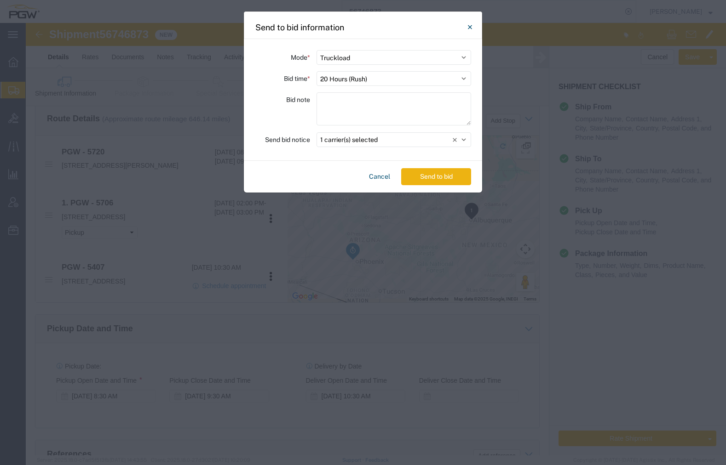
click at [430, 177] on button "Send to bid" at bounding box center [436, 176] width 70 height 17
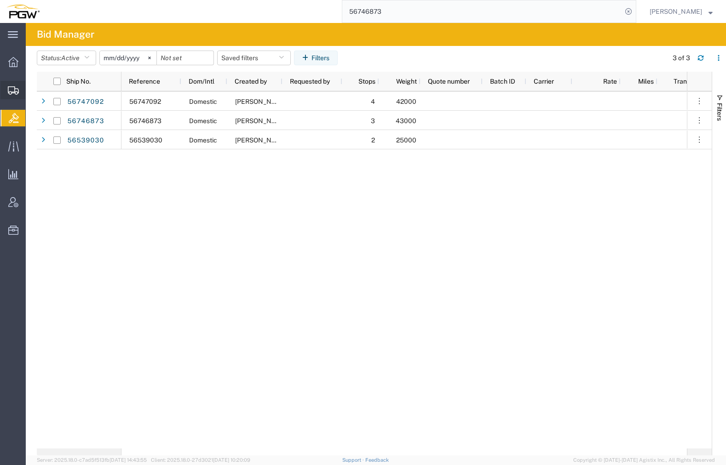
drag, startPoint x: 76, startPoint y: 133, endPoint x: 82, endPoint y: 133, distance: 5.5
click at [0, 0] on span "Create from Template" at bounding box center [0, 0] width 0 height 0
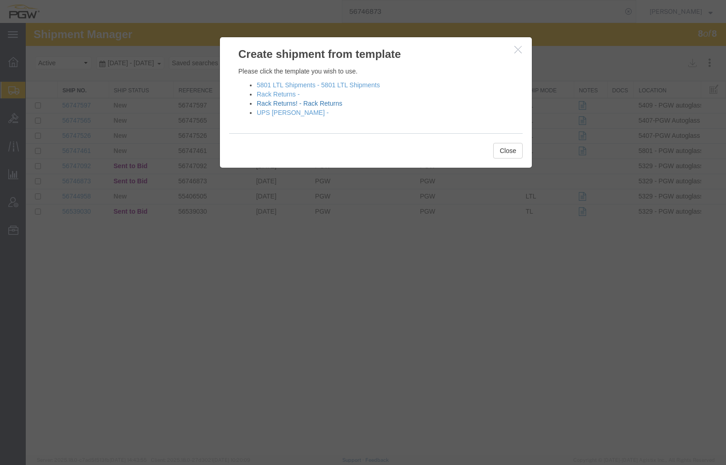
click at [275, 102] on link "Rack Returns! - Rack Returns" at bounding box center [300, 103] width 86 height 7
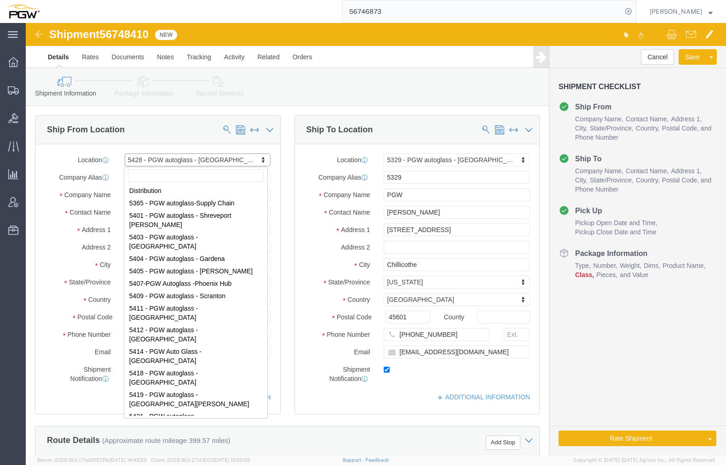
select select "28281"
select select "28253"
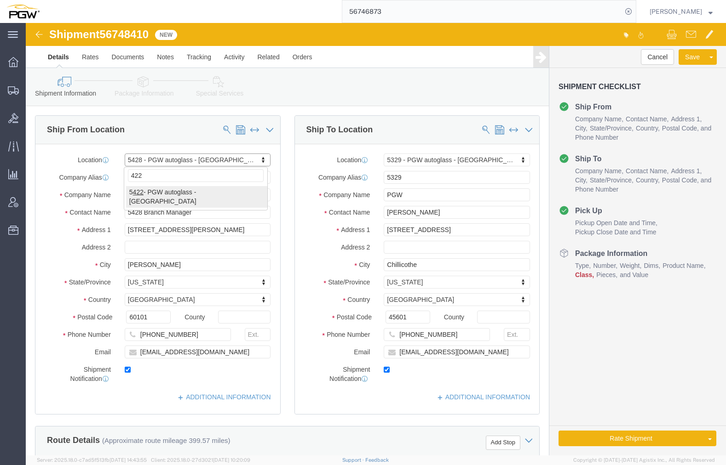
type input "422"
select select "28275"
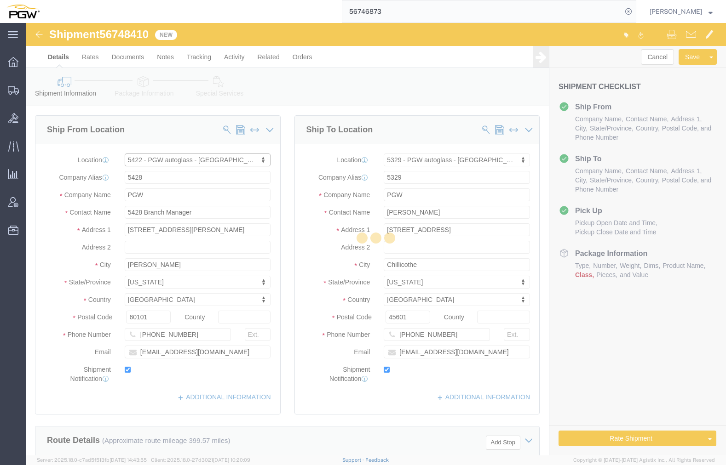
type input "5422"
type input "5422 Branch Manager"
type input "[STREET_ADDRESS]"
type input "[GEOGRAPHIC_DATA]"
type input "79901"
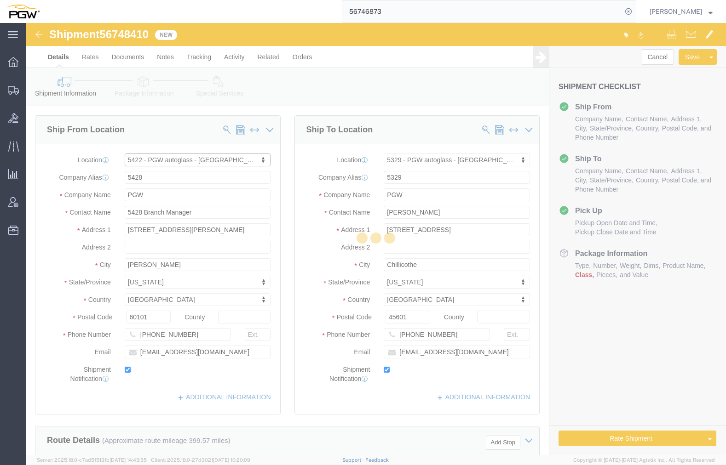
type input "[PHONE_NUMBER]"
type input "[EMAIL_ADDRESS][DOMAIN_NAME]"
select select "[GEOGRAPHIC_DATA]"
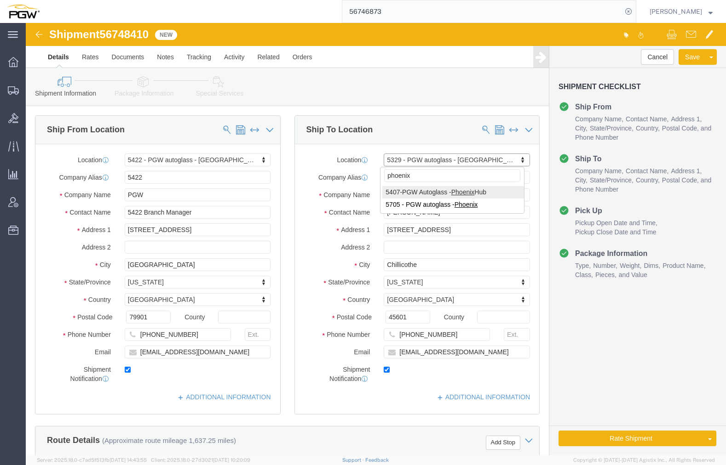
type input "phoenix"
select select "62351"
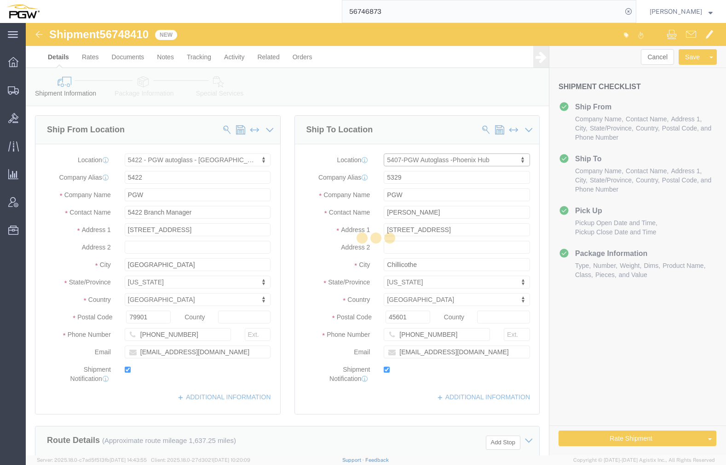
type input "5407"
type input "5407 Branch Manager"
type input "[STREET_ADDRESS]"
type input "[GEOGRAPHIC_DATA]"
type input "85307"
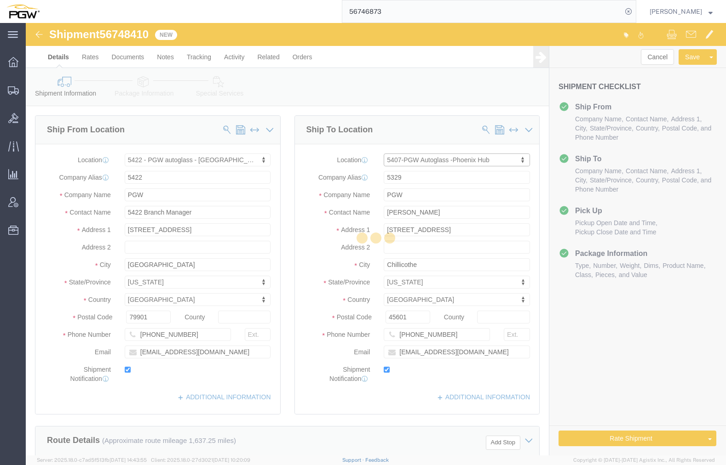
type input "[PHONE_NUMBER]"
type input "[EMAIL_ADDRESS][DOMAIN_NAME]"
select select "AZ"
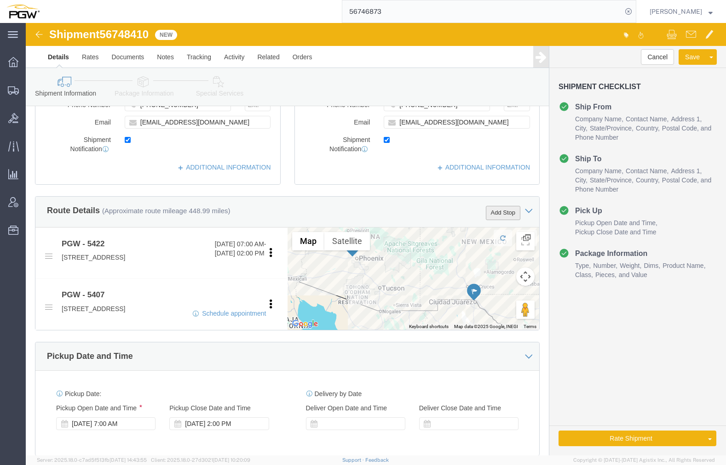
click button "Add Stop"
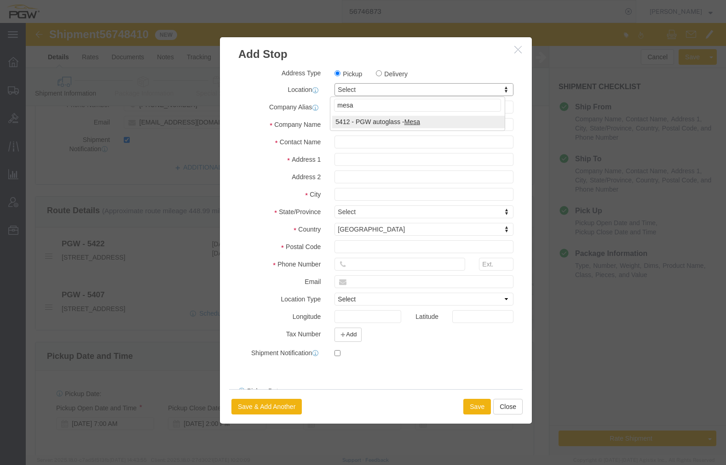
type input "mesa"
select select "38239"
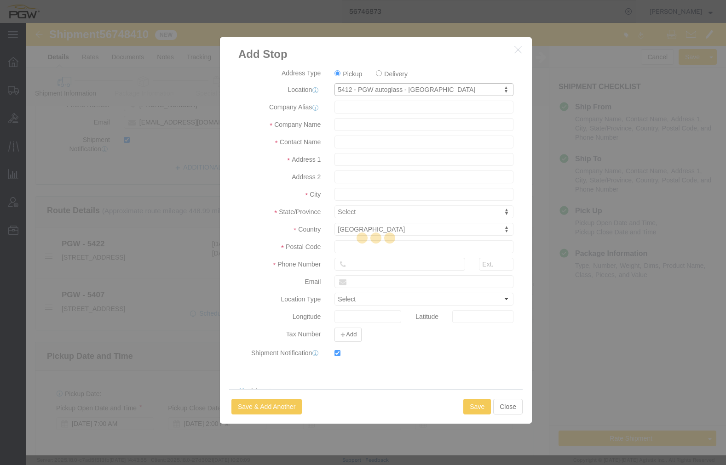
type input "5412"
type input "PGW"
type input "5412 Branch Manager"
type input "[STREET_ADDRESS]"
type input "Suite 129"
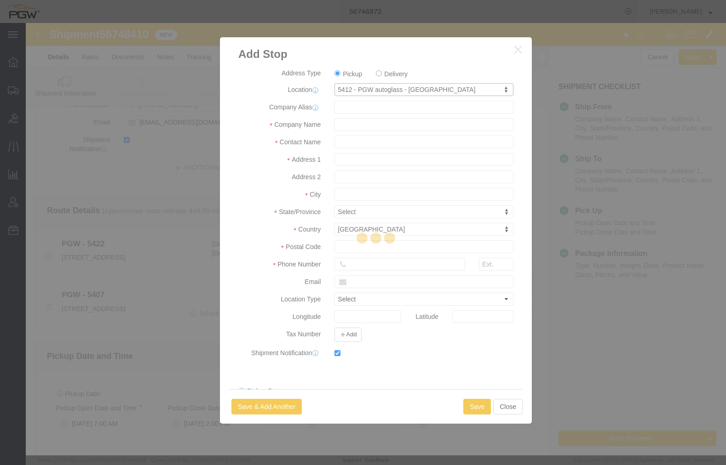
type input "Mesa"
type input "85204"
type input "[PHONE_NUMBER]"
type input "[EMAIL_ADDRESS][DOMAIN_NAME]"
select select "BWLD"
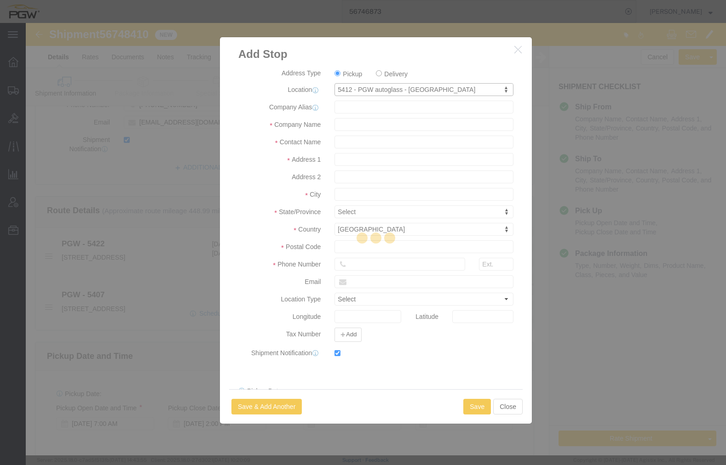
checkbox input "true"
select select "AZ"
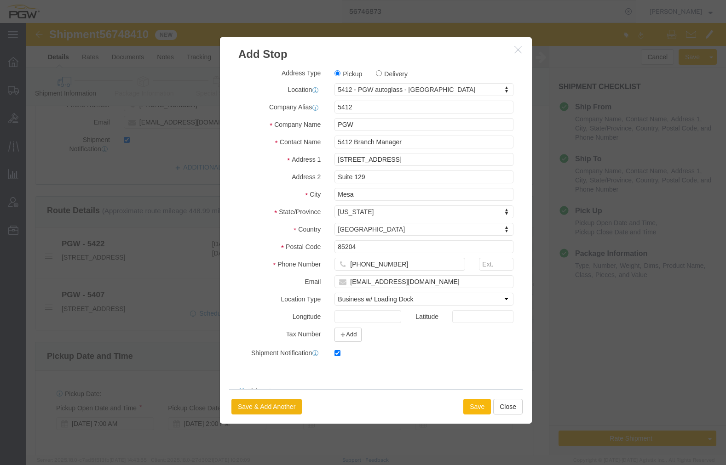
click button "Save"
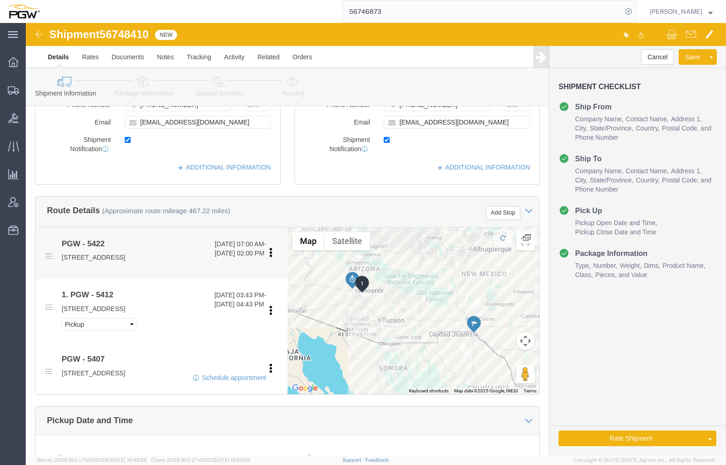
click div "PGW - 5422 [DATE] 07:00 AM - [DATE] 02:00 PM [STREET_ADDRESS] Pickup Delivery"
click link "Edit"
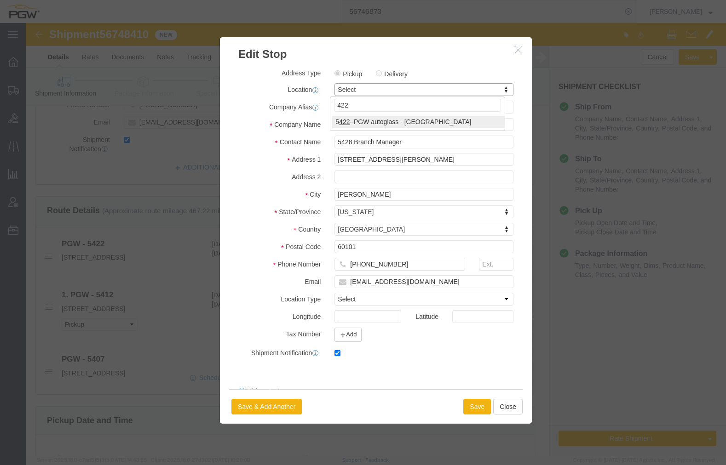
type input "422"
select select "28275"
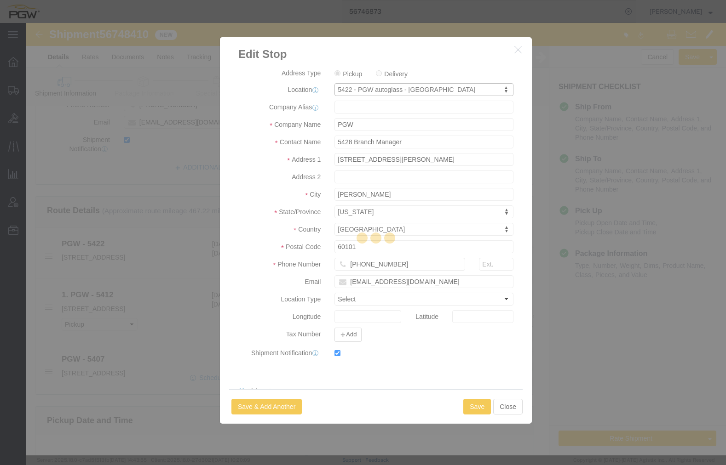
type input "5422"
type input "5422 Branch Manager"
type input "[STREET_ADDRESS]"
type input "[GEOGRAPHIC_DATA]"
type input "79901"
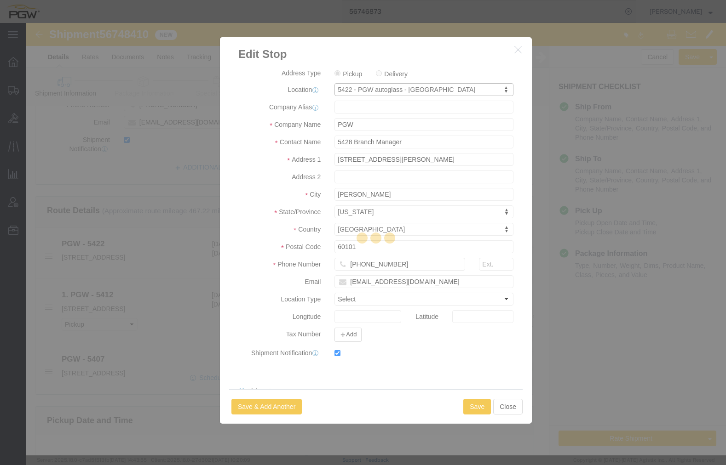
type input "[PHONE_NUMBER]"
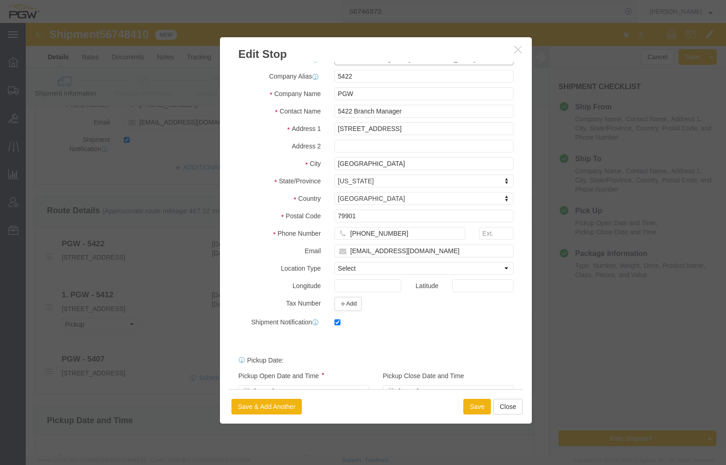
scroll to position [56, 0]
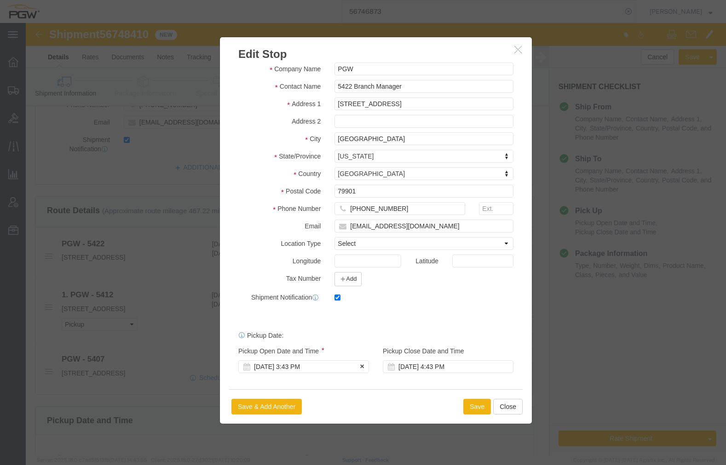
click div "[DATE] 3:43 PM"
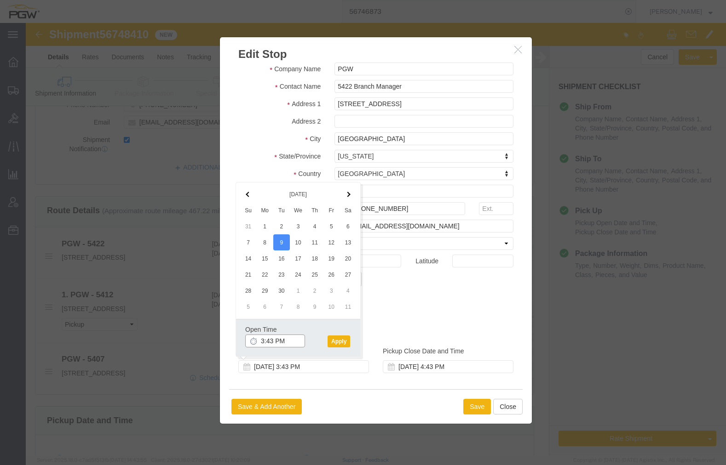
click input "3:43 PM"
click button "Apply"
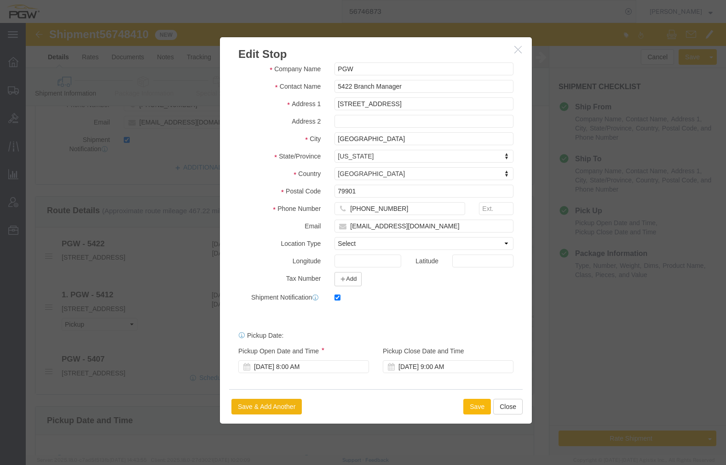
click button "Save"
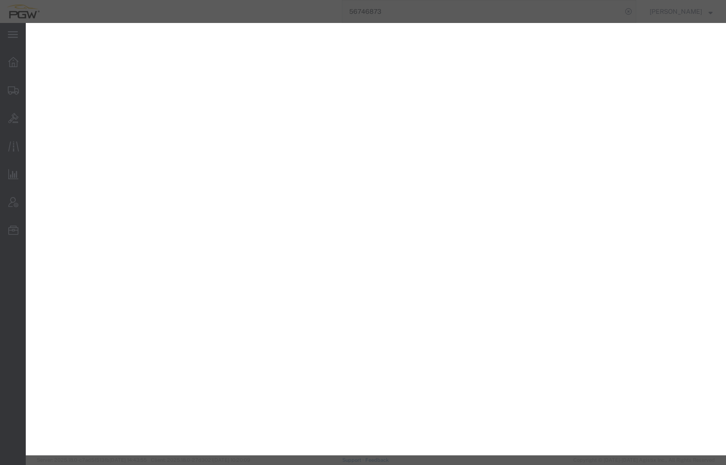
select select "28275"
select select "[GEOGRAPHIC_DATA]"
select select "62351"
select select "AZ"
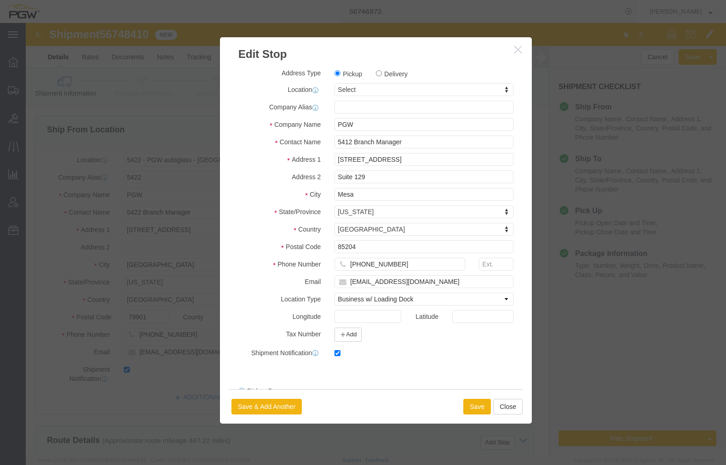
scroll to position [230, 0]
type input "412"
select select "38239"
type input "5412"
select select "AZ"
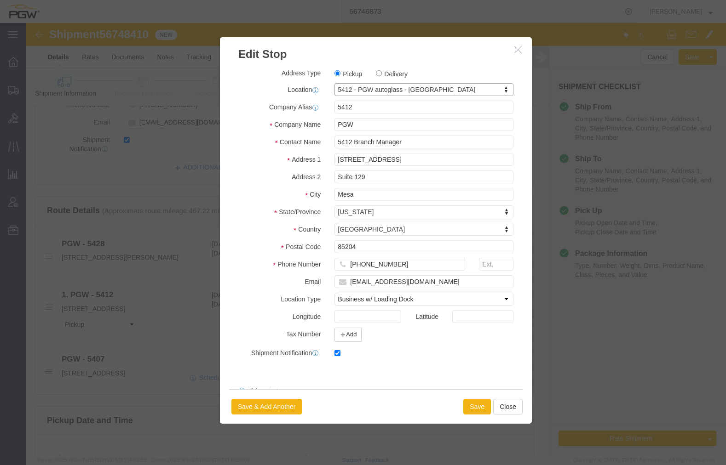
scroll to position [56, 0]
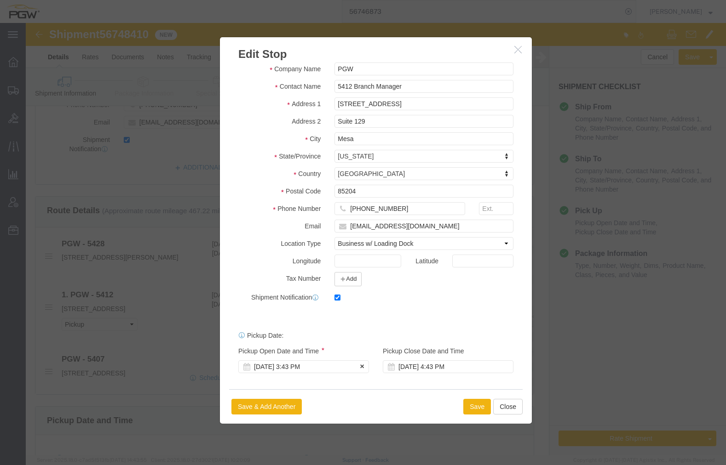
click div "[DATE] 3:43 PM"
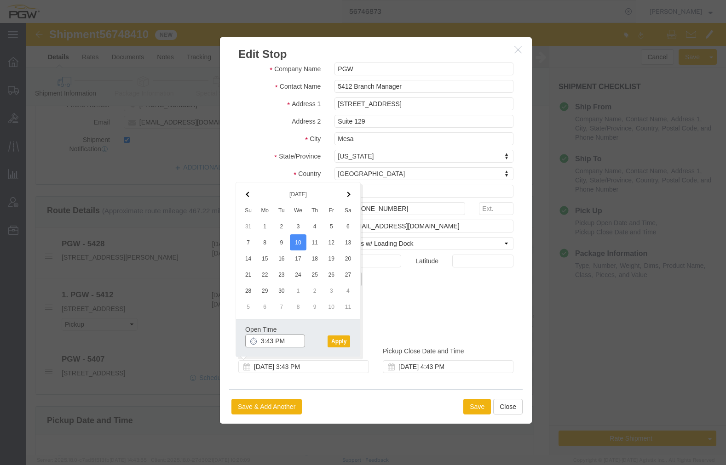
click input "3:43 PM"
type input "8:30 AM"
drag, startPoint x: 307, startPoint y: 316, endPoint x: 334, endPoint y: 330, distance: 30.4
click button "Apply"
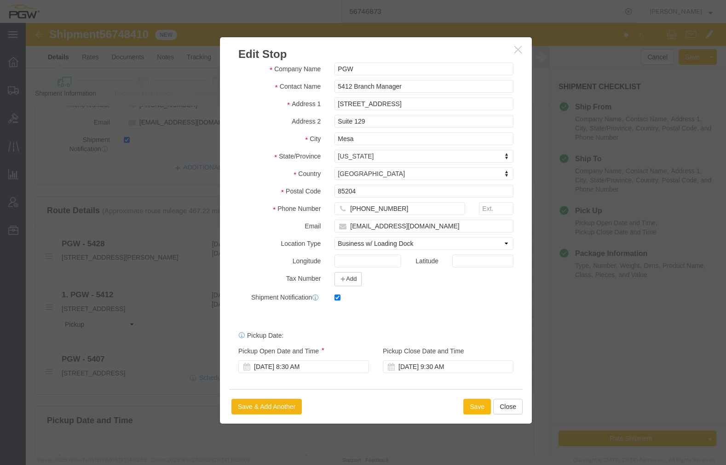
click div "Save Save & Add Another Close"
click button "Save"
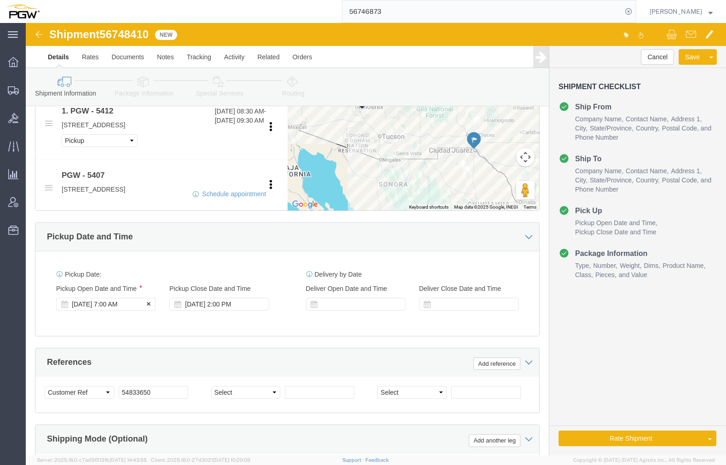
click div "[DATE] 7:00 AM"
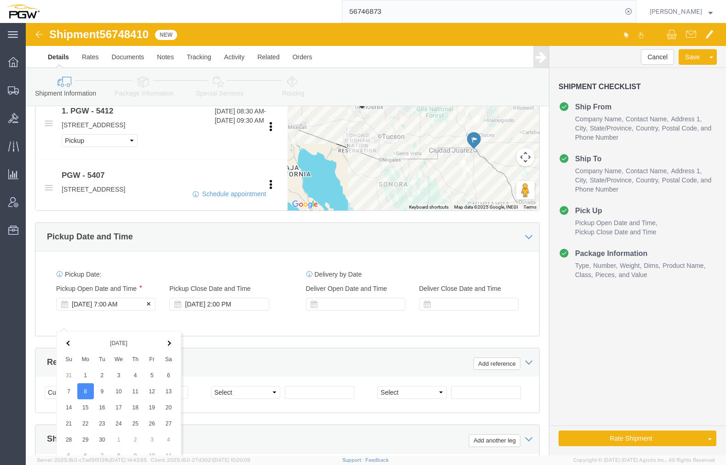
scroll to position [594, 0]
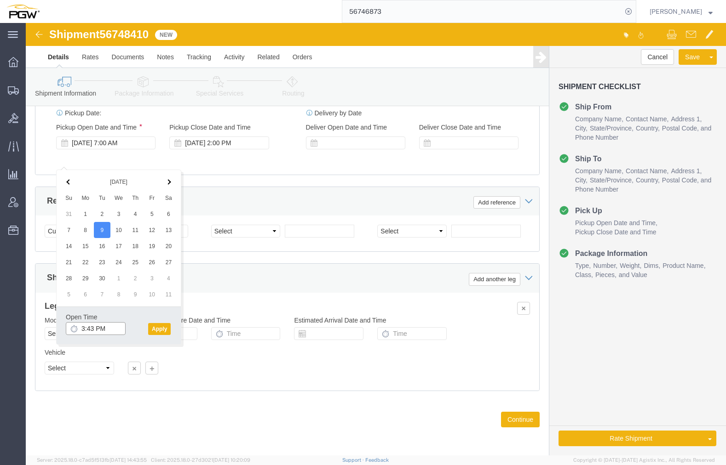
click input "3:43 PM"
type input "8:00 AM"
click button "Apply"
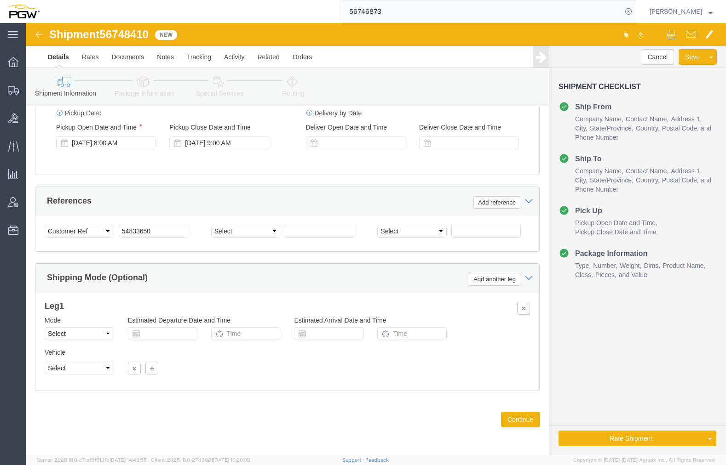
click span "56748410"
copy span "56748410"
click input "54833650"
drag, startPoint x: 138, startPoint y: 211, endPoint x: 51, endPoint y: 202, distance: 88.3
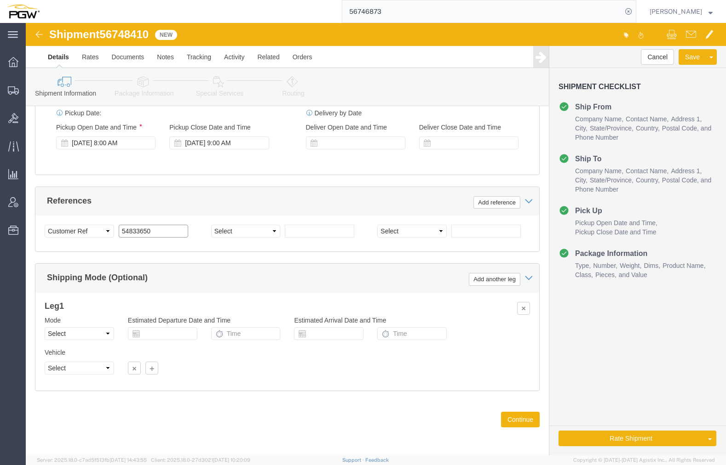
click div "Select Account Type Activity ID Airline Appointment Number ASN Batch Request # …"
paste input "674841"
click input "56748410"
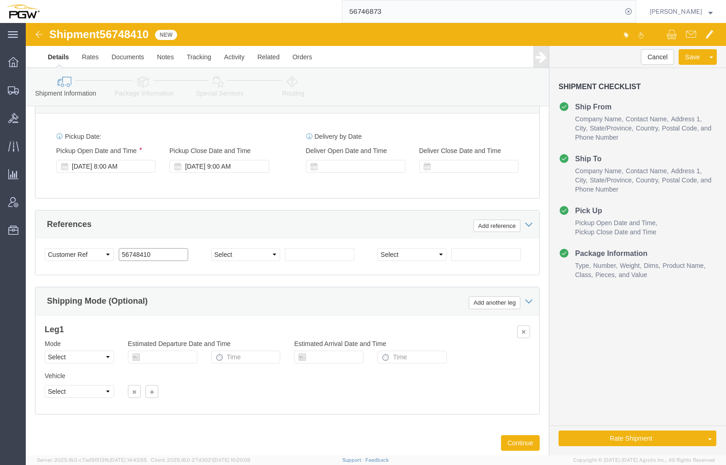
scroll to position [502, 0]
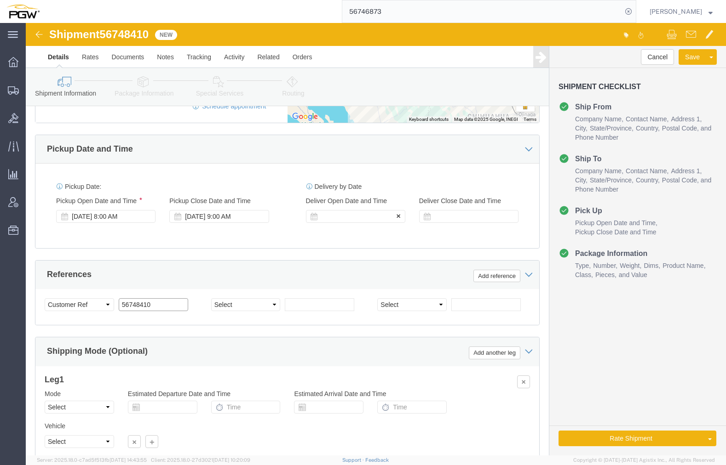
type input "56748410"
click div
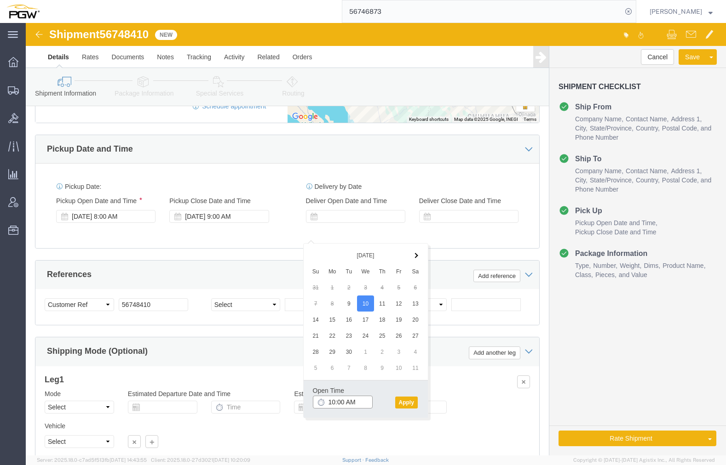
click input "10:00 AM"
click input "1:30 AM"
click button "Apply"
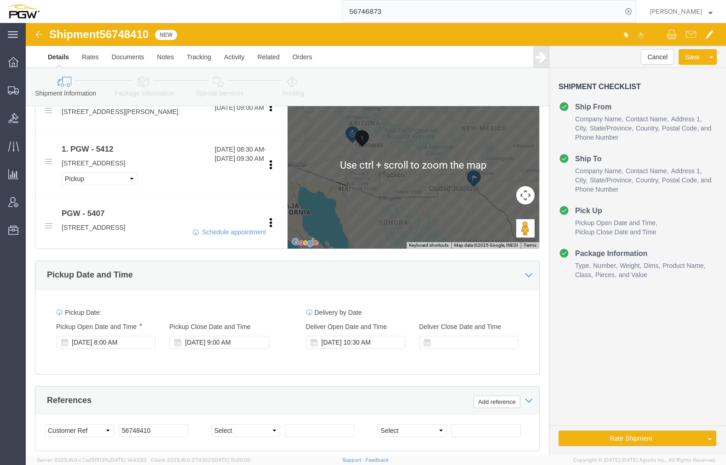
scroll to position [364, 0]
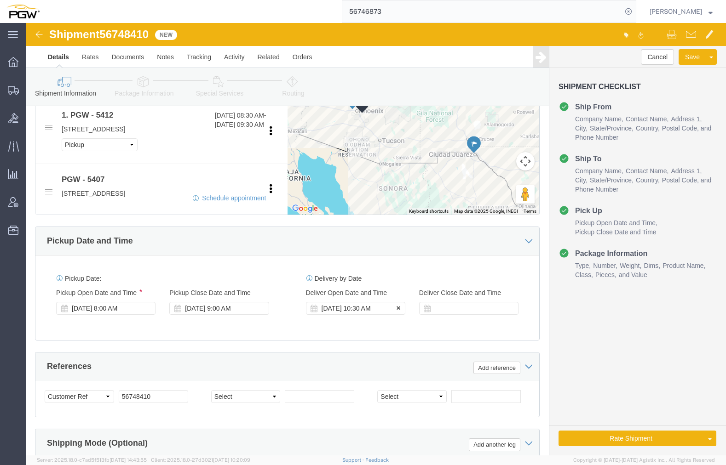
click div "[DATE] 10:30 AM"
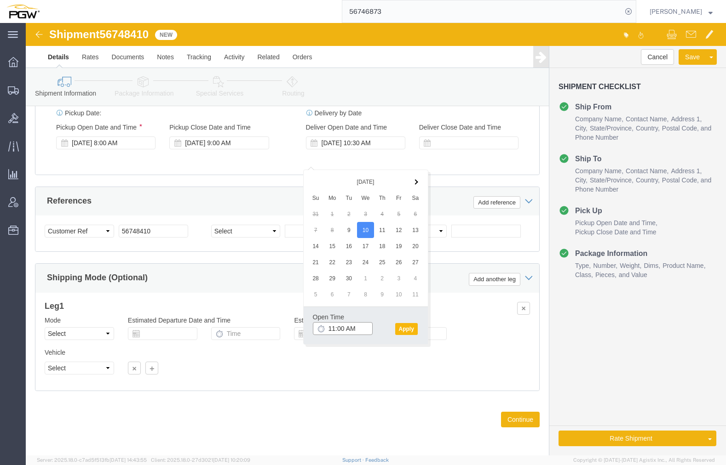
type input "11:00 AM"
click button "Apply"
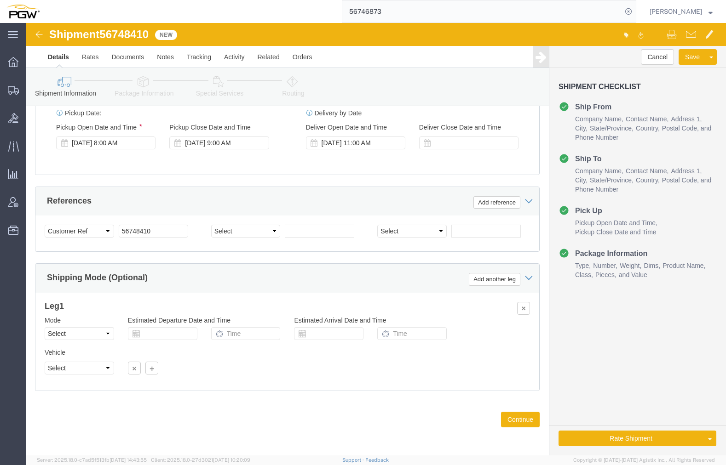
click icon
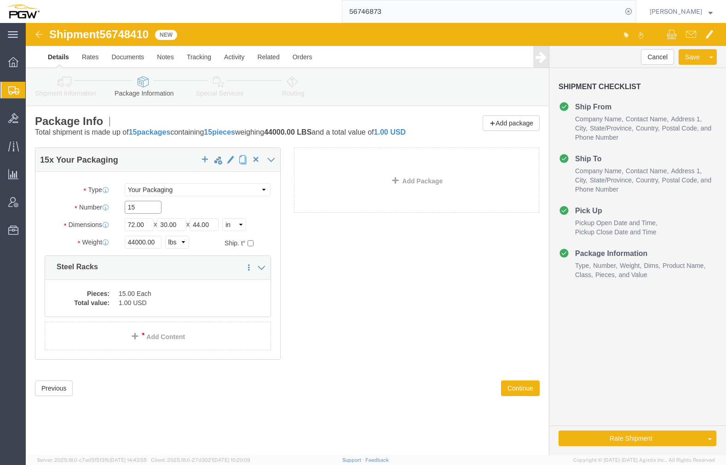
drag, startPoint x: 110, startPoint y: 195, endPoint x: 57, endPoint y: 191, distance: 54.0
click div "Number 15"
type input "8"
click input "44000.00"
drag, startPoint x: 129, startPoint y: 228, endPoint x: 23, endPoint y: 210, distance: 107.3
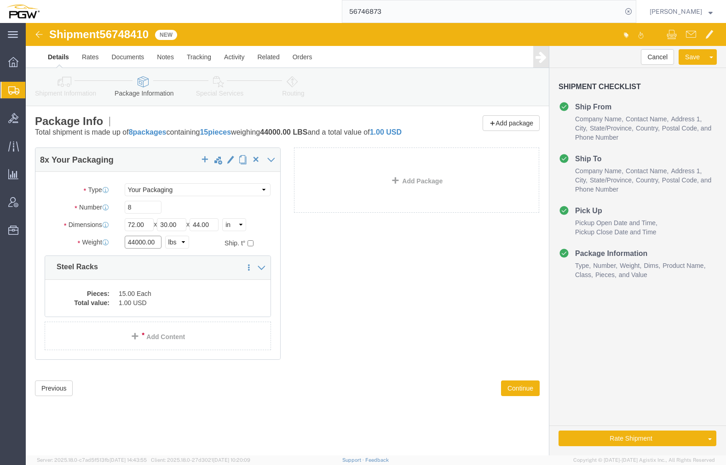
click div "Package Type Select Bale(s) Basket(s) Bolt(s) Bottle(s) Buckets Bulk Bundle(s) …"
type input "23000.00"
click dd "15.00 Each"
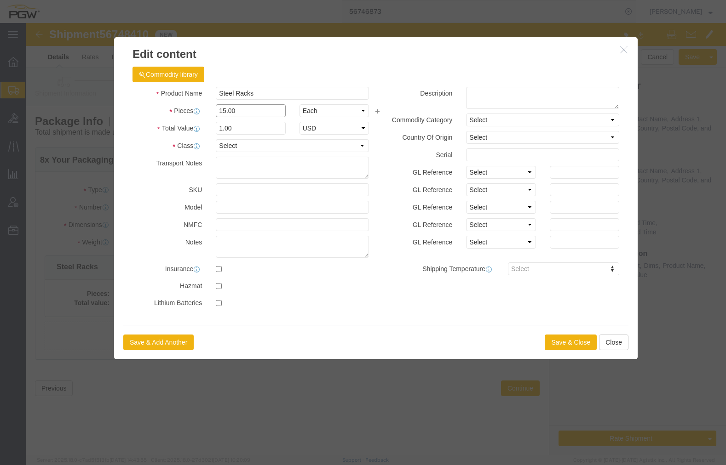
drag, startPoint x: 216, startPoint y: 86, endPoint x: 103, endPoint y: 69, distance: 114.4
click div "Product Name Steel Racks Pieces 15.00 Select Bag Barrels 100Board Feet Bottle B…"
type input "8.00"
click input "0.53"
drag, startPoint x: 221, startPoint y: 101, endPoint x: 49, endPoint y: 77, distance: 173.6
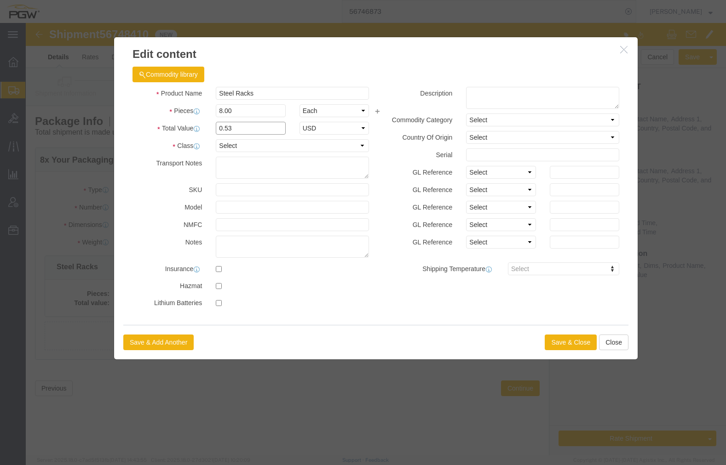
click div "Product Name Steel Racks Pieces 8.00 Select Bag Barrels 100Board Feet Bottle Bo…"
type input "1.00"
click button "Save & Close"
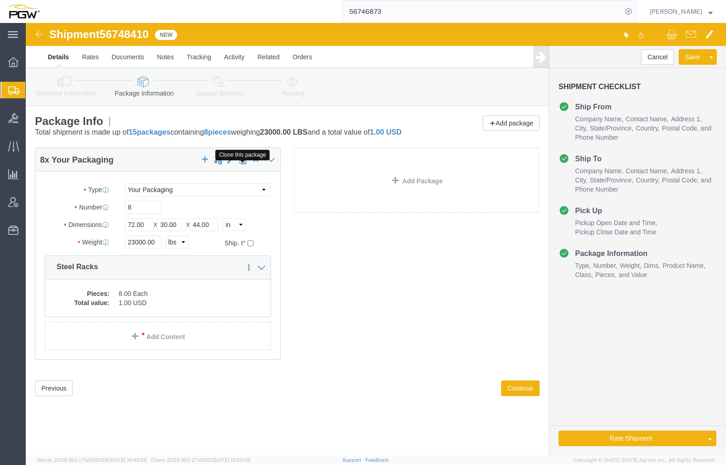
click span "button"
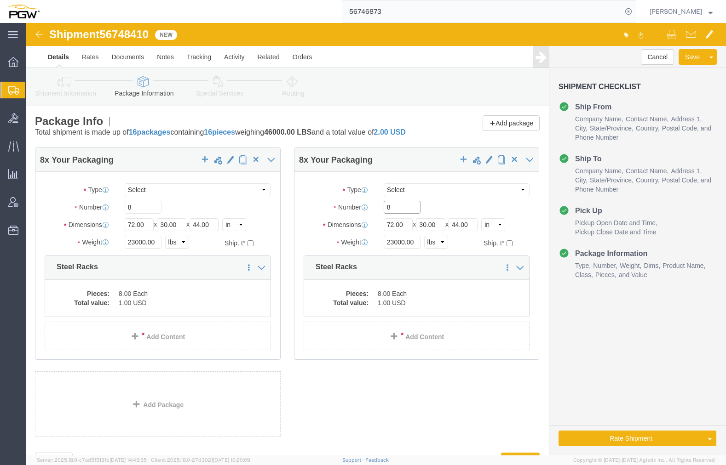
drag, startPoint x: 328, startPoint y: 193, endPoint x: 309, endPoint y: 193, distance: 18.4
click div "Number 8"
type input "6"
click dd "8.00 Each"
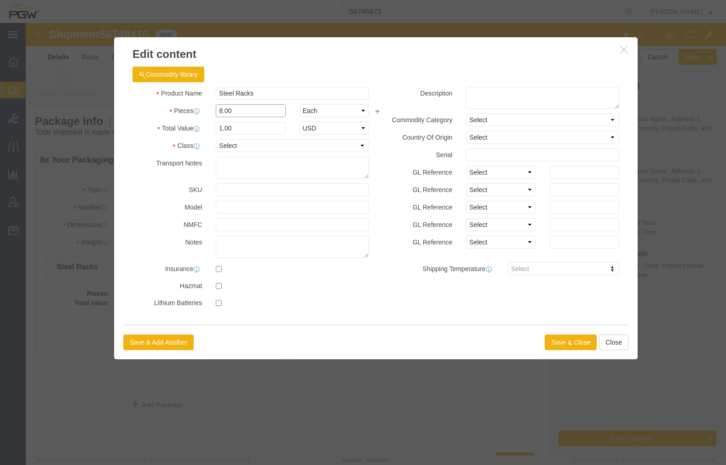
drag, startPoint x: 215, startPoint y: 87, endPoint x: 104, endPoint y: 72, distance: 111.5
click div "Product Name Steel Racks Pieces 8.00 Select Bag Barrels 100Board Feet Bottle Bo…"
type input "6.00"
click input "0.75"
drag, startPoint x: 218, startPoint y: 106, endPoint x: 122, endPoint y: 96, distance: 95.7
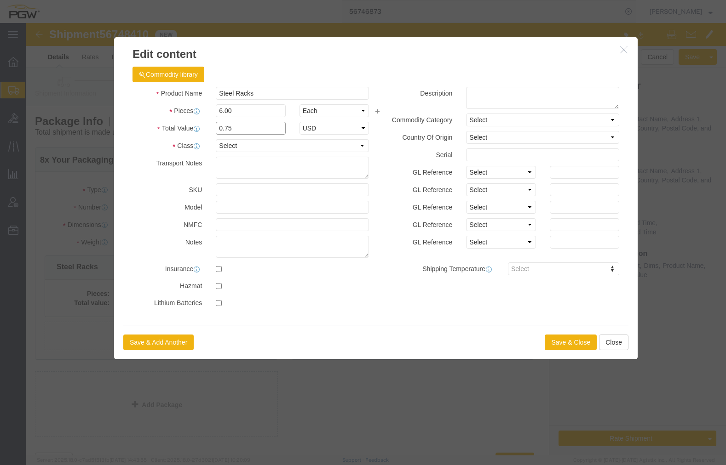
click div "Product Name Steel Racks Pieces 6.00 Select Bag Barrels 100Board Feet Bottle Bo…"
type input "1.00"
click div "Save & Add Another Save & Close Close"
click button "Save & Close"
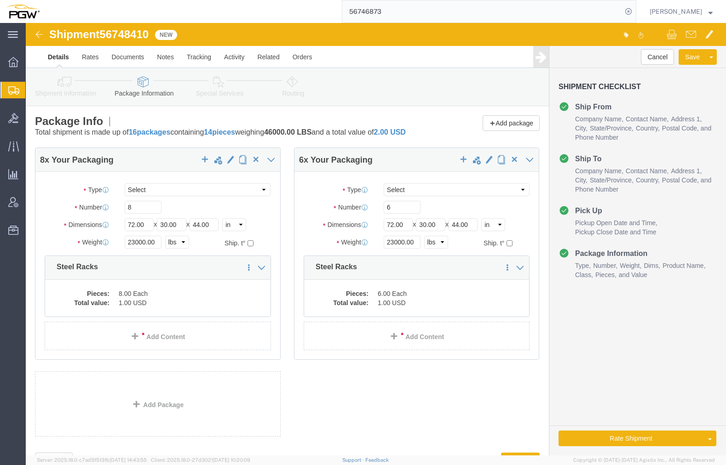
click link "Special Services"
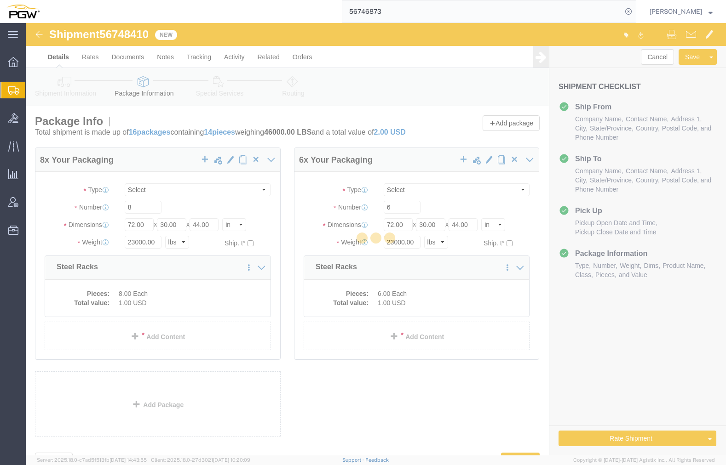
select select
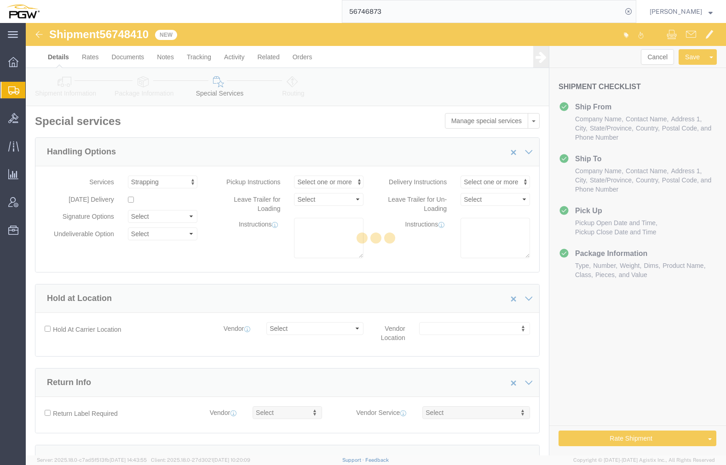
select select "COSTCENTER"
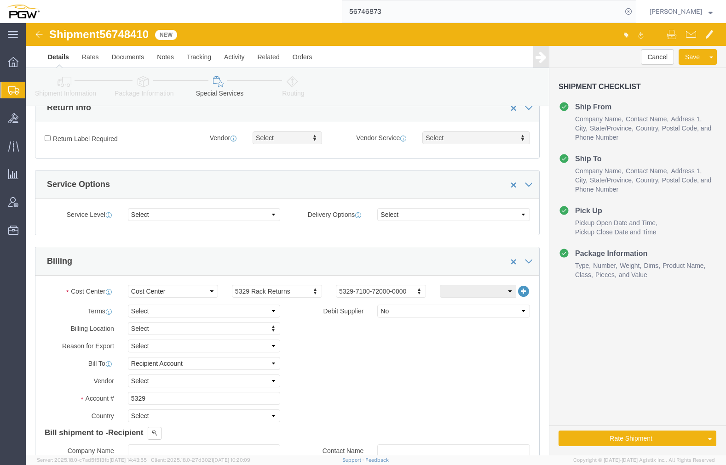
scroll to position [276, 0]
type input "5409"
click input "5329"
drag, startPoint x: 149, startPoint y: 377, endPoint x: 67, endPoint y: 368, distance: 82.4
click div "Billing Location Select Select My Profile Location 5303 - PGW autoglass - Corpo…"
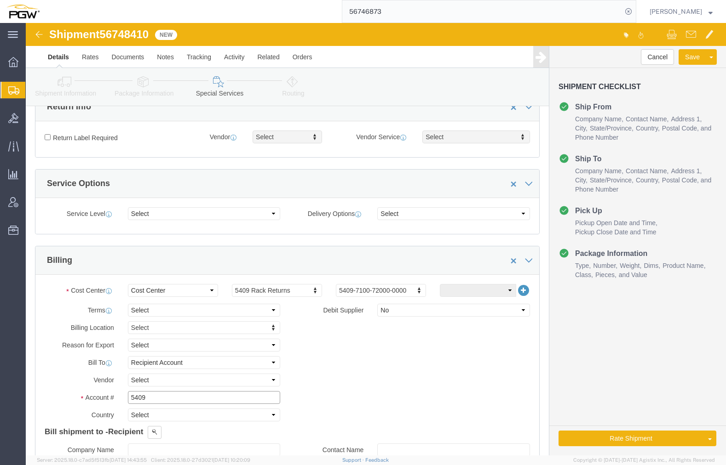
type input "5409"
click icon
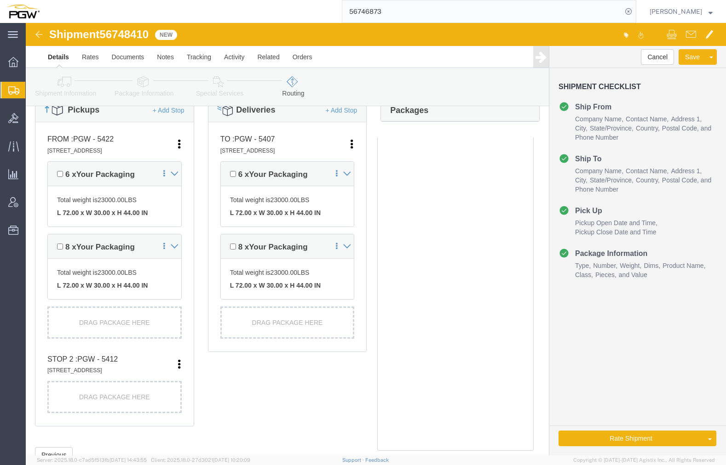
scroll to position [230, 0]
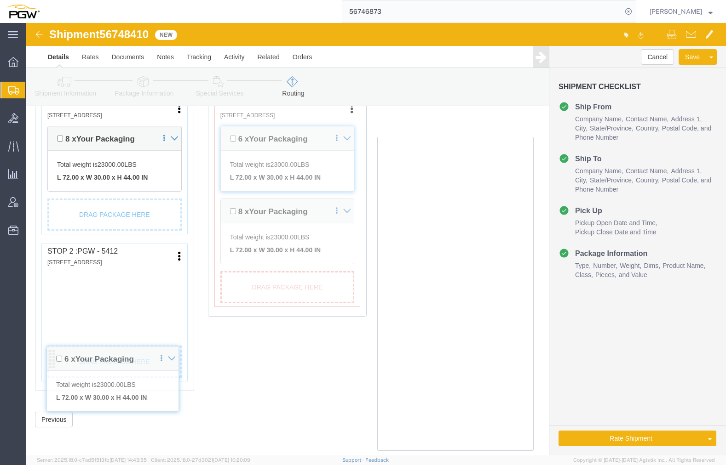
drag, startPoint x: 29, startPoint y: 177, endPoint x: 28, endPoint y: 328, distance: 151.8
click div "Pickups + Add Stop From : PGW - 5422 1106 E Overland Ave ST, El Paso, TX, 79901…"
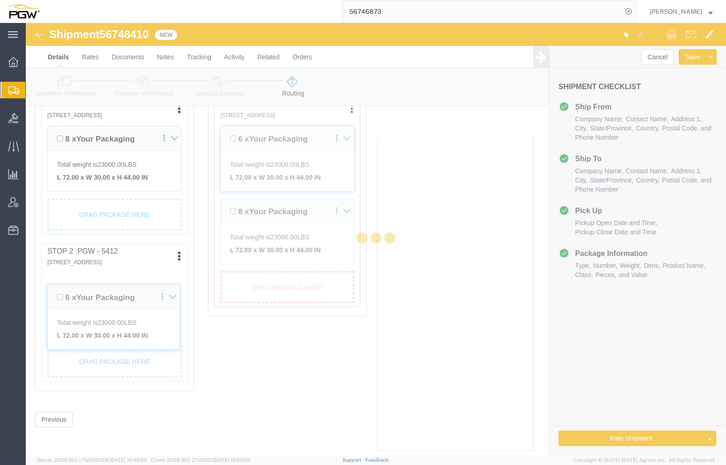
scroll to position [292, 0]
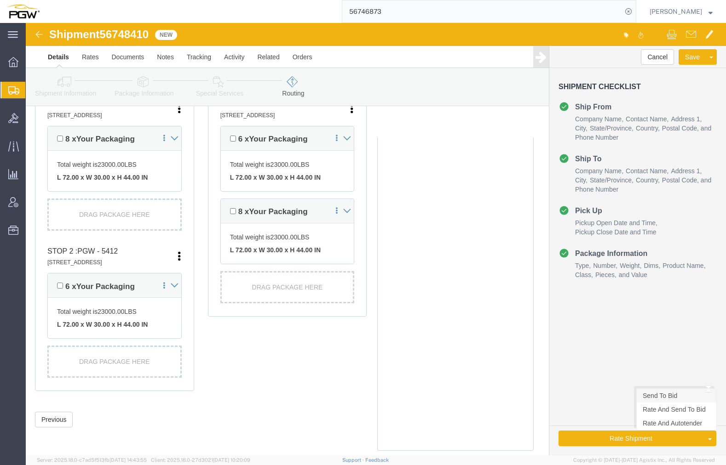
click link "Send To Bid"
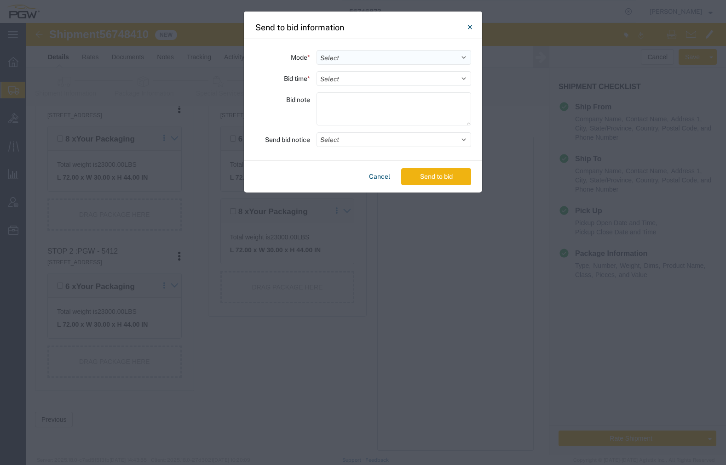
drag, startPoint x: 342, startPoint y: 57, endPoint x: 342, endPoint y: 64, distance: 7.4
click at [342, 57] on select "Select Small Parcel Truckload Air Rail Less than Truckload Ocean Freight Multi-…" at bounding box center [393, 57] width 155 height 15
select select "TL"
click at [316, 50] on select "Select Small Parcel Truckload Air Rail Less than Truckload Ocean Freight Multi-…" at bounding box center [393, 57] width 155 height 15
click at [349, 81] on select "Select 30 Min (Rush) 1 Hour (Rush) 2 Hours (Rush) 4 Hours (Rush) 8 Hours (Rush)…" at bounding box center [393, 78] width 155 height 15
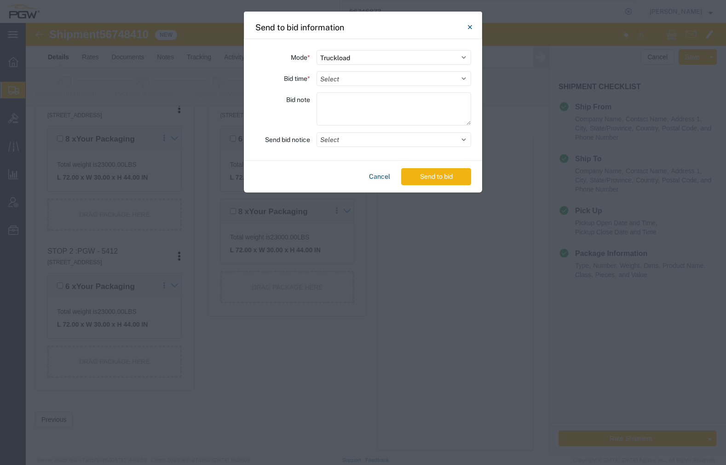
select select "20"
click at [316, 71] on select "Select 30 Min (Rush) 1 Hour (Rush) 2 Hours (Rush) 4 Hours (Rush) 8 Hours (Rush)…" at bounding box center [393, 78] width 155 height 15
click at [364, 136] on button "Select" at bounding box center [393, 139] width 155 height 15
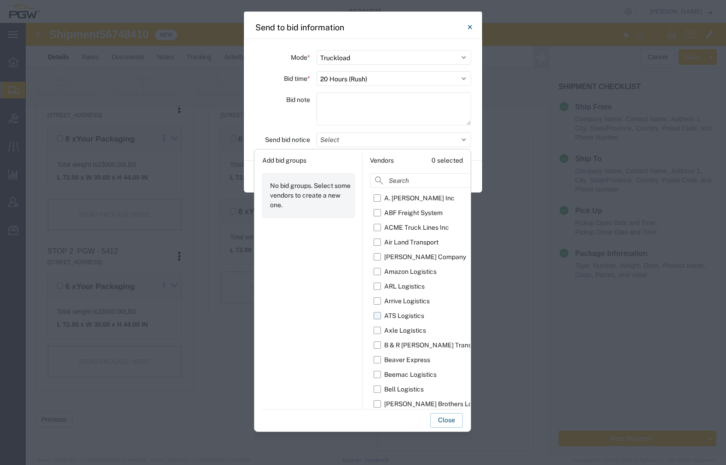
click at [378, 314] on label "ATS Logistics" at bounding box center [444, 316] width 142 height 15
click at [0, 0] on input "ATS Logistics" at bounding box center [0, 0] width 0 height 0
click at [462, 421] on button "Close" at bounding box center [446, 420] width 33 height 15
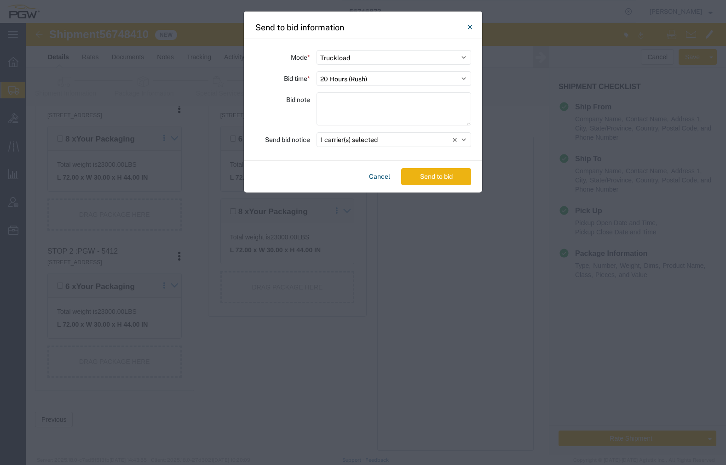
click at [441, 179] on button "Send to bid" at bounding box center [436, 176] width 70 height 17
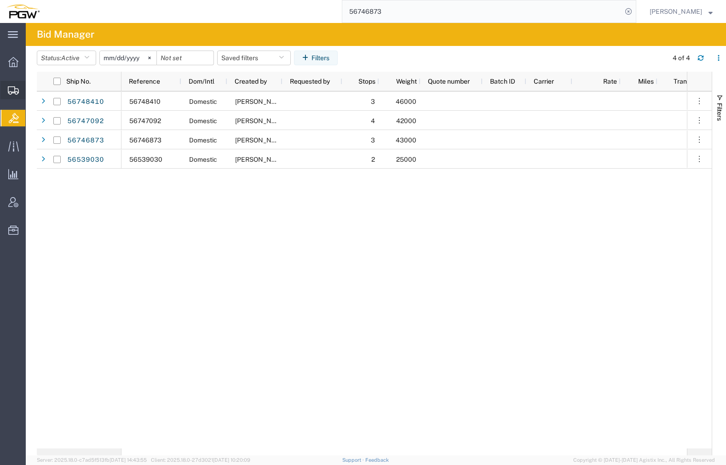
click at [0, 0] on span "Create from Template" at bounding box center [0, 0] width 0 height 0
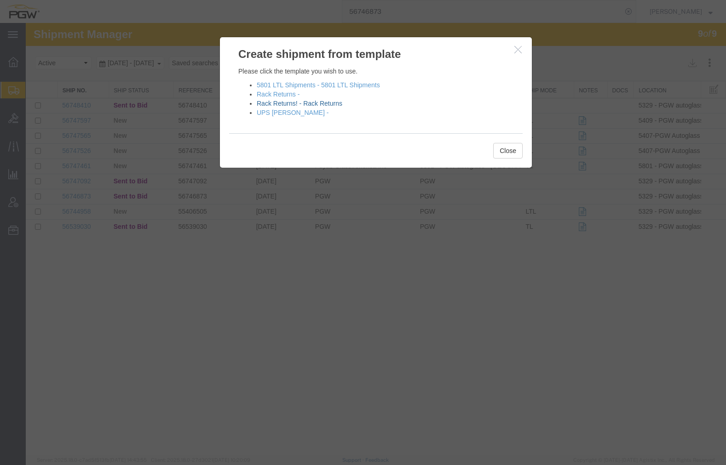
click at [262, 104] on link "Rack Returns! - Rack Returns" at bounding box center [300, 103] width 86 height 7
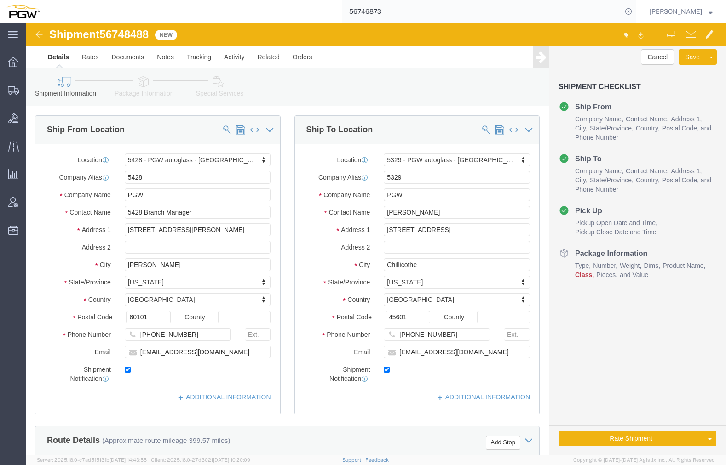
select select "28281"
select select "28253"
type input "734"
select select "28489"
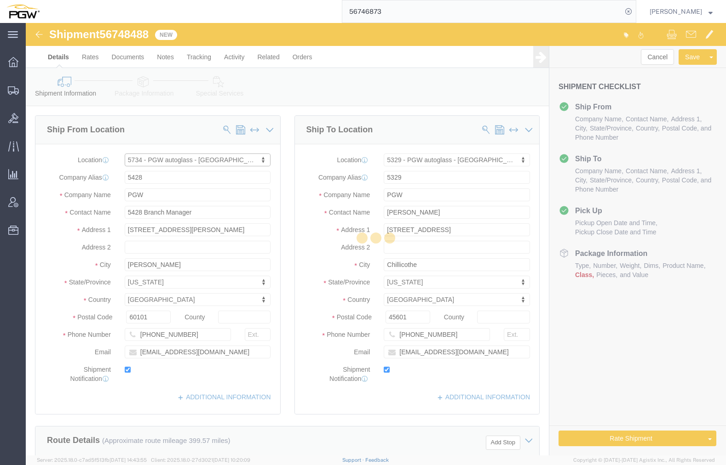
type input "5734"
type input "5734 Branch Manager"
type input "4701 Cameron St Ste K"
type input "Las Vegas"
type input "89103"
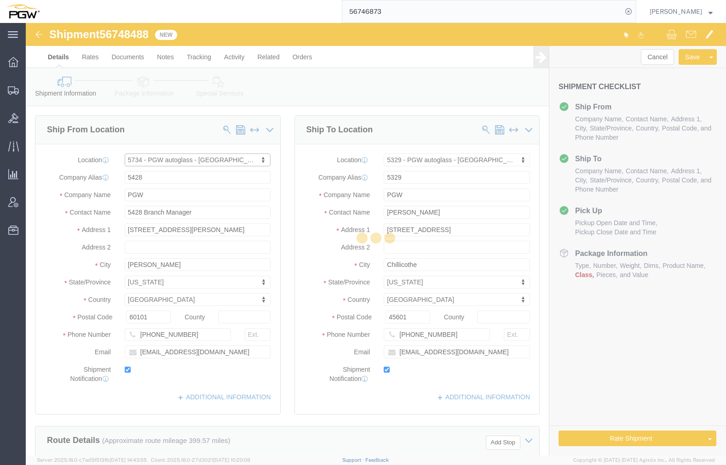
type input "702-257-0108"
type input "lkqsp_o_pm_5734@pgwag.com"
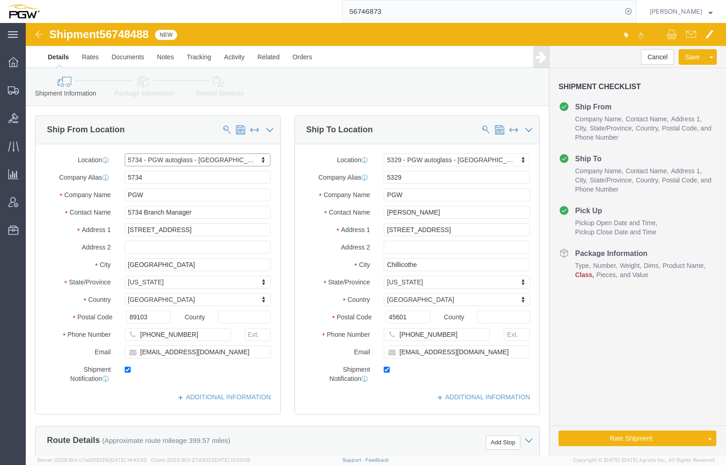
select select "NV"
type input "phoenix"
select select "62351"
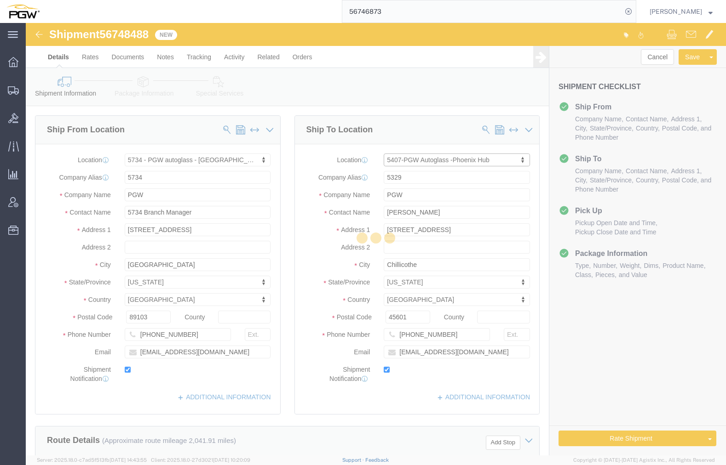
type input "5407"
type input "5407 Branch Manager"
type input "[STREET_ADDRESS]"
type input "[GEOGRAPHIC_DATA]"
type input "85307"
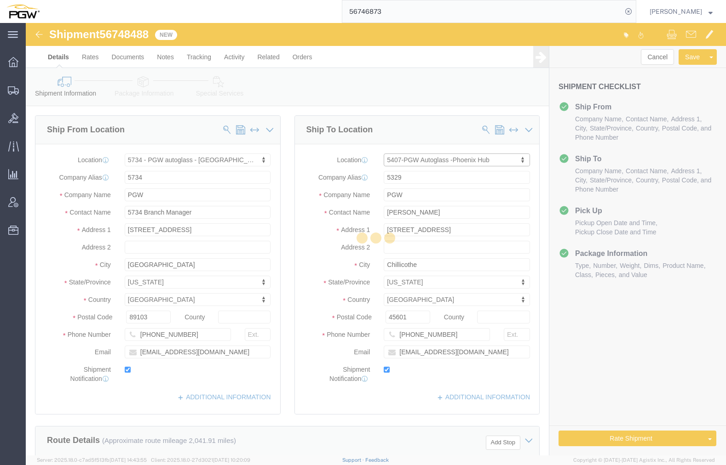
type input "[PHONE_NUMBER]"
type input "[EMAIL_ADDRESS][DOMAIN_NAME]"
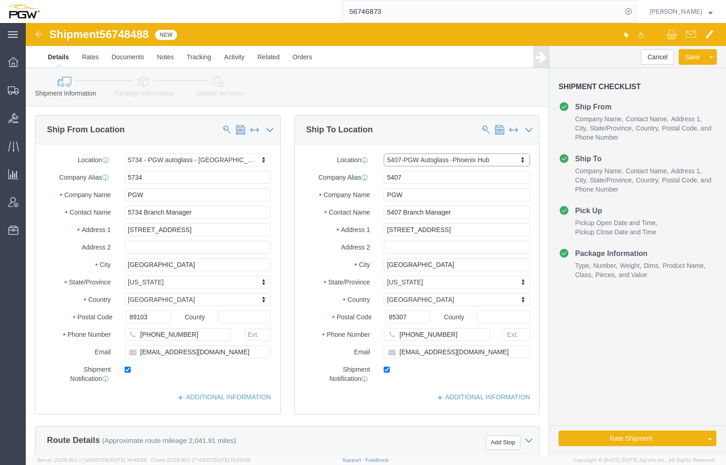
select select "AZ"
type input "grand jun"
select select "28399"
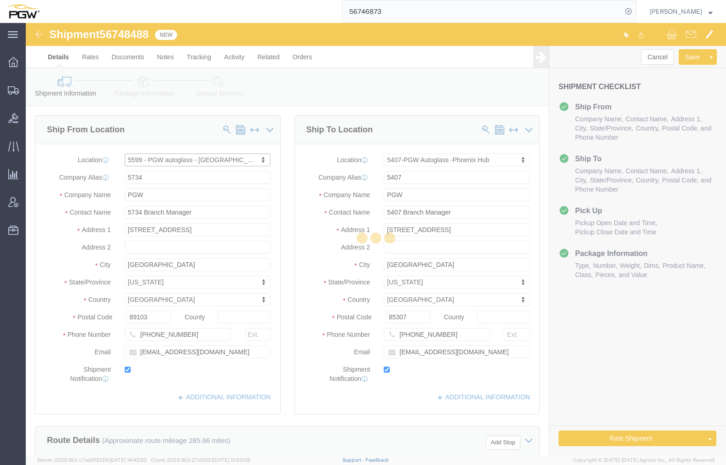
type input "5599"
type input "5599 Branch Manager"
type input "2892 North Ave Unit D"
type input "Grand Junction"
type input "81501"
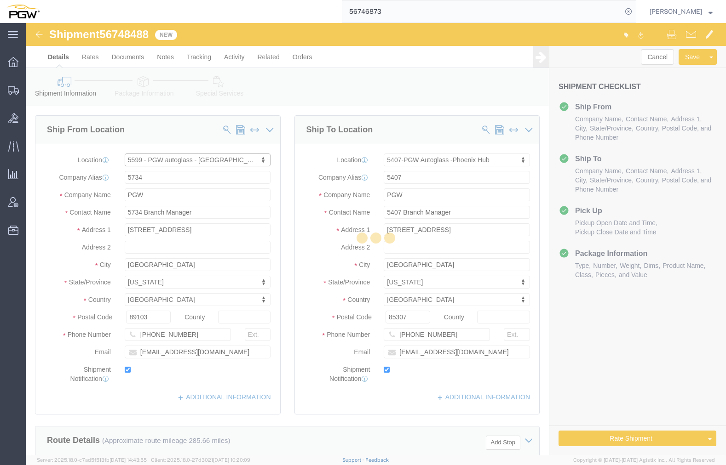
type input "970-245-1363"
type input "lkqsp_o_pm_5599@pgwag.com"
select select "CO"
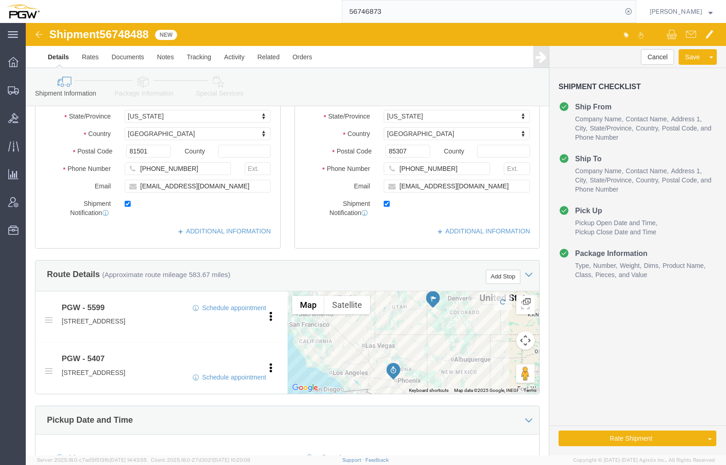
scroll to position [184, 0]
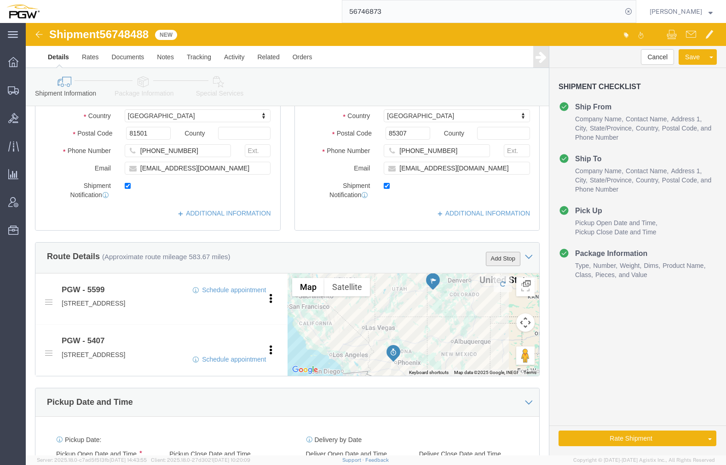
click button "Add Stop"
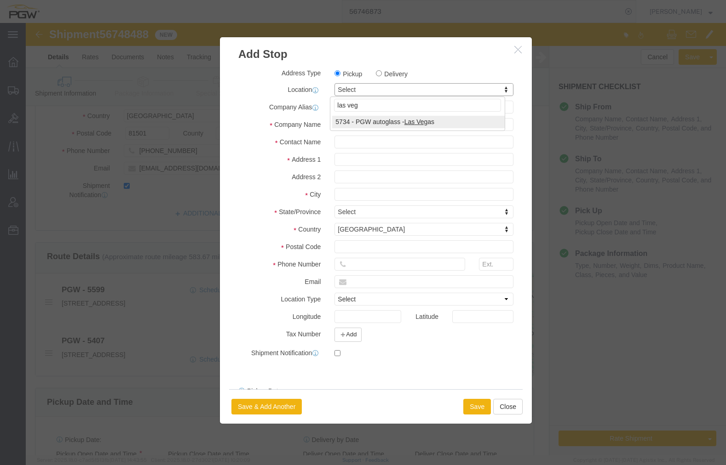
type input "las veg"
select select "28489"
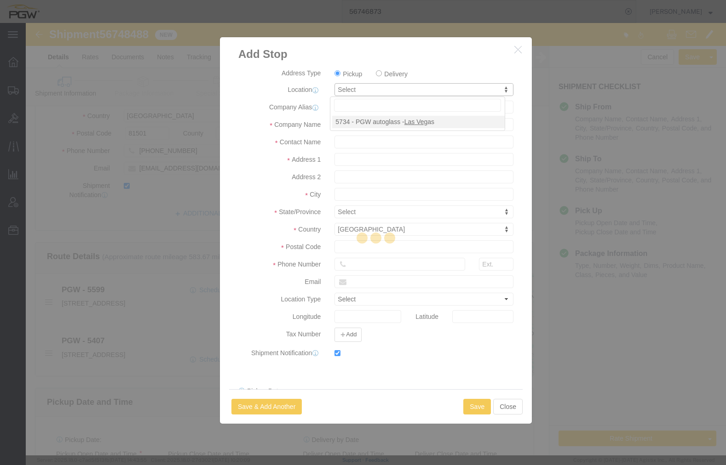
type input "5734"
type input "PGW"
type input "5734 Branch Manager"
type input "4701 Cameron St Ste K"
type input "Las Vegas"
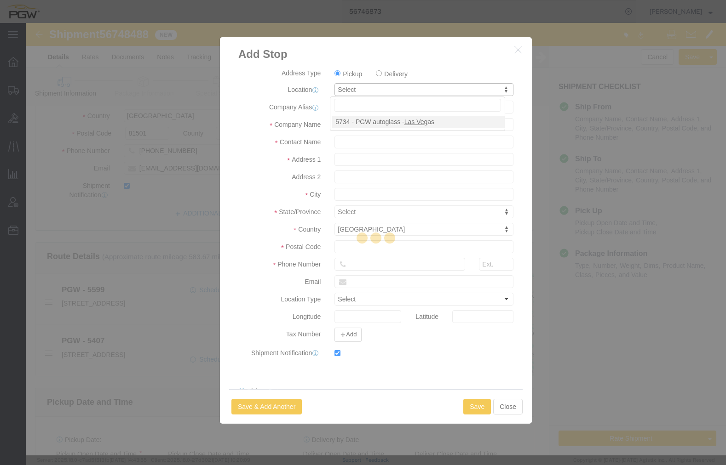
type input "89103"
type input "702-257-0108"
type input "lkqsp_o_pm_5734@pgwag.com"
checkbox input "true"
select select "NV"
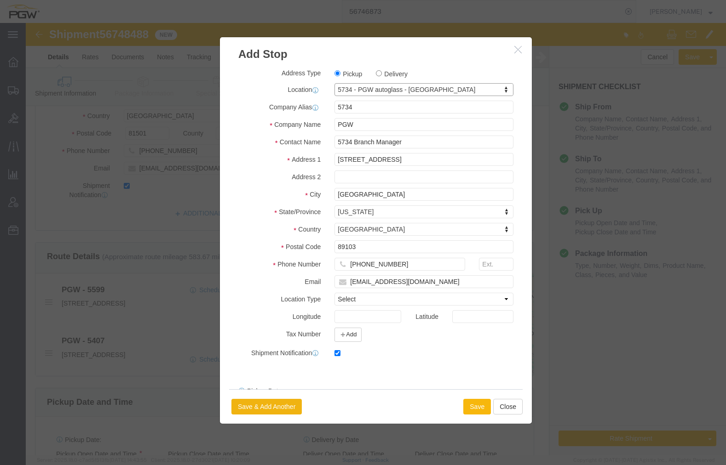
click button "Save"
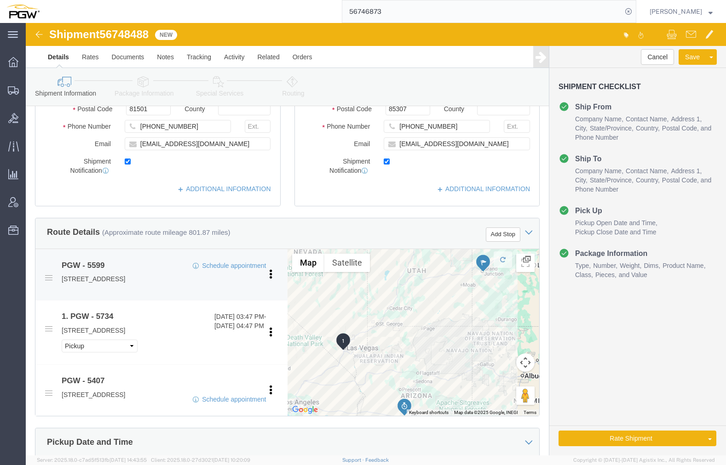
scroll to position [230, 0]
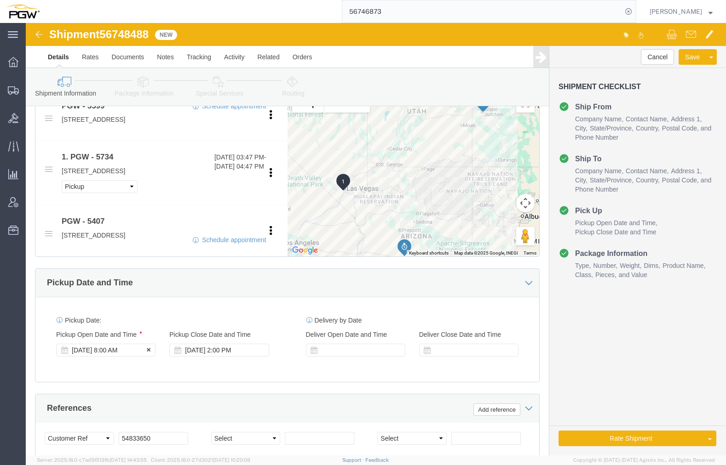
click div "Sep 08 2025 8:00 AM"
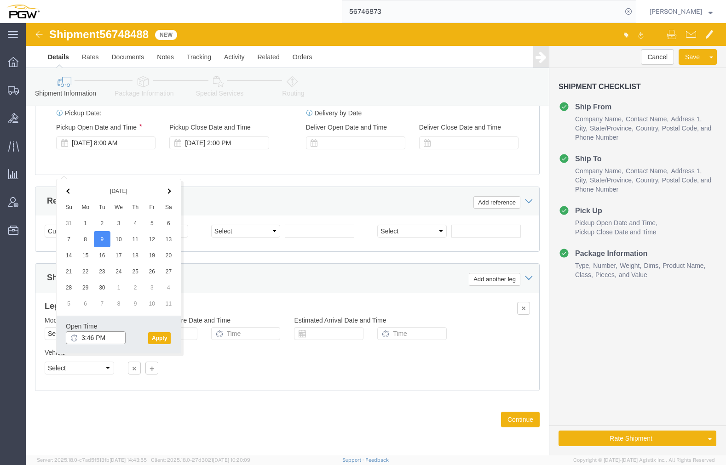
click input "3:46 PM"
type input "8:00 AM"
click button "Apply"
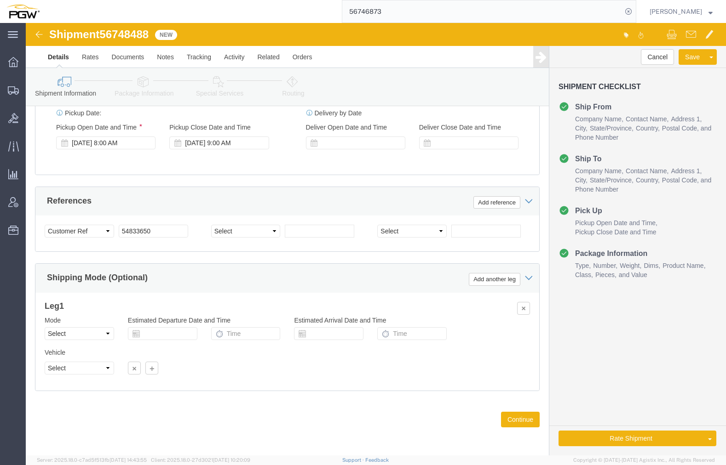
scroll to position [557, 0]
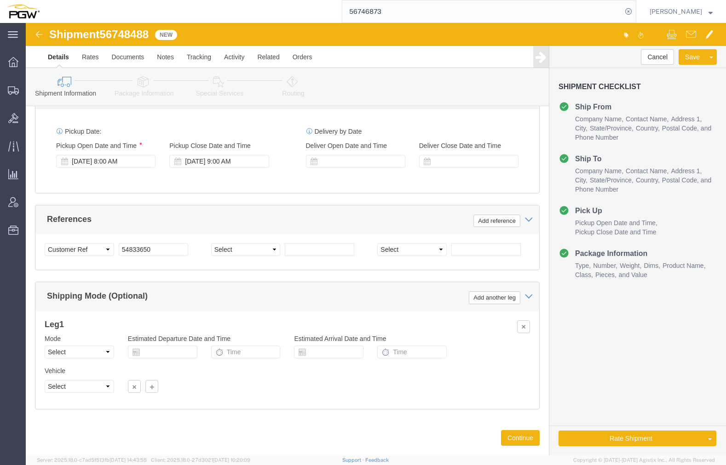
click span "56748488"
copy span "56748488"
click input "54833650"
drag, startPoint x: 135, startPoint y: 253, endPoint x: 40, endPoint y: 243, distance: 94.8
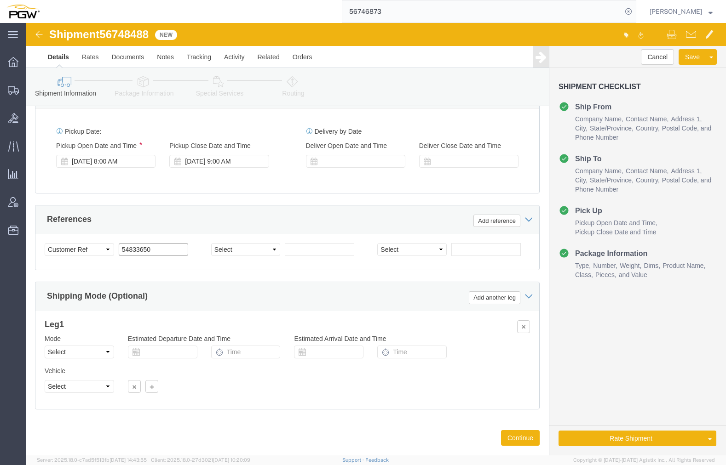
click div "Select Account Type Activity ID Airline Appointment Number ASN Batch Request # …"
paste input "6748488"
click input "56748488"
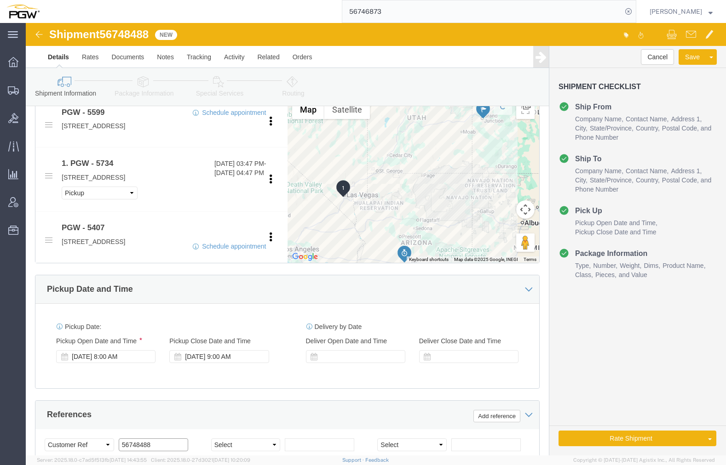
scroll to position [327, 0]
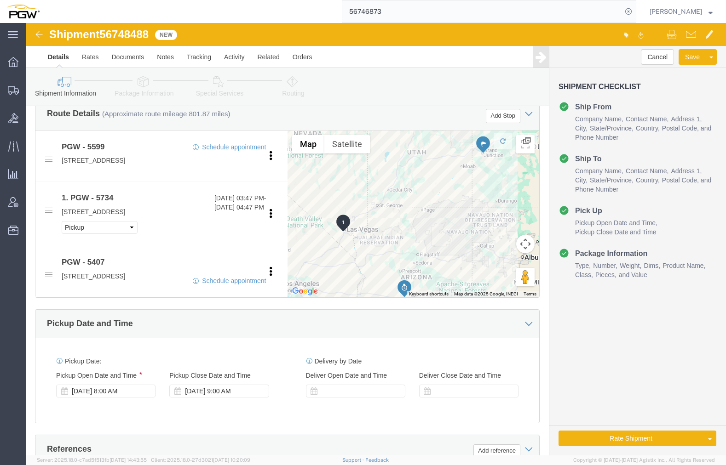
type input "56748488"
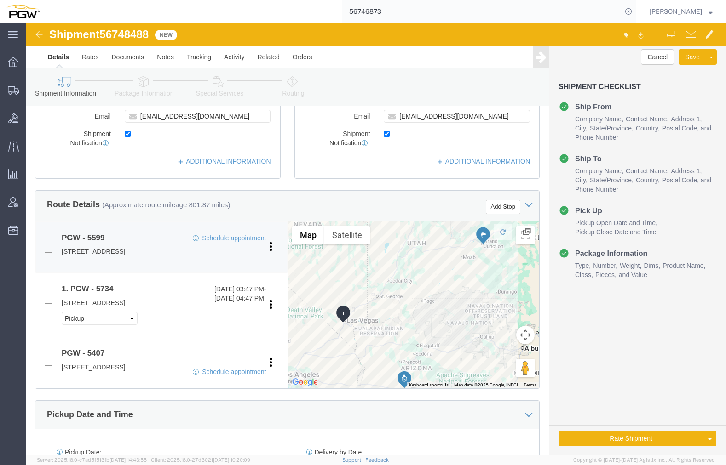
scroll to position [235, 0]
click link "Edit"
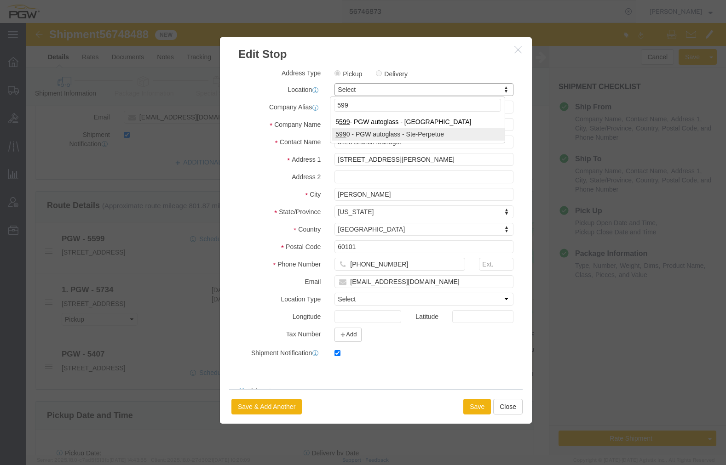
type input "599"
select select "28399"
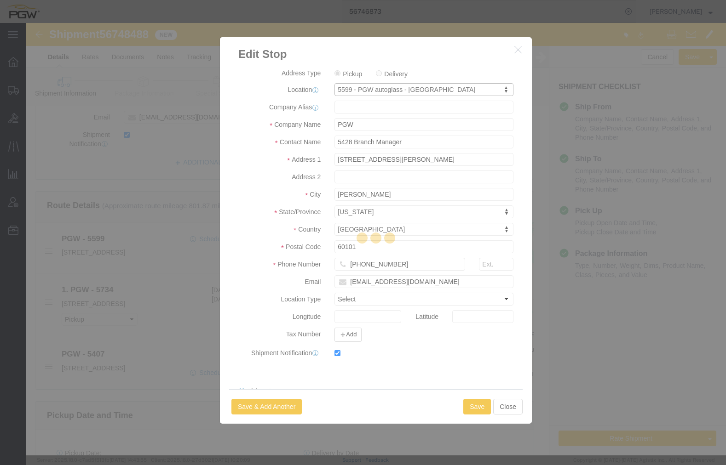
type input "5599"
type input "5599 Branch Manager"
type input "2892 North Ave Unit D"
type input "Grand Junction"
type input "81501"
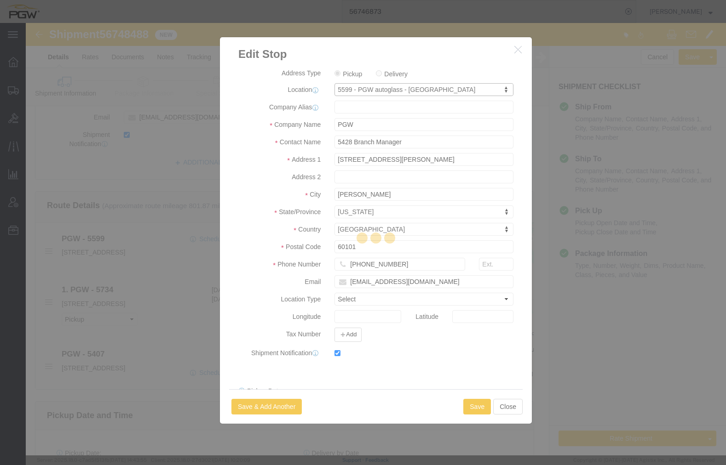
type input "970-245-1363"
type input "lkqsp_o_pm_5599@pgwag.com"
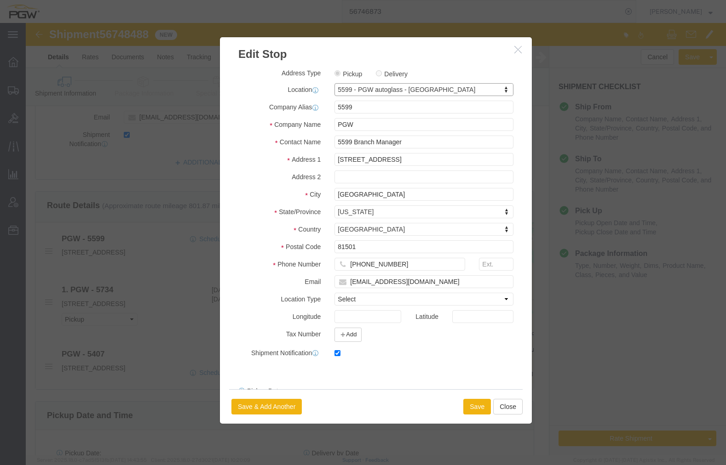
select select "CO"
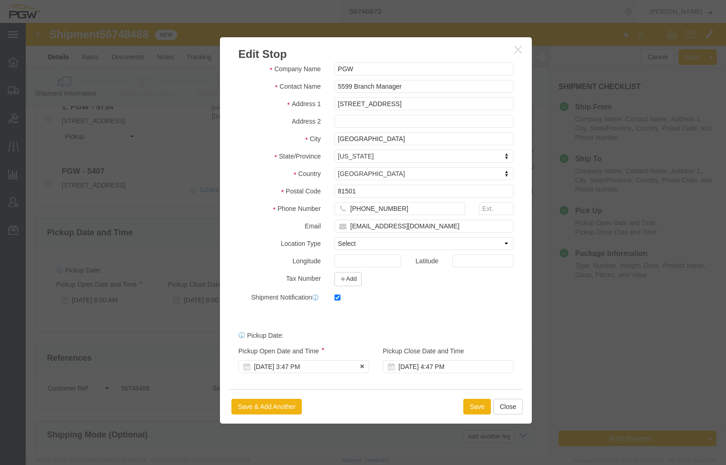
scroll to position [419, 0]
click div "Sep 08 2025 3:47 PM"
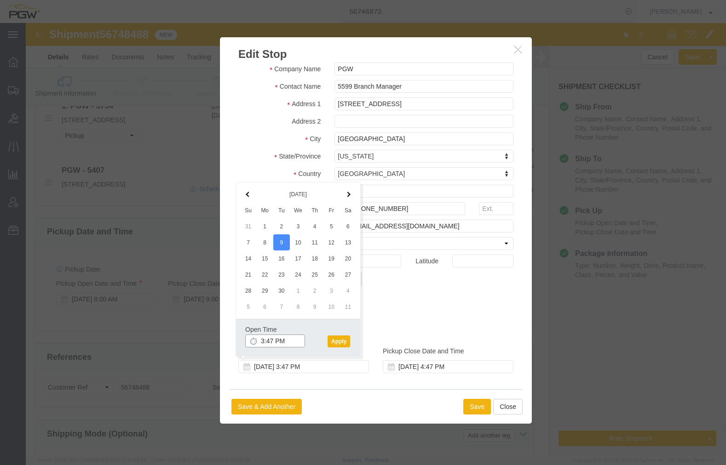
click input "3:47 PM"
type input "8:00 AM"
click button "Apply"
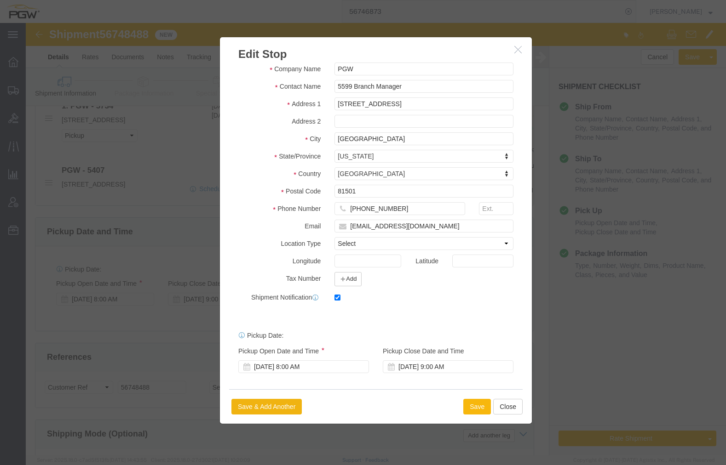
click button "Save"
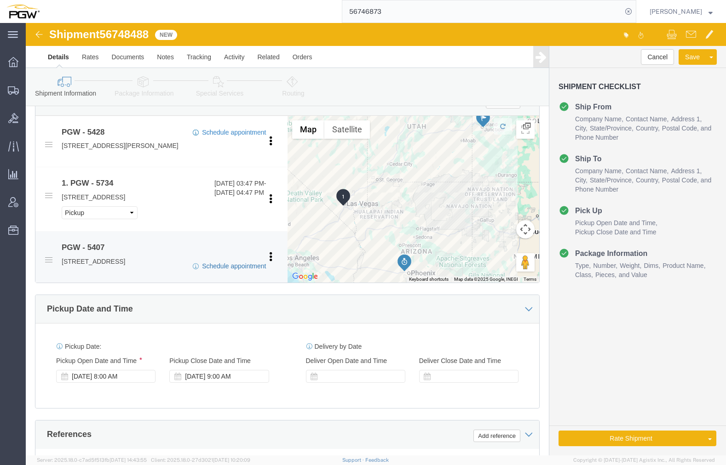
scroll to position [327, 0]
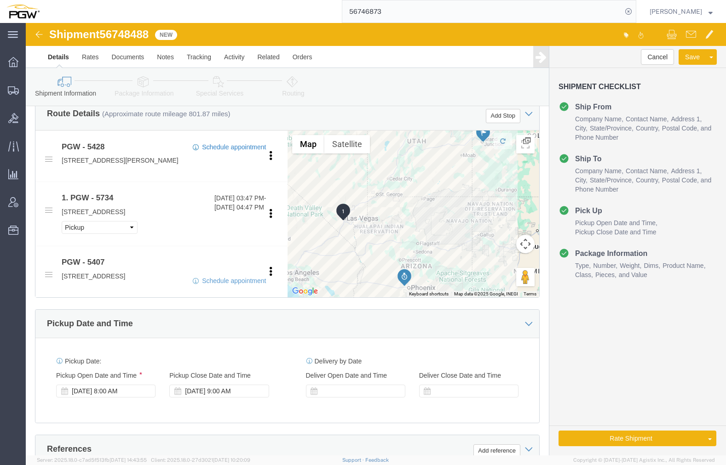
click link "Edit"
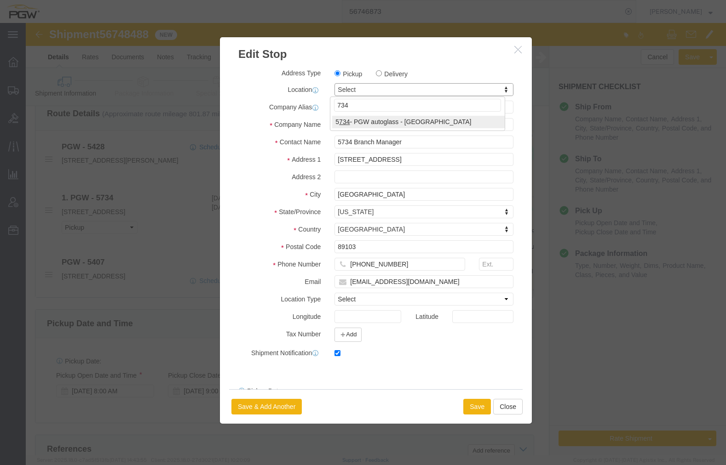
type input "734"
select select "28489"
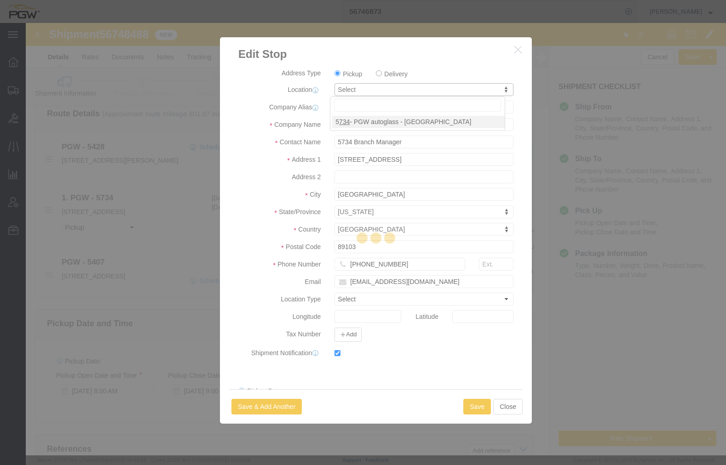
type input "5734"
select select "NV"
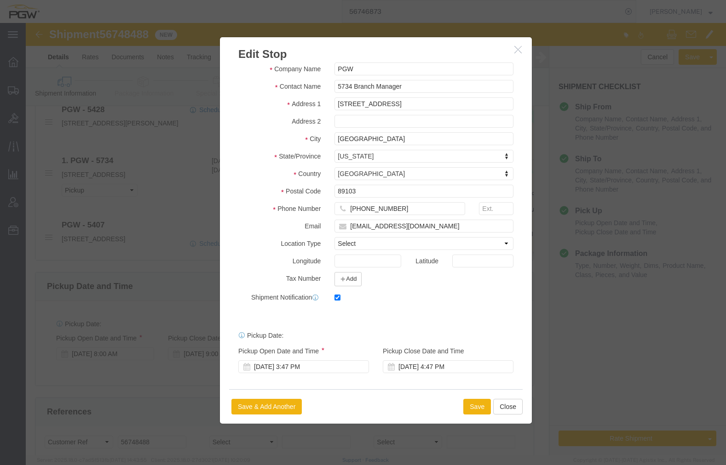
scroll to position [419, 0]
click div "Sep 08 2025 3:47 PM"
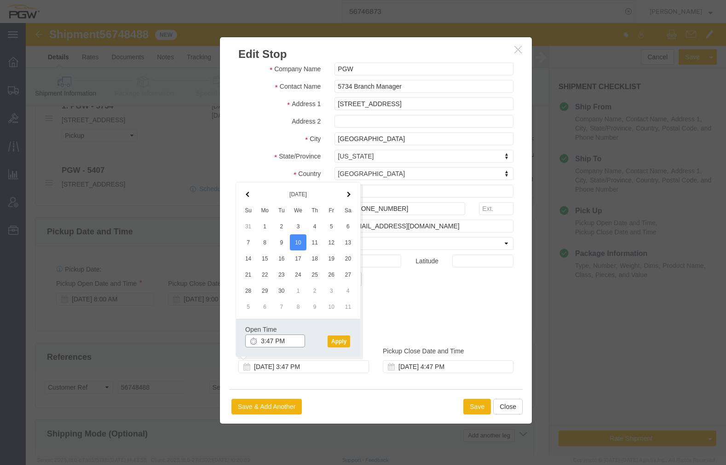
click input "3:47 PM"
type input "8:00 am"
click button "Apply"
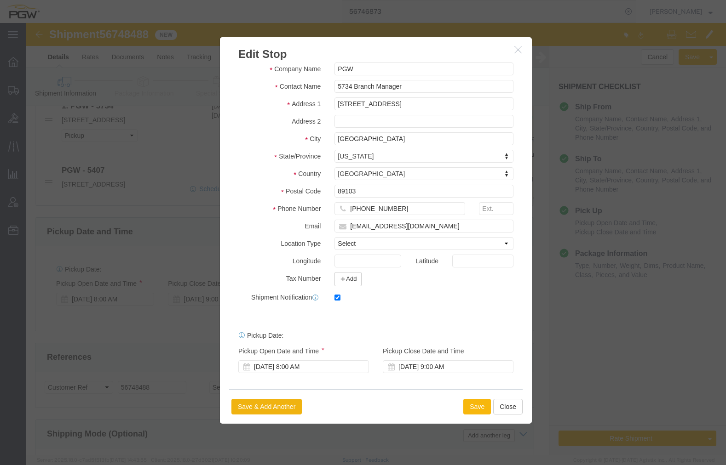
click button "Save"
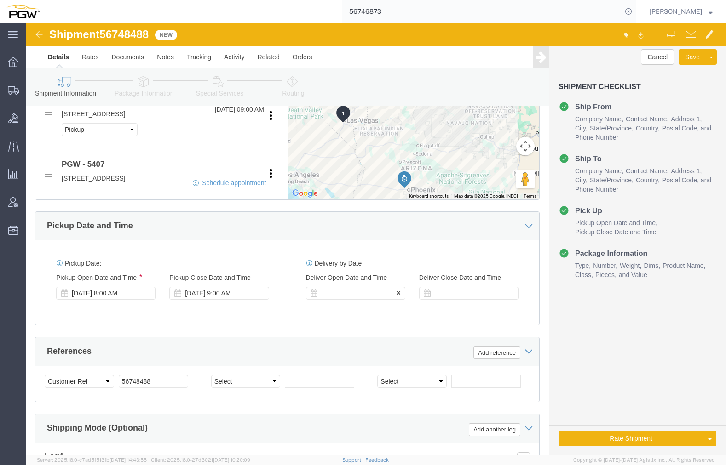
scroll to position [511, 0]
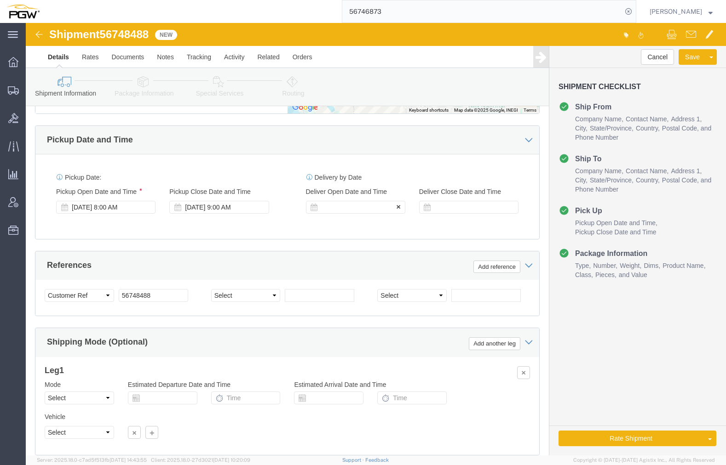
click div
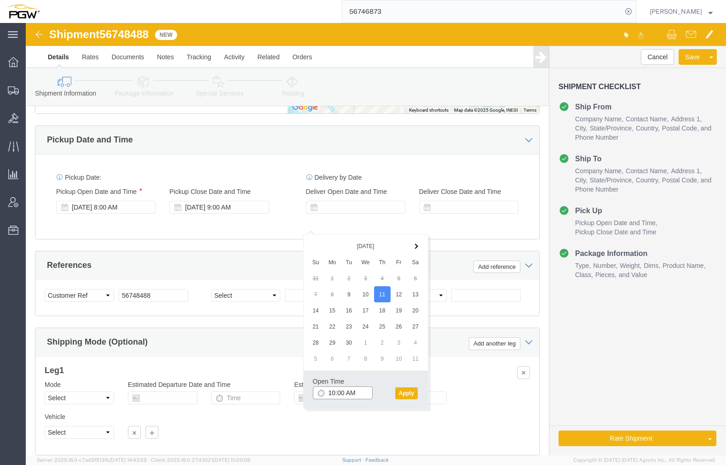
click input "10:00 AM"
type input "8:00 AM"
click button "Apply"
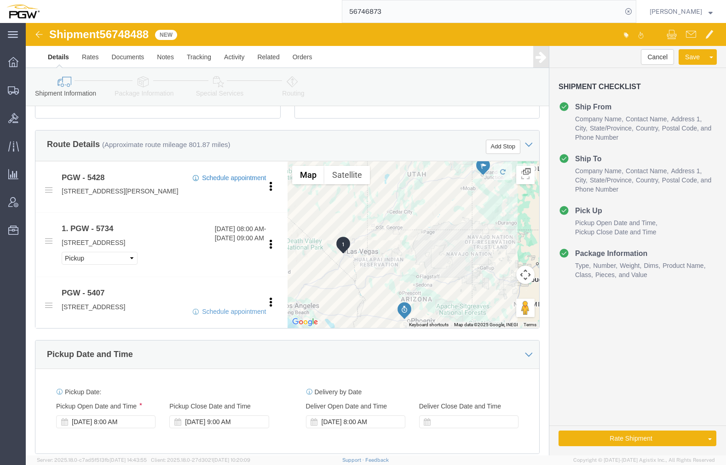
scroll to position [180, 0]
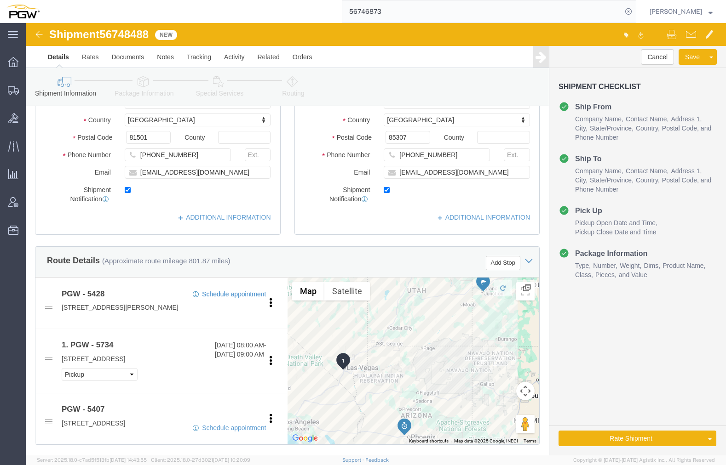
click icon
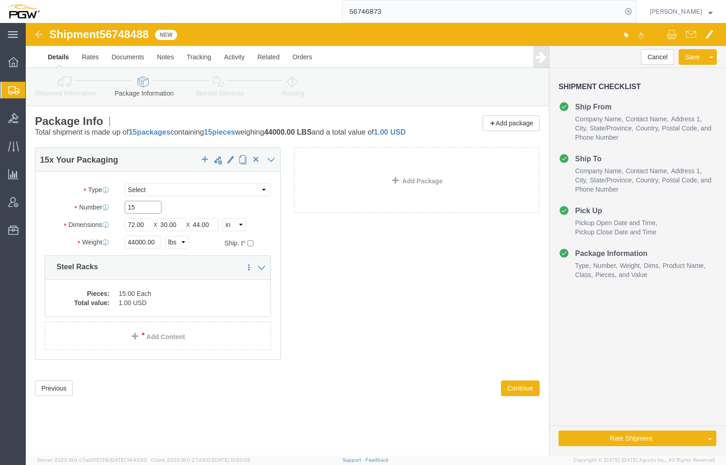
click input "15"
drag, startPoint x: 120, startPoint y: 196, endPoint x: 96, endPoint y: 193, distance: 23.7
click div "15"
type input "6"
click input "44000.00"
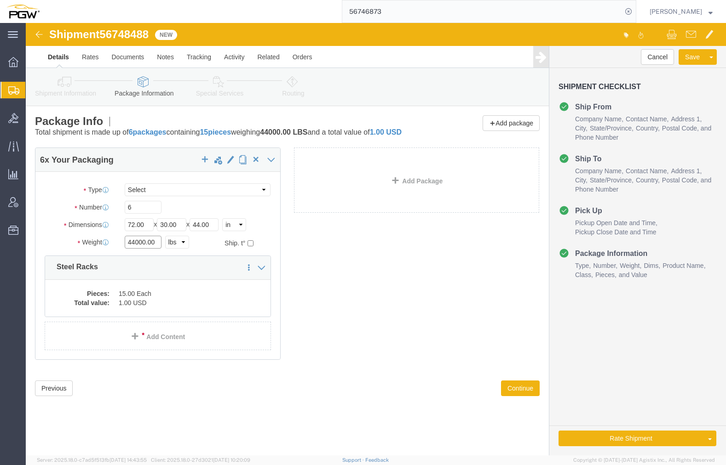
drag, startPoint x: 131, startPoint y: 229, endPoint x: 17, endPoint y: 224, distance: 113.3
click div "Weight 44000.00 Select kgs lbs Ship. t°"
type input "17000.00"
click dd "1.00 USD"
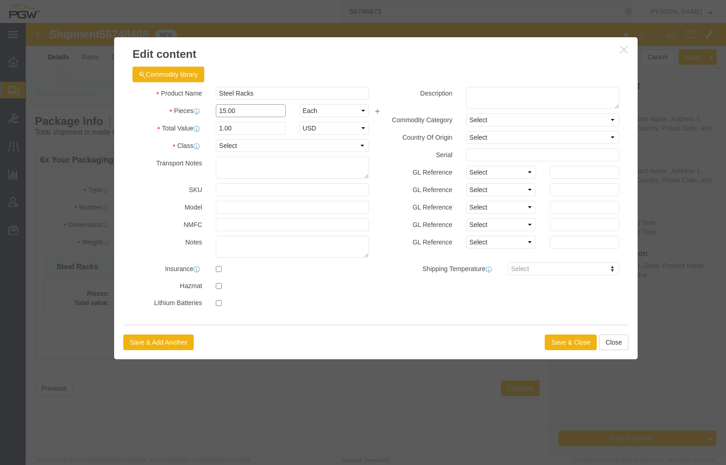
drag, startPoint x: 221, startPoint y: 88, endPoint x: 95, endPoint y: 77, distance: 126.9
click div "Pieces 15.00 Select Bag Barrels 100Board Feet Bottle Box Blister Pack Carats Ca…"
type input "9"
type input "6.00"
click input "0.4"
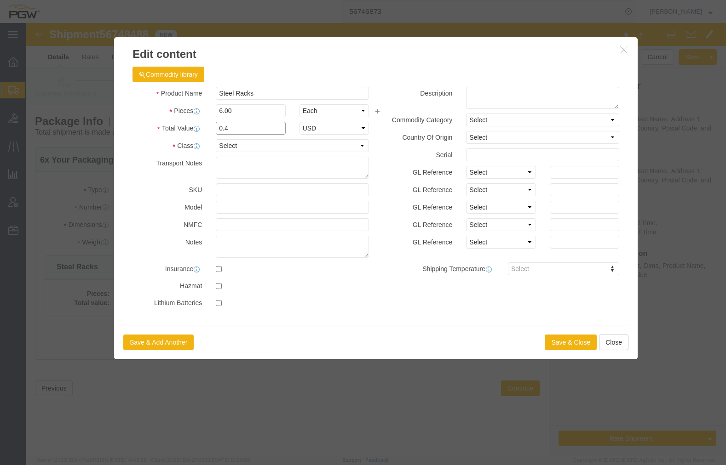
drag, startPoint x: 215, startPoint y: 104, endPoint x: 108, endPoint y: 78, distance: 110.3
click div "Product Name Steel Racks Pieces 6.00 Select Bag Barrels 100Board Feet Bottle Bo…"
type input "1.00"
click button "Save & Close"
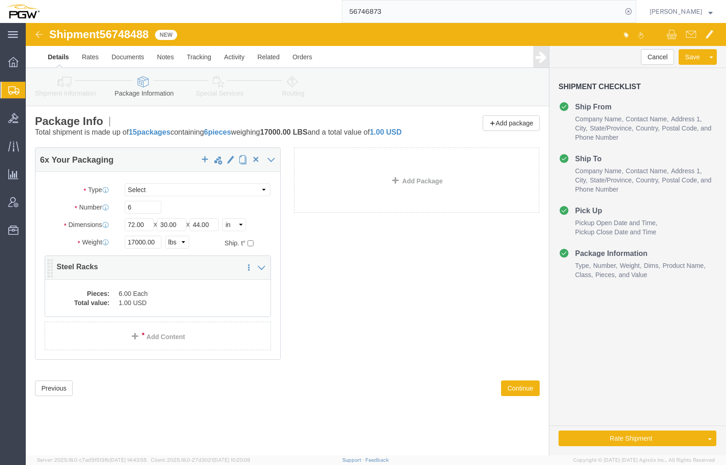
click dd "1.00 USD"
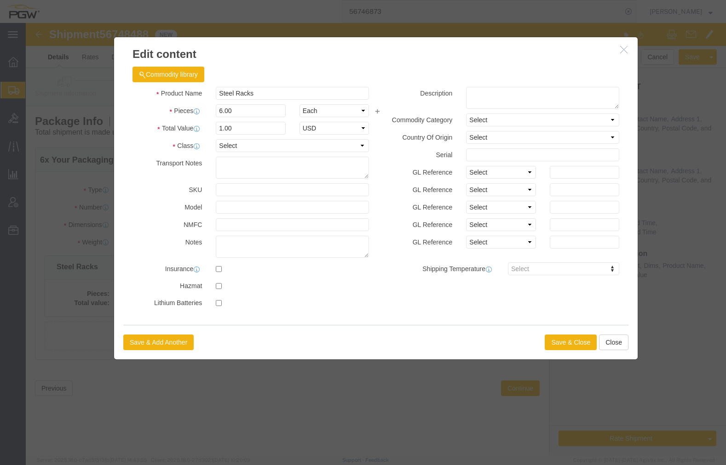
click icon "button"
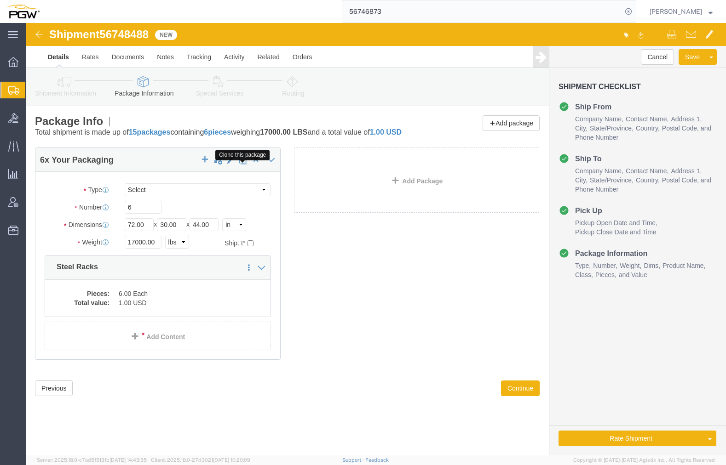
click span "button"
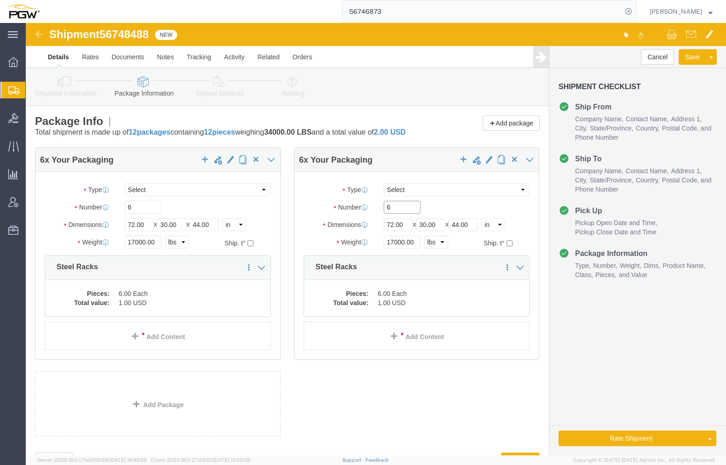
drag, startPoint x: 367, startPoint y: 195, endPoint x: 321, endPoint y: 191, distance: 46.2
click div "Number 6"
type input "9"
click input "17000.00"
drag, startPoint x: 380, startPoint y: 230, endPoint x: 210, endPoint y: 207, distance: 171.3
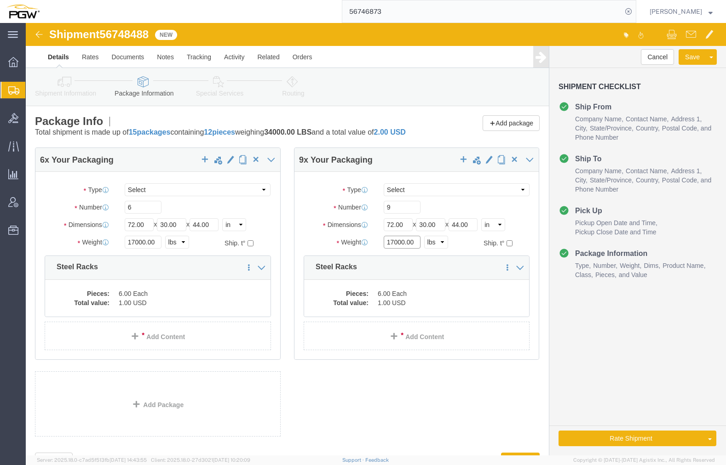
click div "Package Type Select Bale(s) Basket(s) Bolt(s) Bottle(s) Buckets Bulk Bundle(s) …"
type input "26000.00"
click dd "6.00 Each"
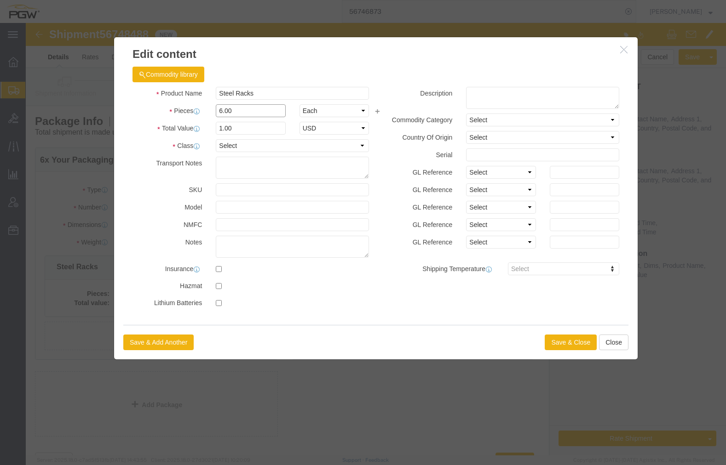
drag, startPoint x: 213, startPoint y: 92, endPoint x: 147, endPoint y: 91, distance: 66.7
click div "Pieces 6.00 Select Bag Barrels 100Board Feet Bottle Box Blister Pack Carats Can…"
type input "9.00"
click input "1.5"
drag, startPoint x: 212, startPoint y: 103, endPoint x: 120, endPoint y: 104, distance: 92.0
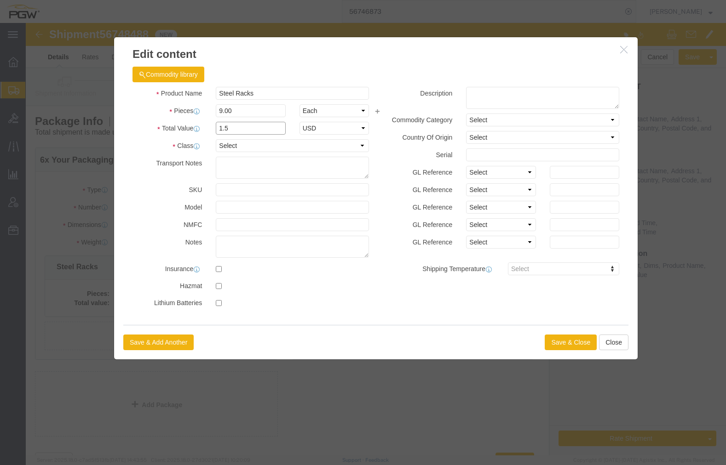
click div "Total Value 1.5 Select ADP AED AFN ALL AMD AOA ARS ATS AUD AWG AZN BAM BBD BDT …"
type input "1.00"
click button "Save & Close"
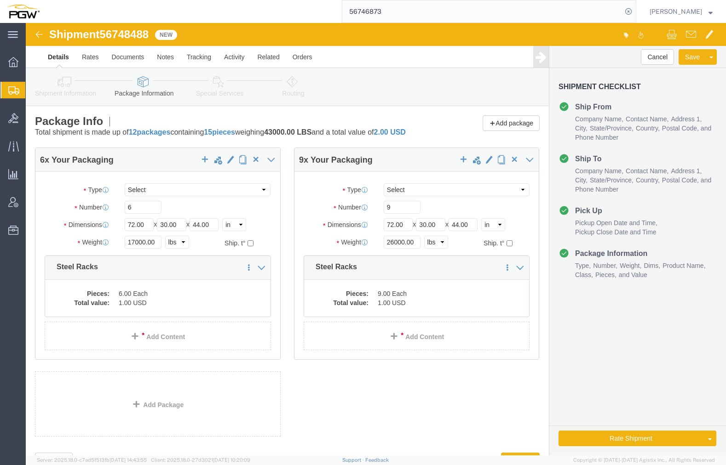
click link "Special Services"
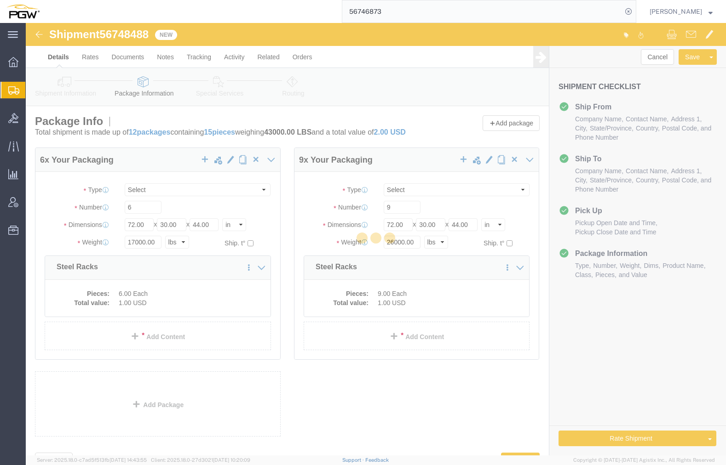
select select
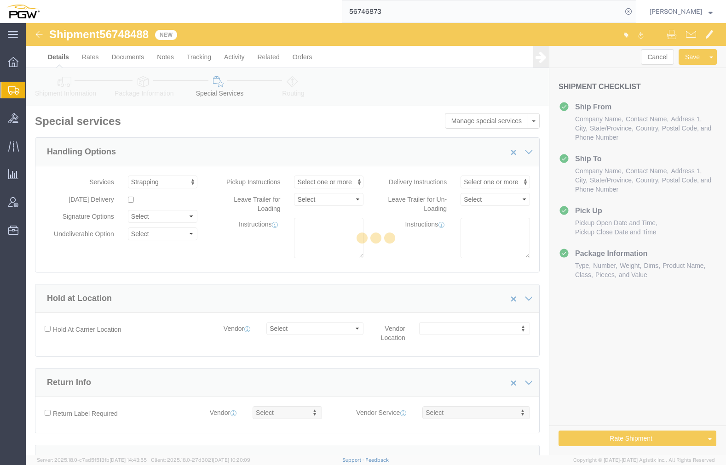
select select "COSTCENTER"
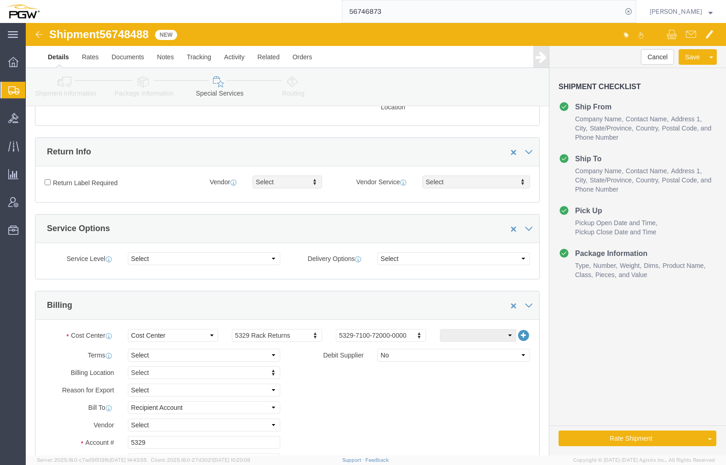
scroll to position [276, 0]
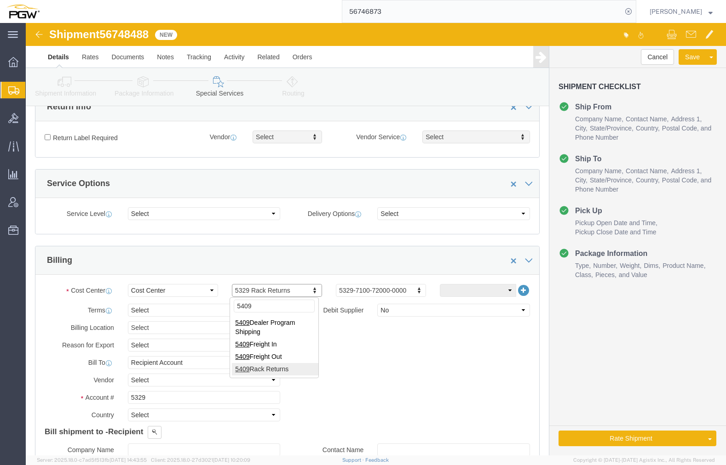
type input "5409"
click input "5329"
drag, startPoint x: 127, startPoint y: 377, endPoint x: 8, endPoint y: 368, distance: 119.8
click div "Account # 5329"
type input "5409"
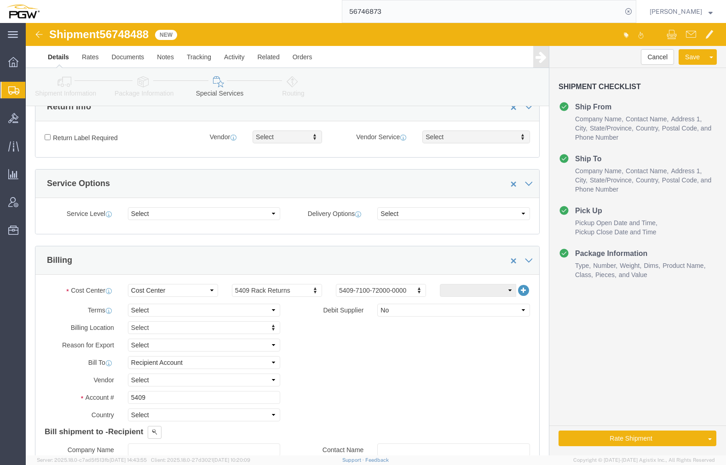
click icon
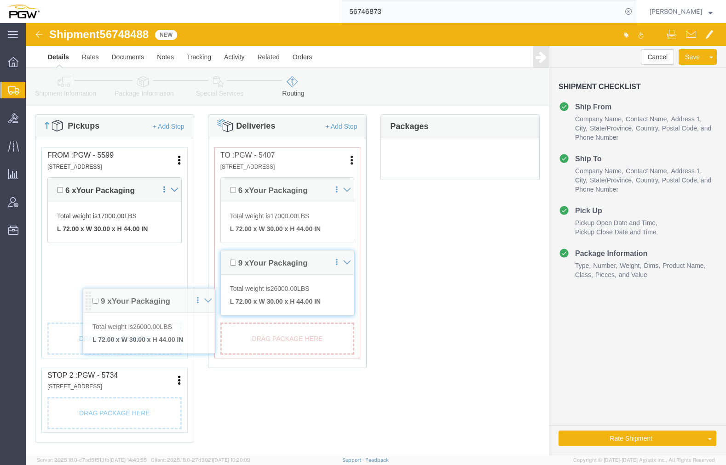
scroll to position [228, 0]
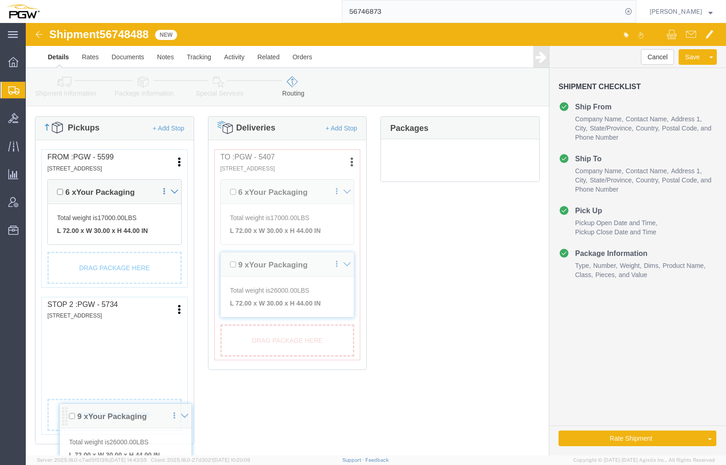
drag, startPoint x: 29, startPoint y: 246, endPoint x: 31, endPoint y: 385, distance: 138.4
click div "Pickups + Add Stop From : PGW - 5599 2892 North Ave Unit D, Grand Junction, CO,…"
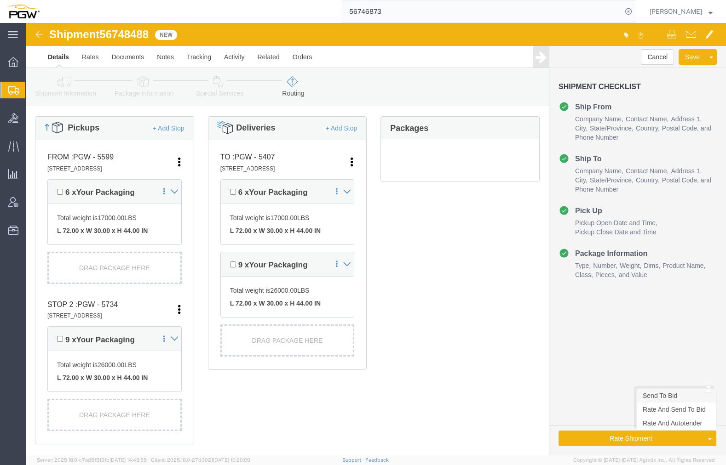
drag, startPoint x: 638, startPoint y: 373, endPoint x: 6, endPoint y: 384, distance: 632.4
click link "Send To Bid"
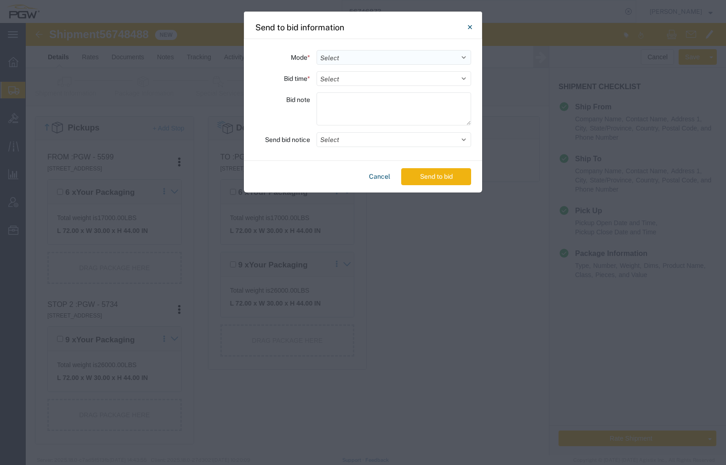
click at [367, 57] on select "Select Small Parcel Truckload Air Rail Less than Truckload Ocean Freight Multi-…" at bounding box center [393, 57] width 155 height 15
select select "TL"
click at [316, 50] on select "Select Small Parcel Truckload Air Rail Less than Truckload Ocean Freight Multi-…" at bounding box center [393, 57] width 155 height 15
click at [353, 81] on select "Select 30 Min (Rush) 1 Hour (Rush) 2 Hours (Rush) 4 Hours (Rush) 8 Hours (Rush)…" at bounding box center [393, 78] width 155 height 15
select select "20"
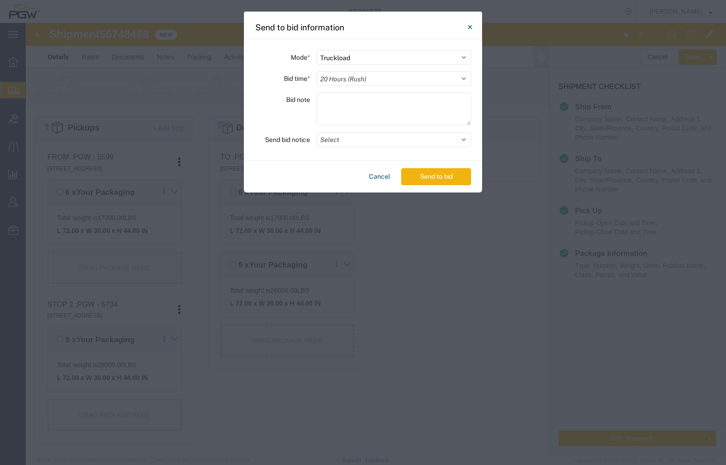
click at [316, 71] on select "Select 30 Min (Rush) 1 Hour (Rush) 2 Hours (Rush) 4 Hours (Rush) 8 Hours (Rush)…" at bounding box center [393, 78] width 155 height 15
click at [370, 139] on button "Select" at bounding box center [393, 139] width 155 height 15
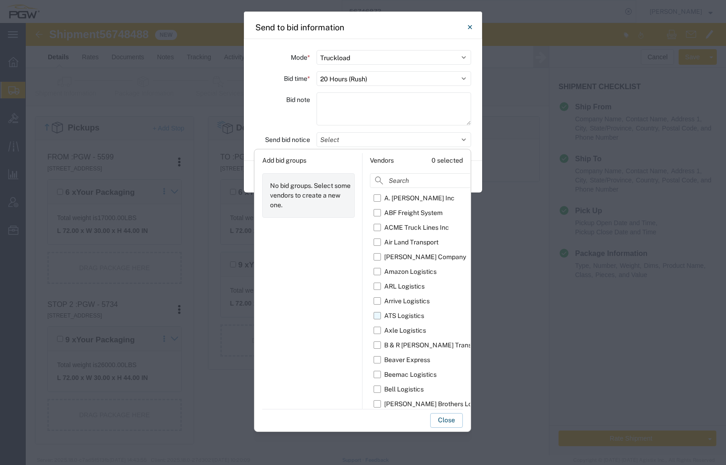
click at [378, 319] on label "ATS Logistics" at bounding box center [444, 316] width 142 height 15
click at [0, 0] on input "ATS Logistics" at bounding box center [0, 0] width 0 height 0
click at [436, 420] on button "Close" at bounding box center [446, 420] width 33 height 15
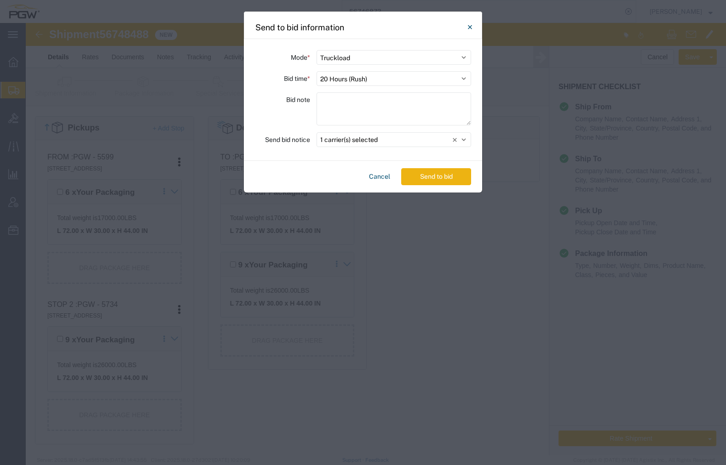
click at [433, 178] on button "Send to bid" at bounding box center [436, 176] width 70 height 17
